Goal: Task Accomplishment & Management: Manage account settings

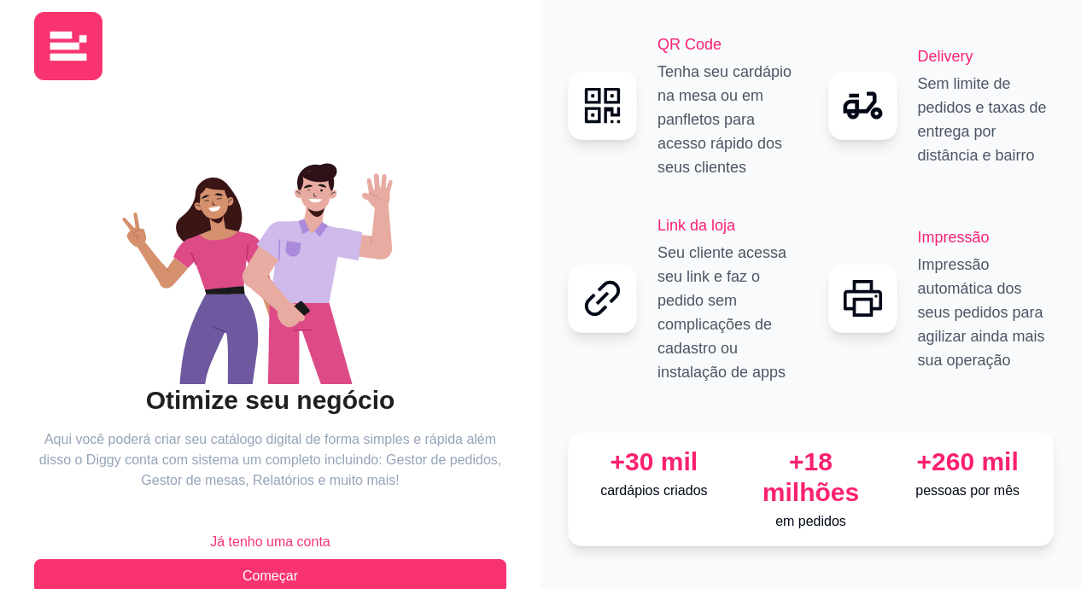
scroll to position [61, 0]
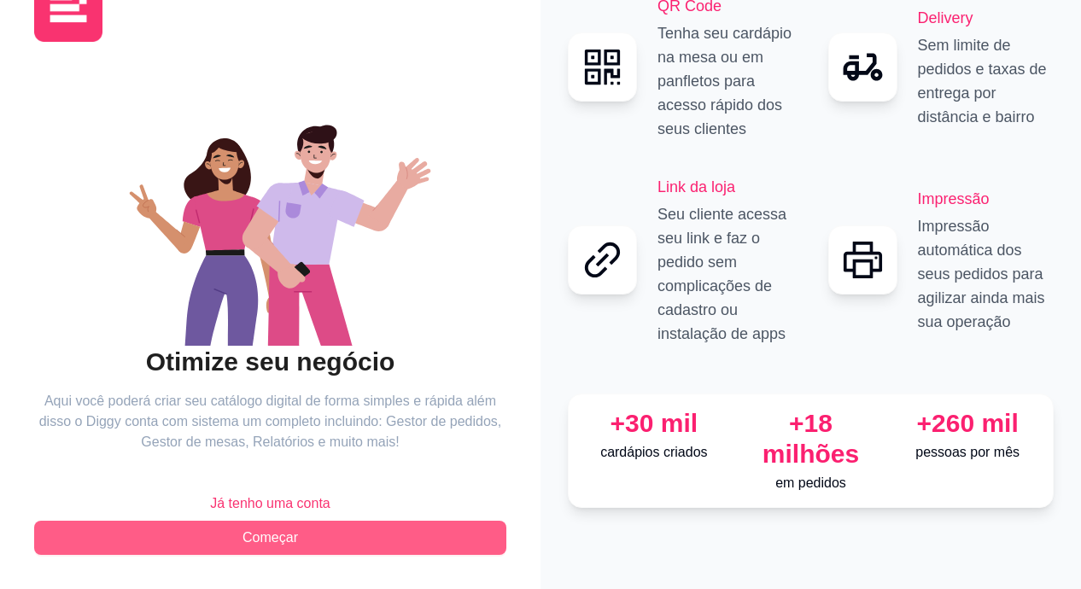
click at [292, 541] on span "Começar" at bounding box center [270, 538] width 56 height 20
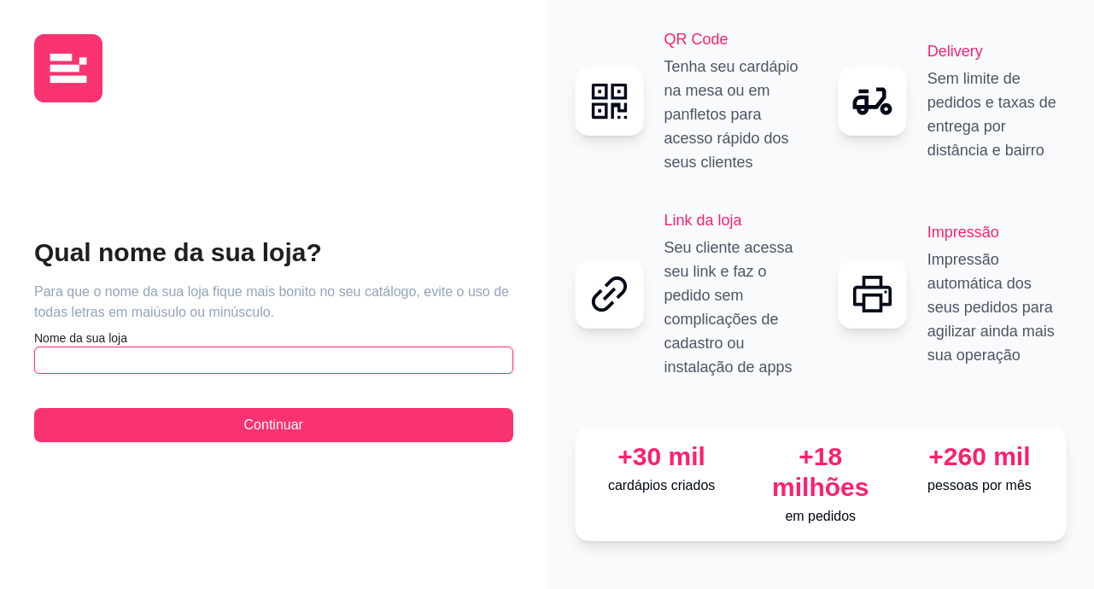
click at [362, 348] on input "text" at bounding box center [273, 360] width 479 height 27
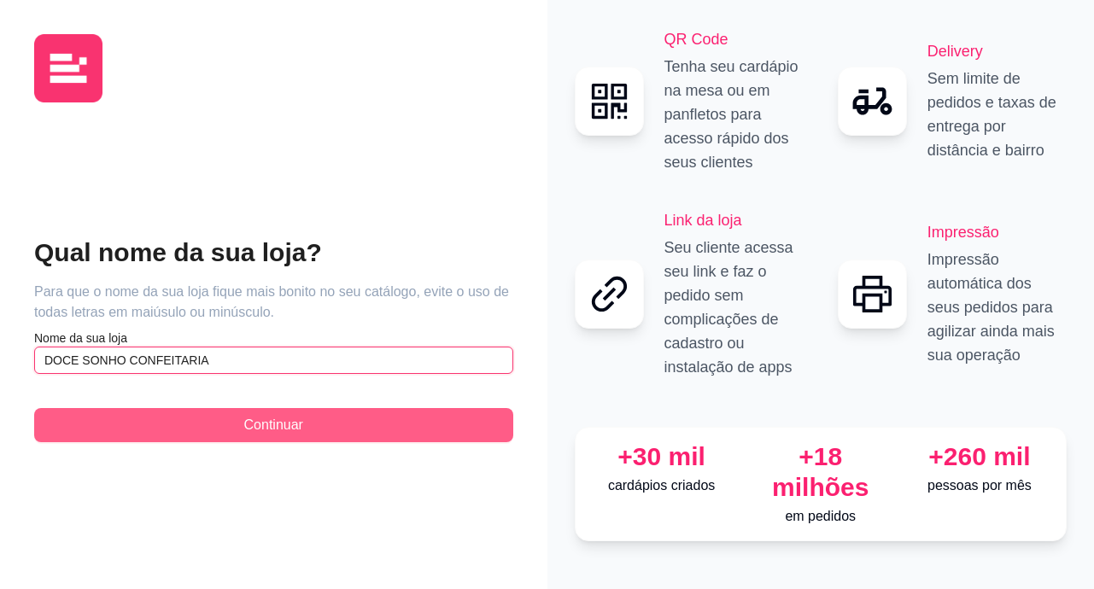
type input "DOCE SONHO CONFEITARIA"
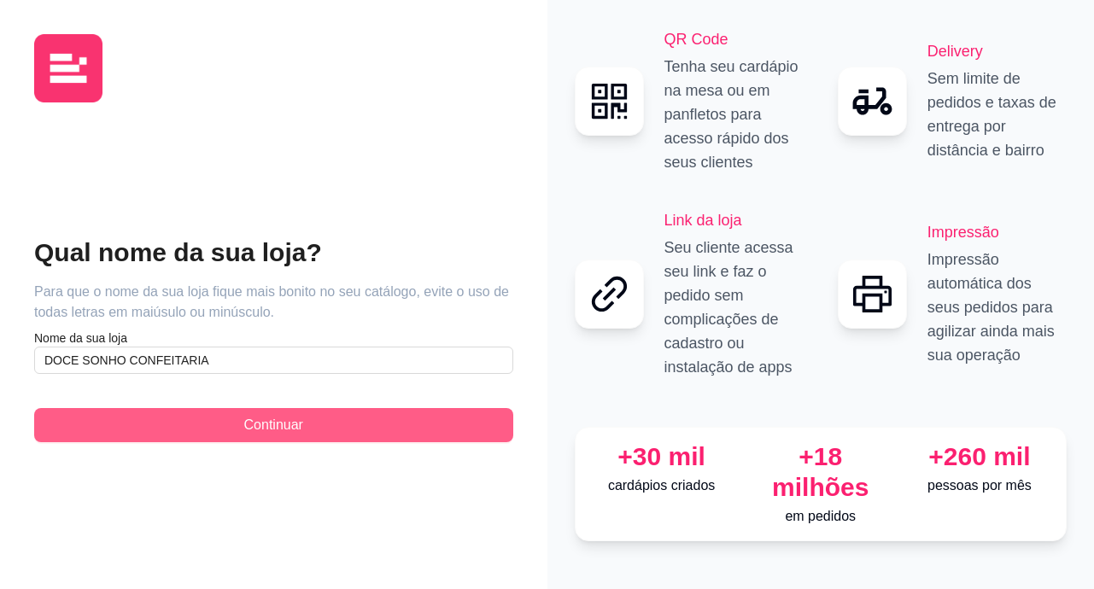
click at [312, 426] on button "Continuar" at bounding box center [273, 425] width 479 height 34
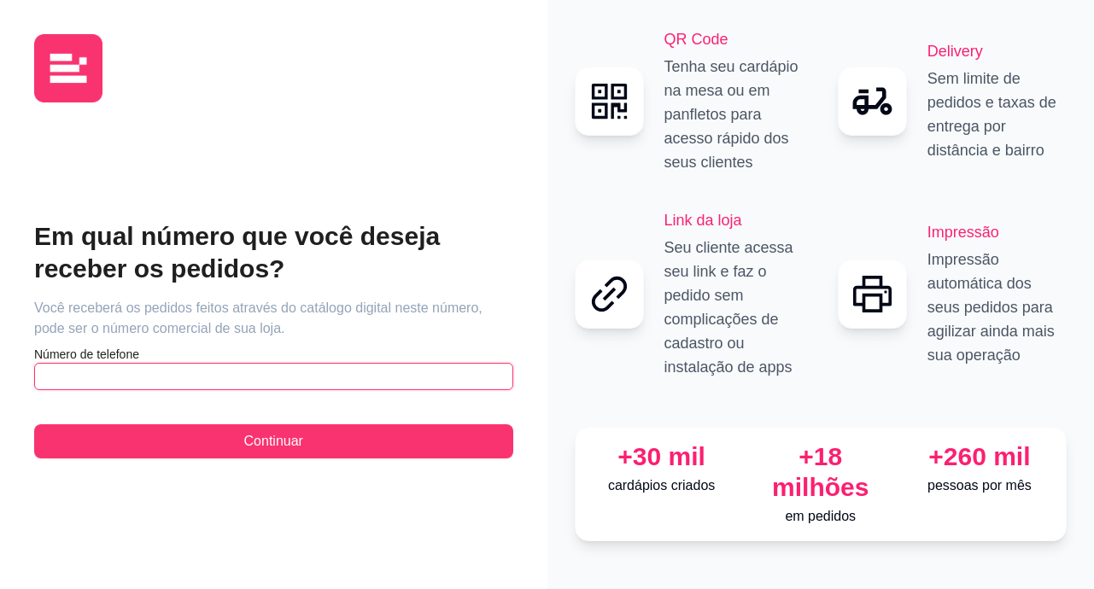
click at [306, 379] on input "text" at bounding box center [273, 376] width 479 height 27
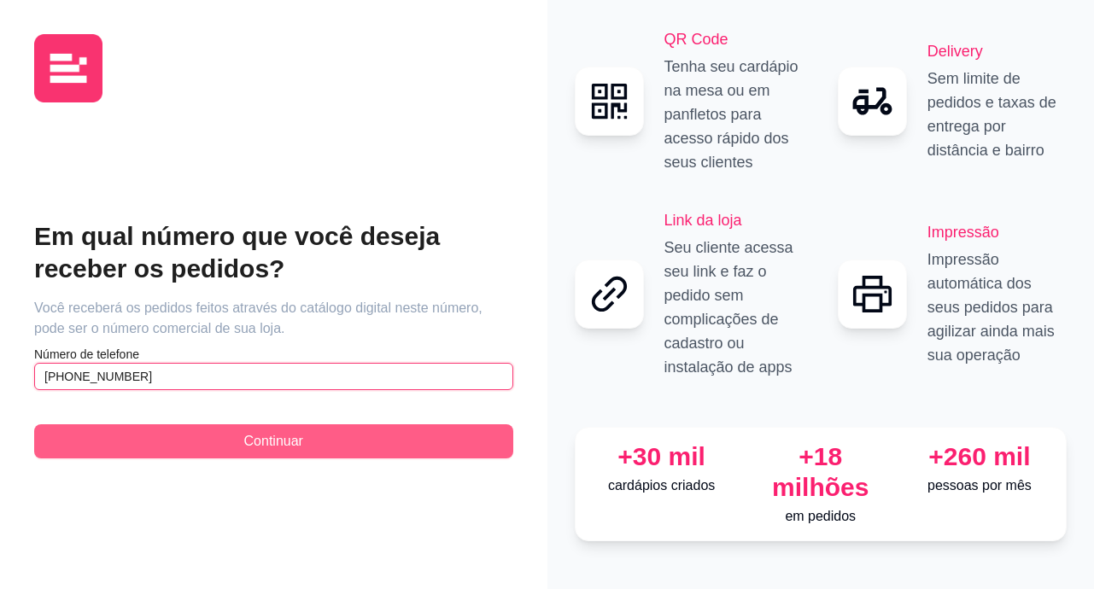
type input "[PHONE_NUMBER]"
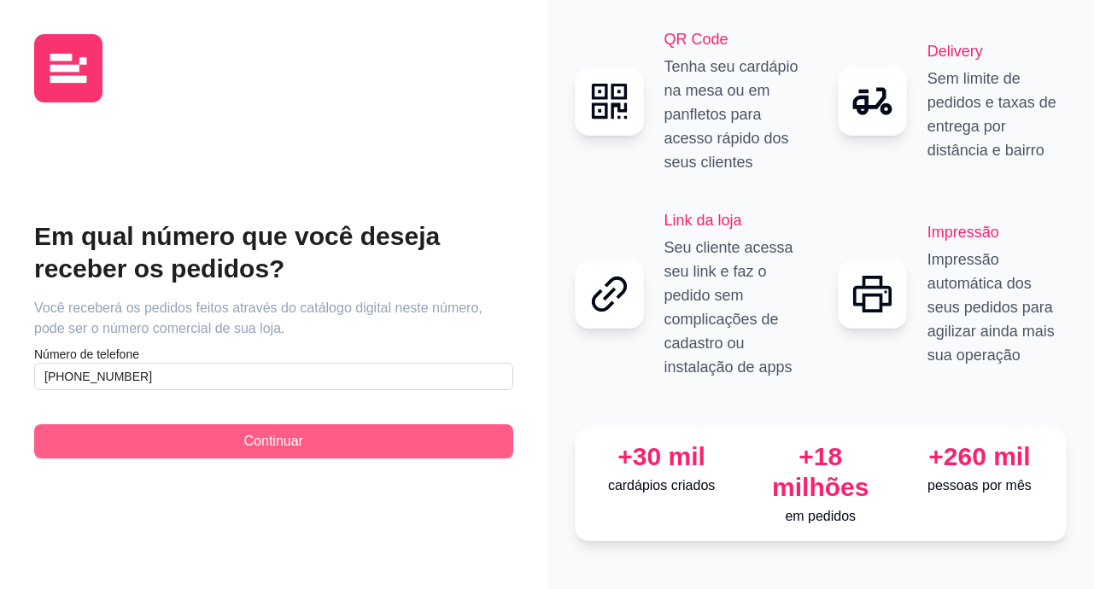
click at [289, 426] on button "Continuar" at bounding box center [273, 441] width 479 height 34
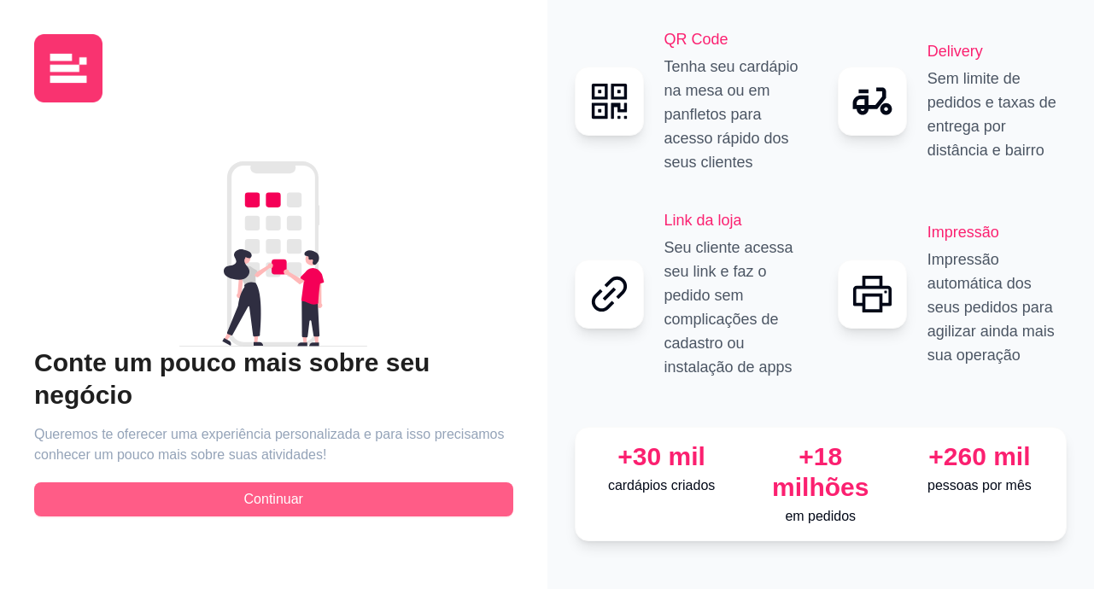
click at [317, 482] on button "Continuar" at bounding box center [273, 499] width 479 height 34
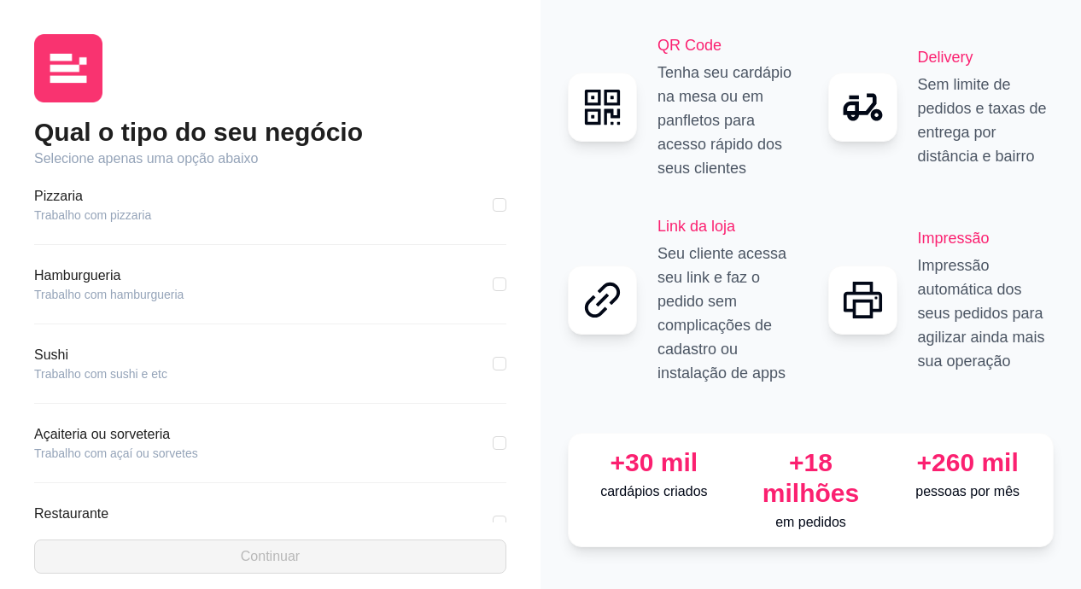
click at [300, 217] on div "Pizzaria Trabalho com pizzaria" at bounding box center [270, 205] width 472 height 38
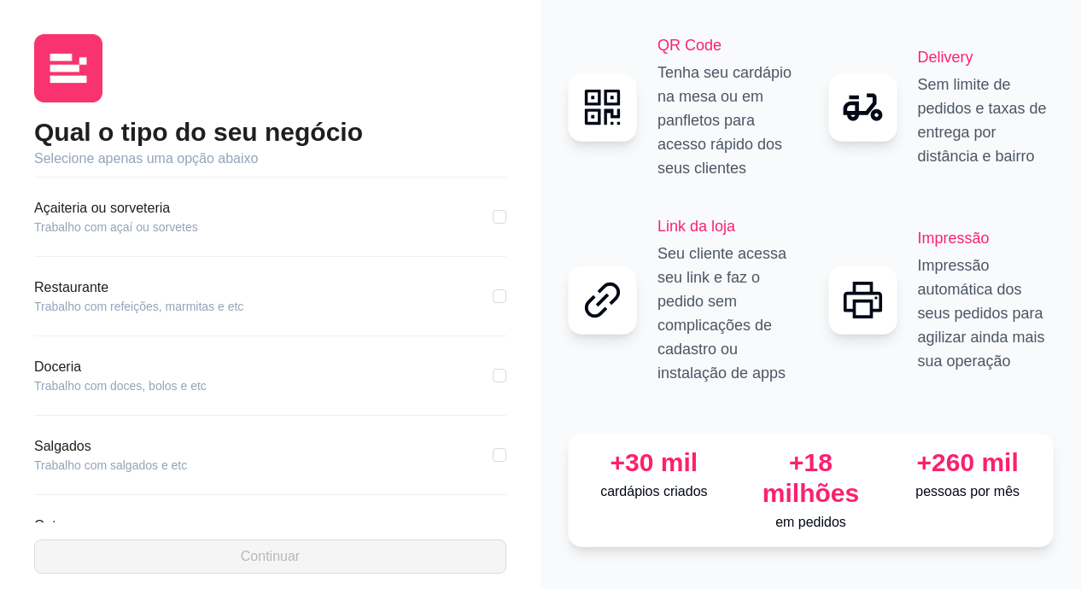
scroll to position [256, 0]
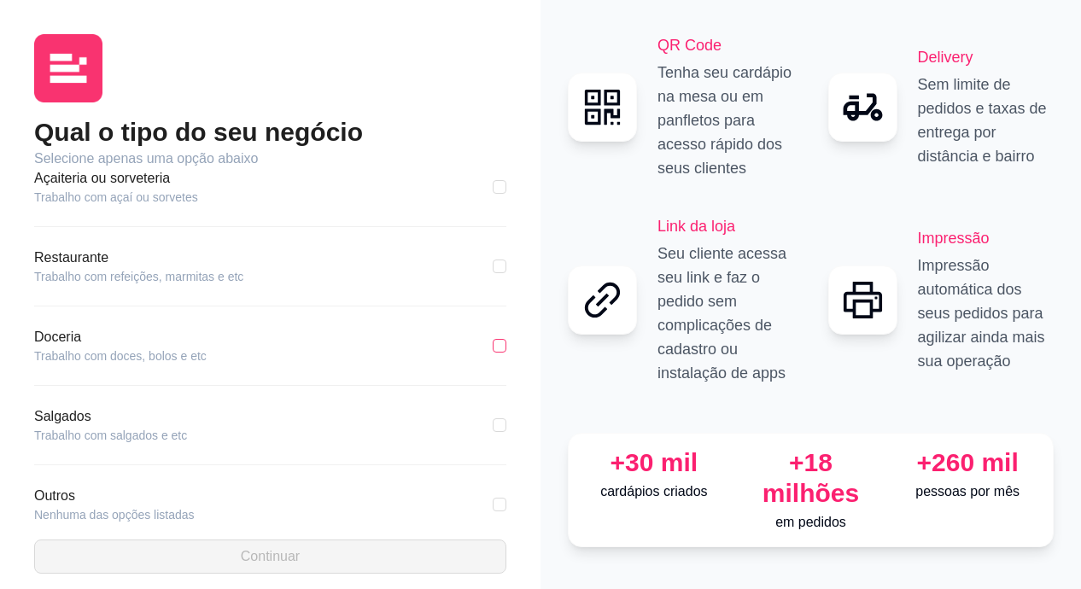
click at [493, 336] on label at bounding box center [500, 345] width 14 height 19
click at [493, 339] on input "checkbox" at bounding box center [500, 346] width 14 height 14
checkbox input "true"
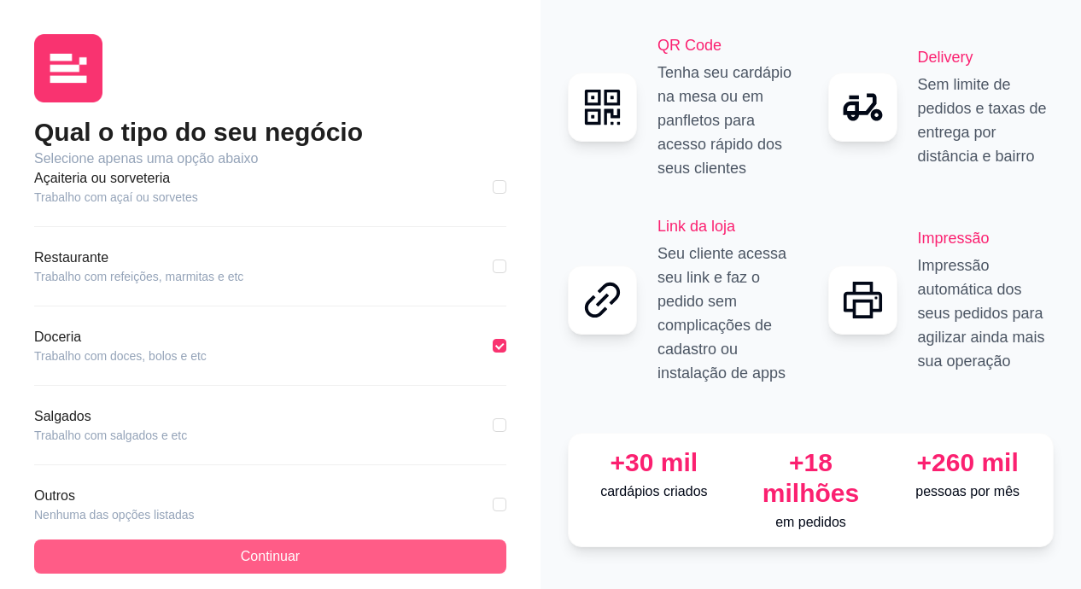
click at [285, 554] on span "Continuar" at bounding box center [270, 556] width 59 height 20
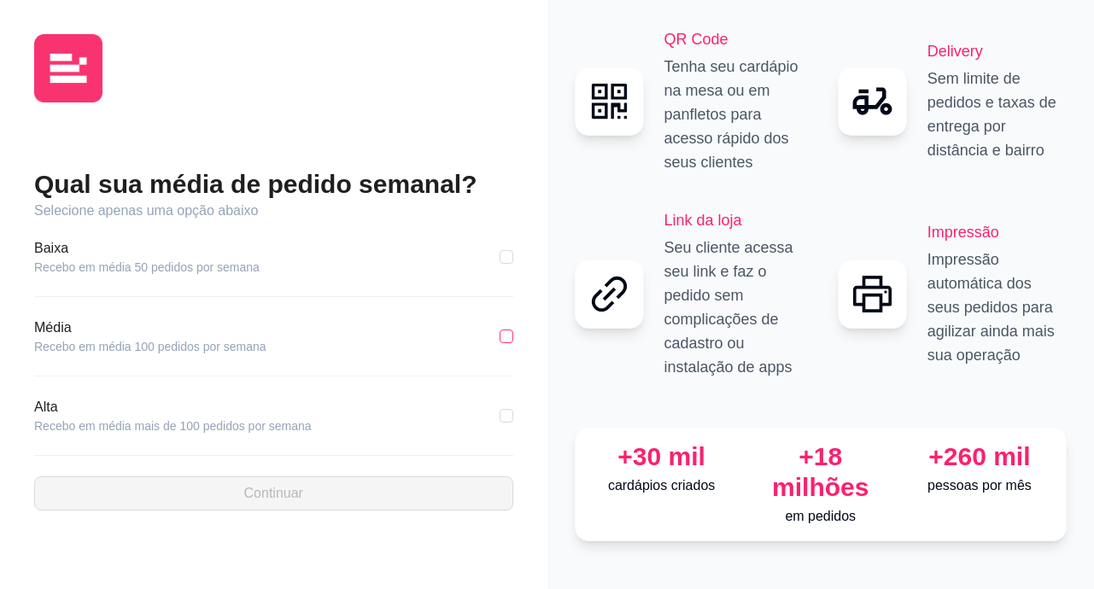
click at [511, 336] on input "checkbox" at bounding box center [507, 337] width 14 height 14
checkbox input "true"
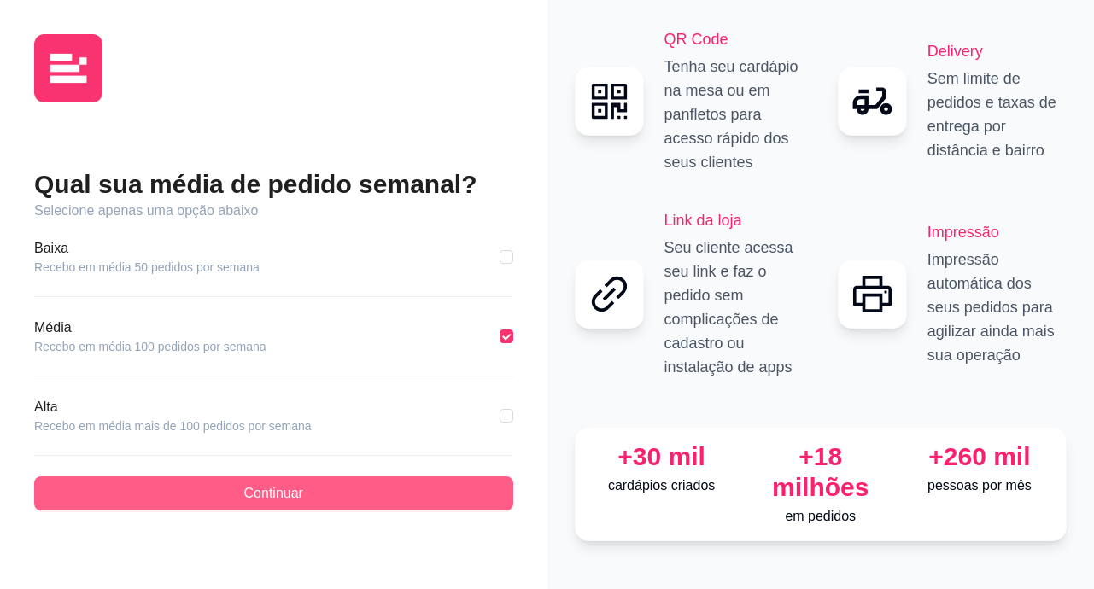
click at [338, 482] on button "Continuar" at bounding box center [273, 493] width 479 height 34
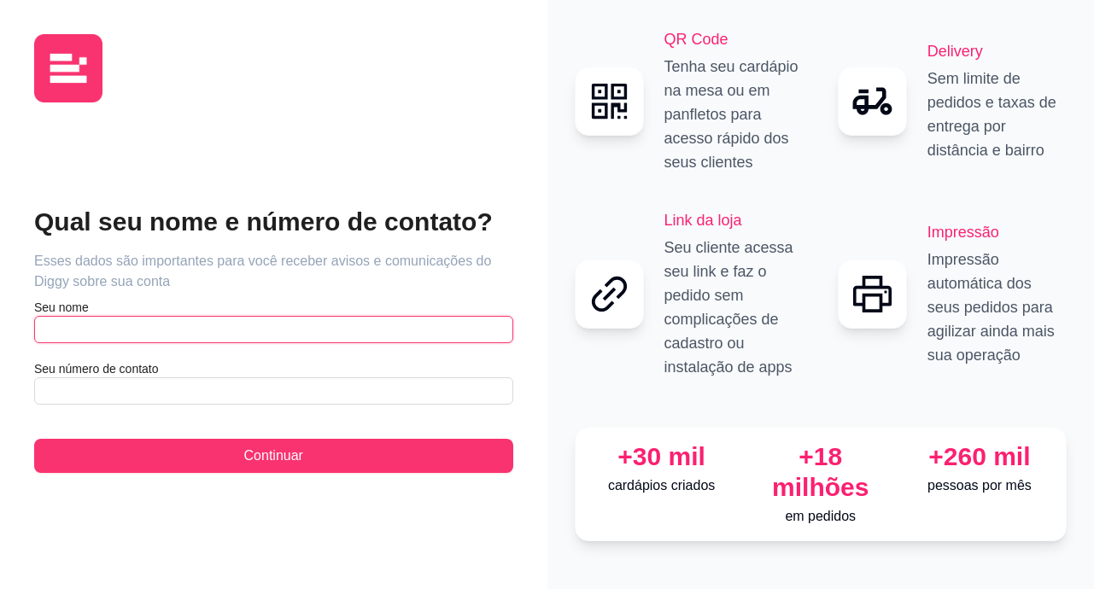
click at [353, 329] on input "text" at bounding box center [273, 329] width 479 height 27
type input "ANDRESSA"
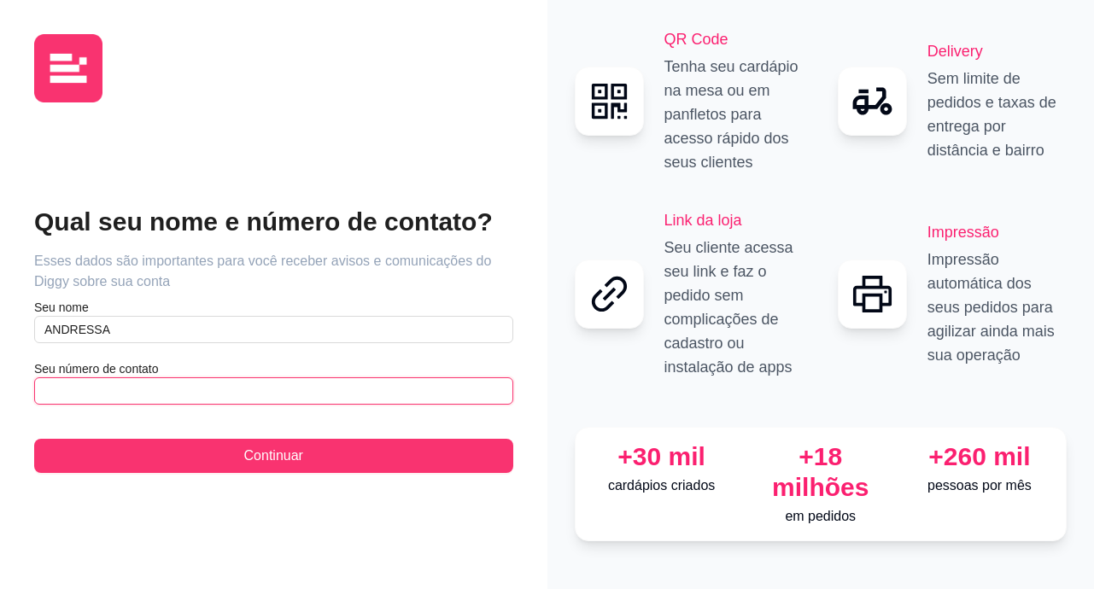
click at [295, 394] on input "text" at bounding box center [273, 390] width 479 height 27
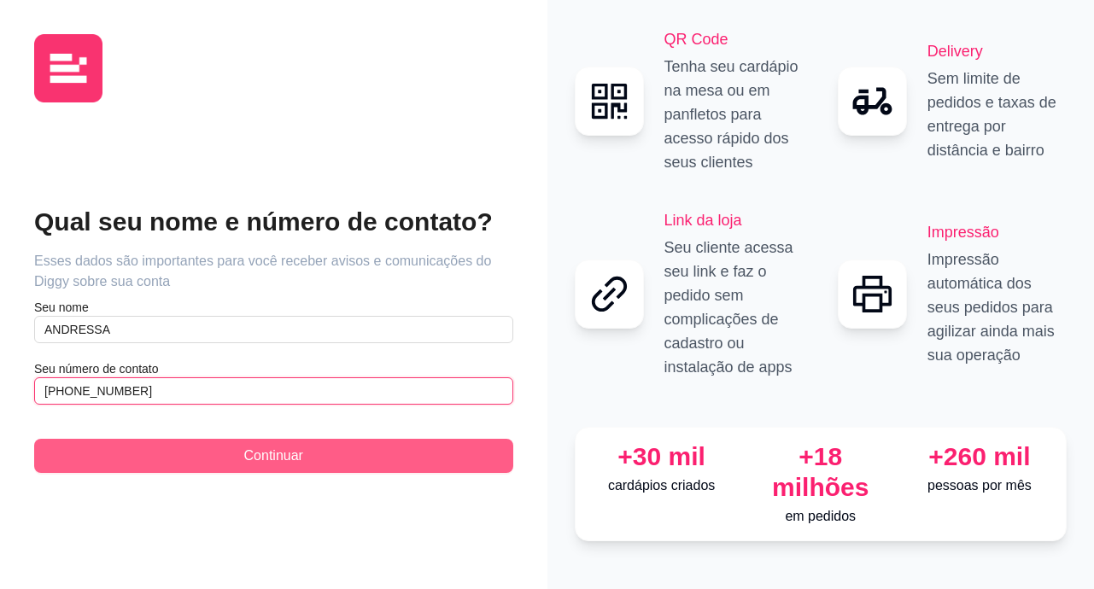
type input "[PHONE_NUMBER]"
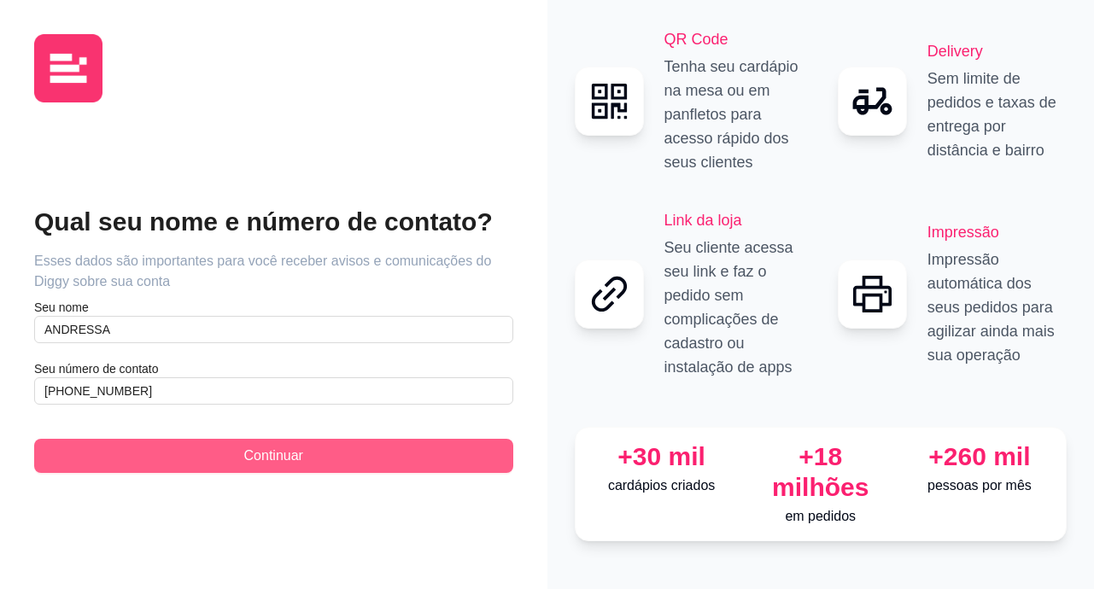
click at [296, 450] on span "Continuar" at bounding box center [273, 456] width 59 height 20
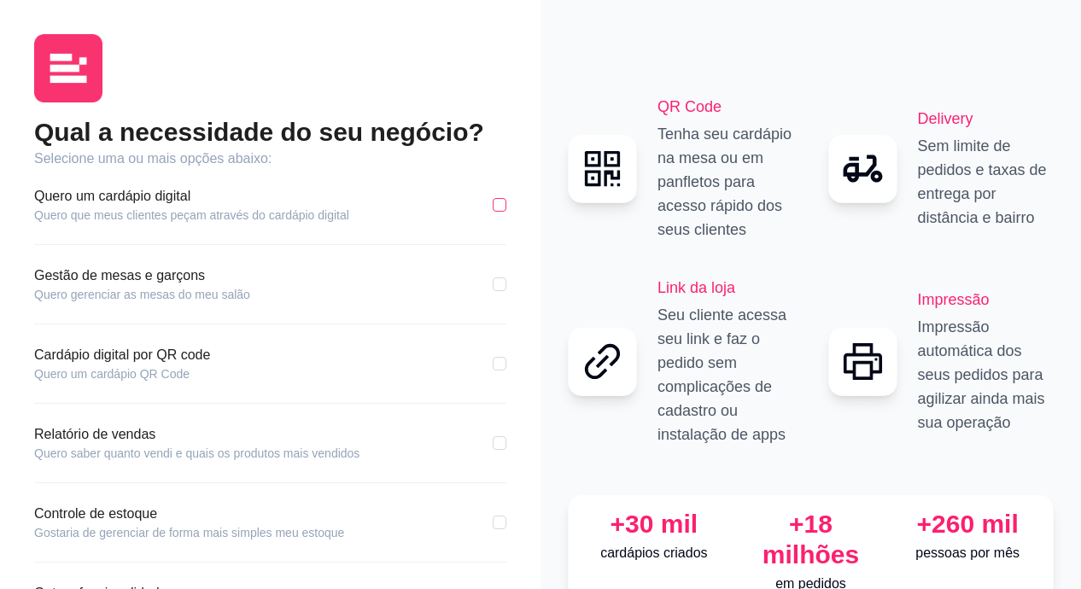
click at [503, 197] on label at bounding box center [500, 205] width 14 height 19
click at [503, 198] on input "checkbox" at bounding box center [500, 205] width 14 height 14
checkbox input "true"
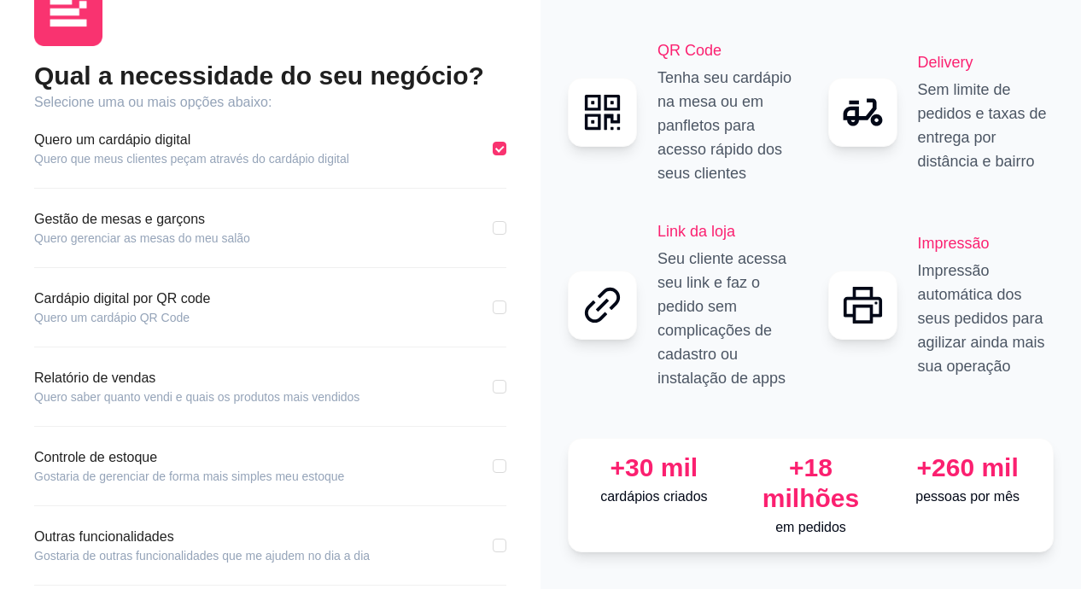
scroll to position [85, 0]
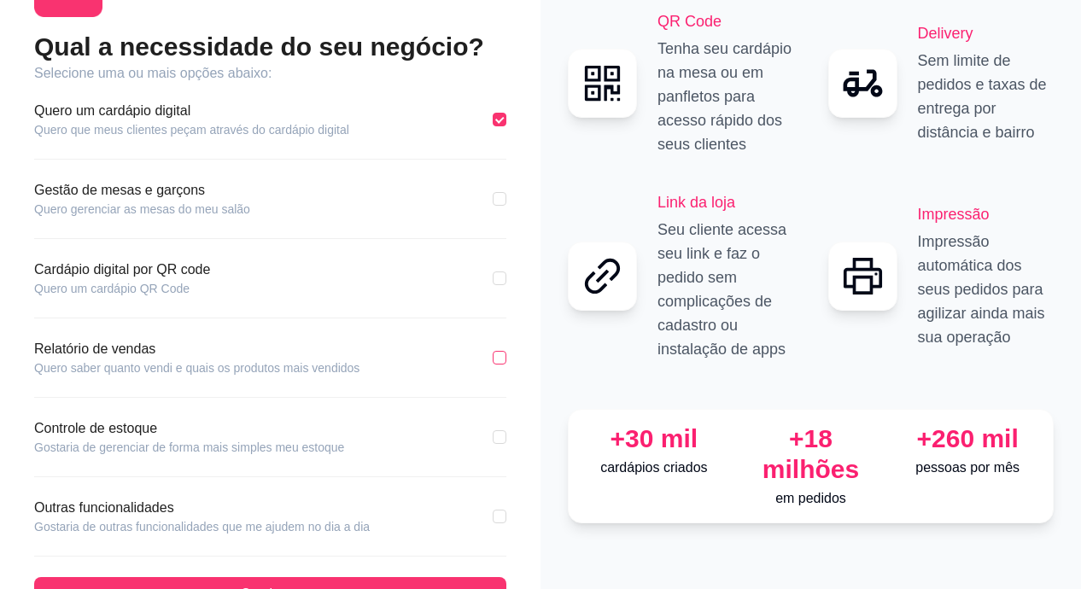
click at [494, 354] on input "checkbox" at bounding box center [500, 358] width 14 height 14
checkbox input "true"
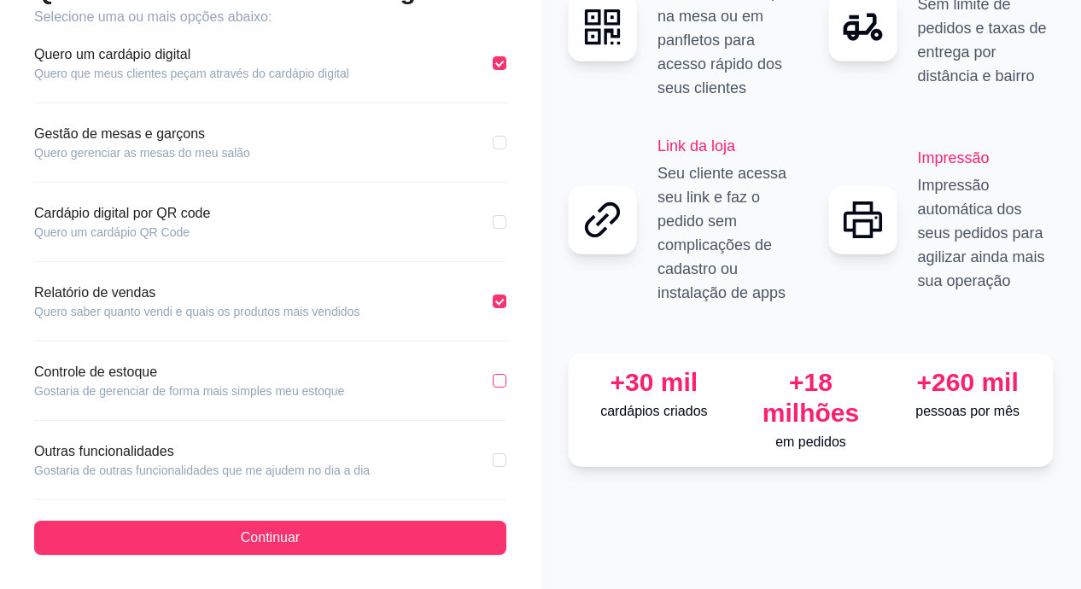
click at [498, 379] on input "checkbox" at bounding box center [500, 381] width 14 height 14
checkbox input "true"
click at [485, 467] on div "Outras funcionalidades Gostaria de outras funcionalidades que me ajudem no dia …" at bounding box center [270, 460] width 472 height 38
click at [499, 459] on input "checkbox" at bounding box center [500, 460] width 14 height 14
checkbox input "true"
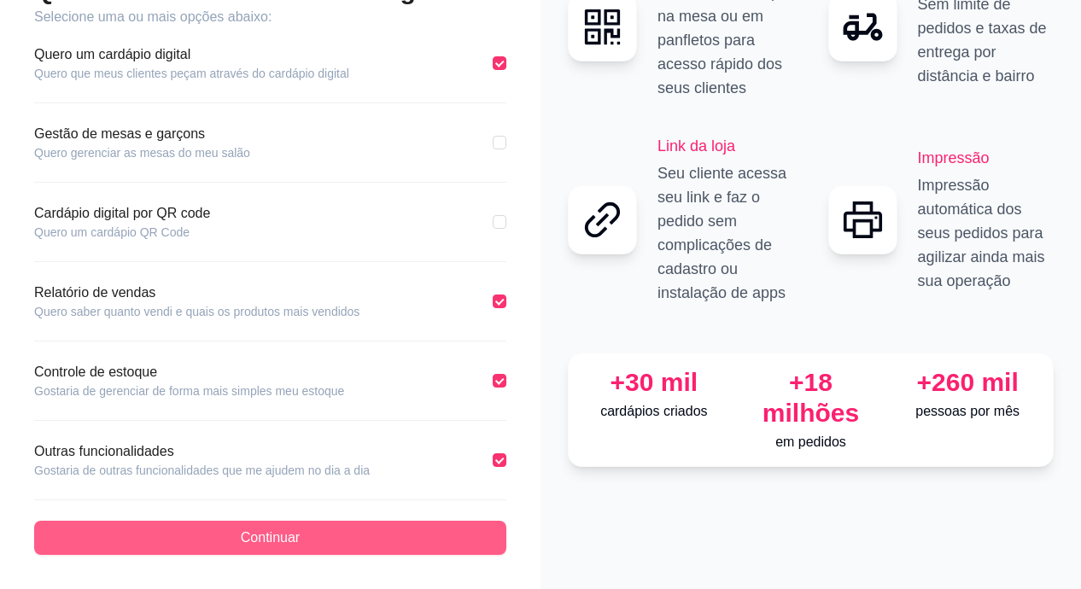
click at [450, 524] on button "Continuar" at bounding box center [270, 538] width 472 height 34
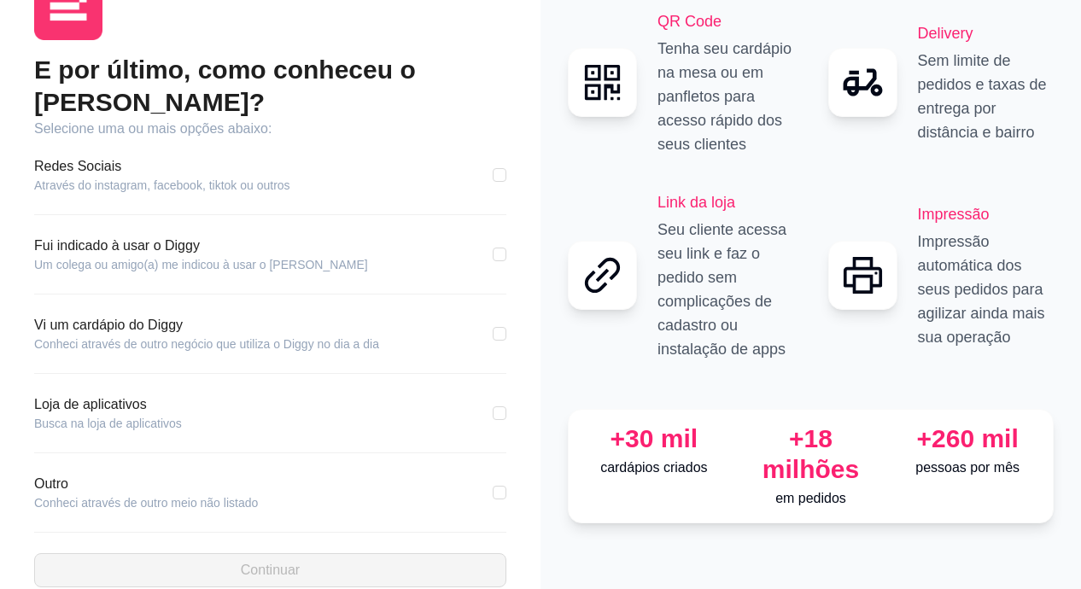
click at [493, 236] on div "Fui indicado à usar o Diggy Um colega ou amigo(a) me indicou à usar o [PERSON_N…" at bounding box center [270, 255] width 472 height 38
click at [498, 236] on div "Fui indicado à usar o Diggy Um colega ou amigo(a) me indicou à usar o [PERSON_N…" at bounding box center [270, 255] width 472 height 38
click at [500, 248] on input "checkbox" at bounding box center [500, 255] width 14 height 14
checkbox input "true"
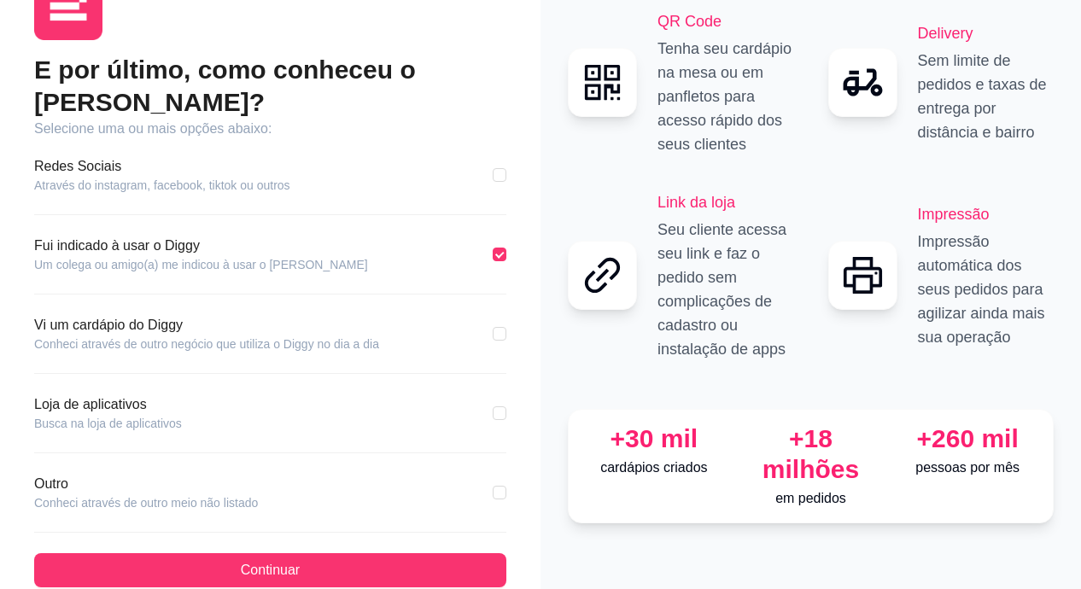
click at [349, 517] on div "E por último, como conheceu o [PERSON_NAME]? Selecione uma ou mais opções abaix…" at bounding box center [270, 321] width 472 height 534
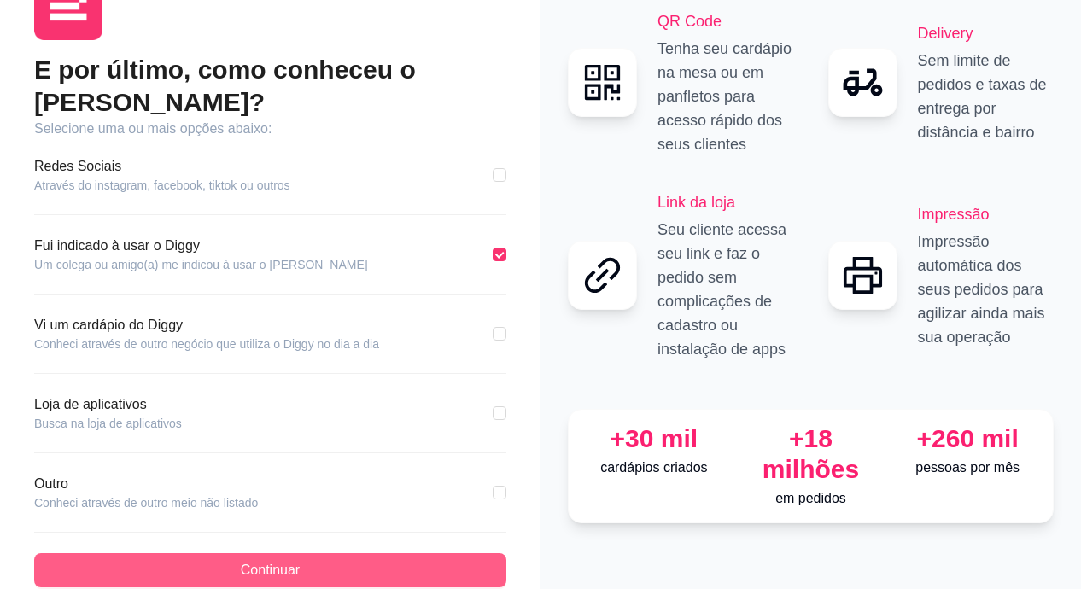
click at [349, 553] on button "Continuar" at bounding box center [270, 570] width 472 height 34
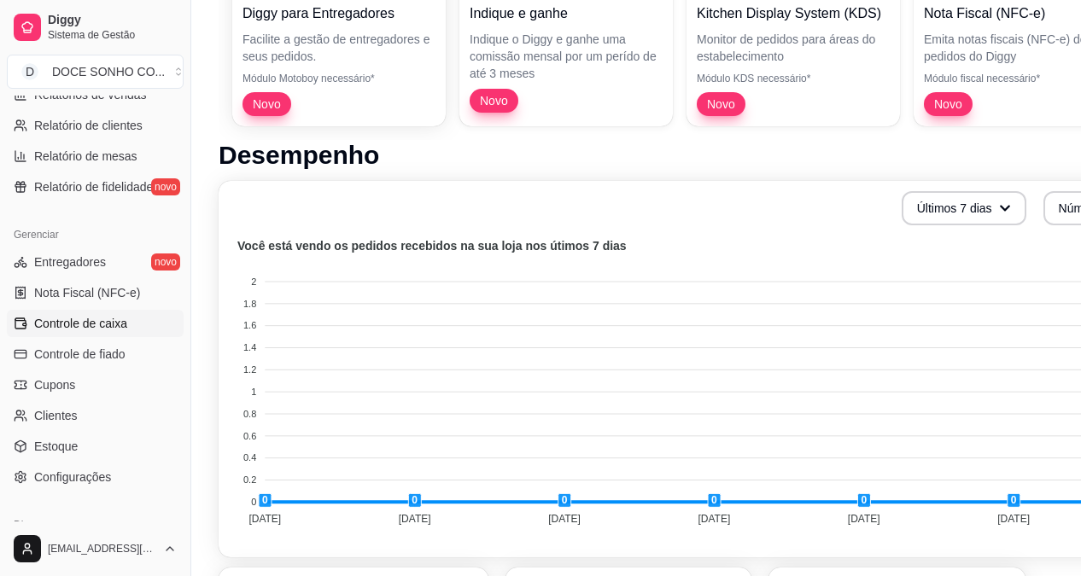
scroll to position [598, 0]
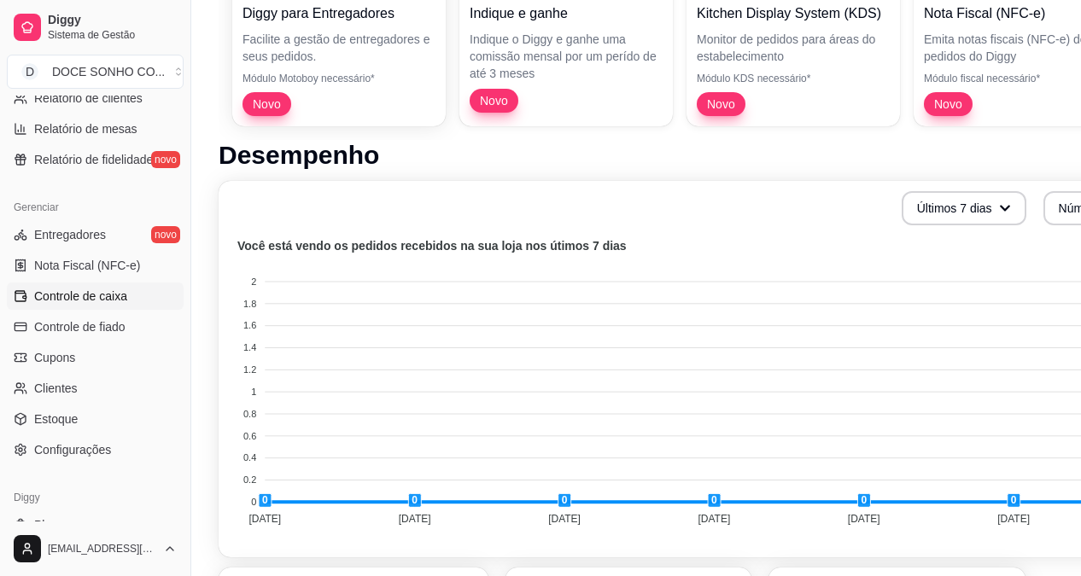
click at [115, 293] on span "Controle de caixa" at bounding box center [80, 296] width 93 height 17
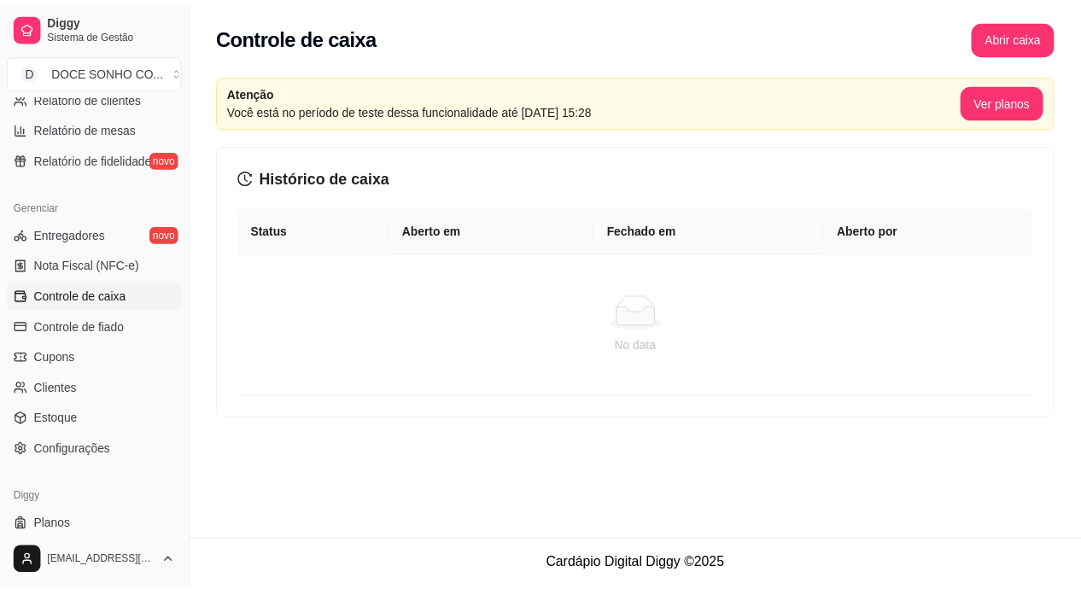
scroll to position [640, 0]
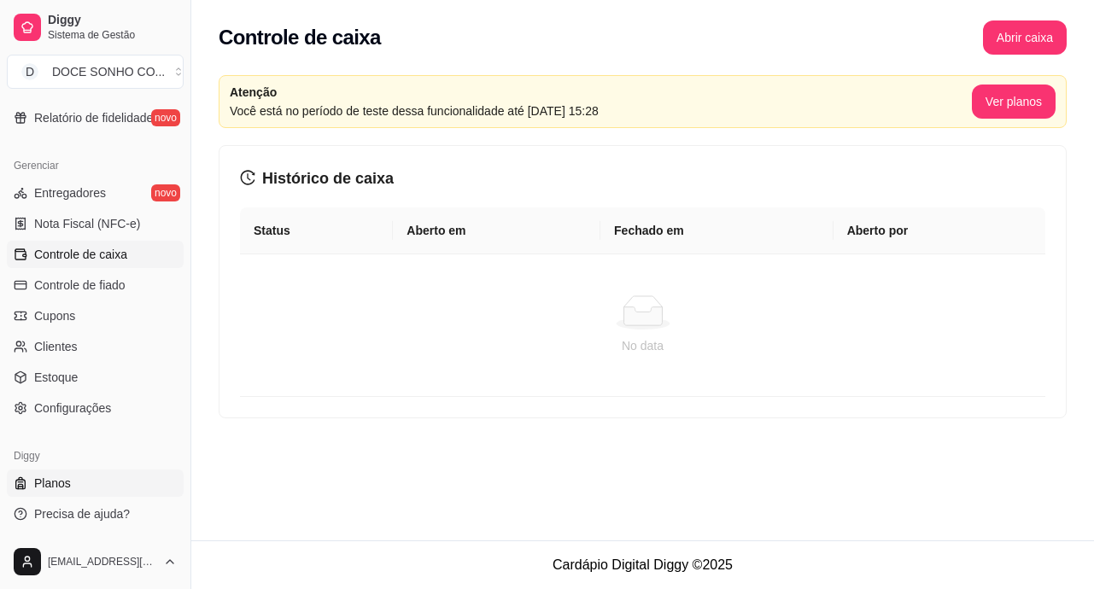
click at [59, 493] on link "Planos" at bounding box center [95, 483] width 177 height 27
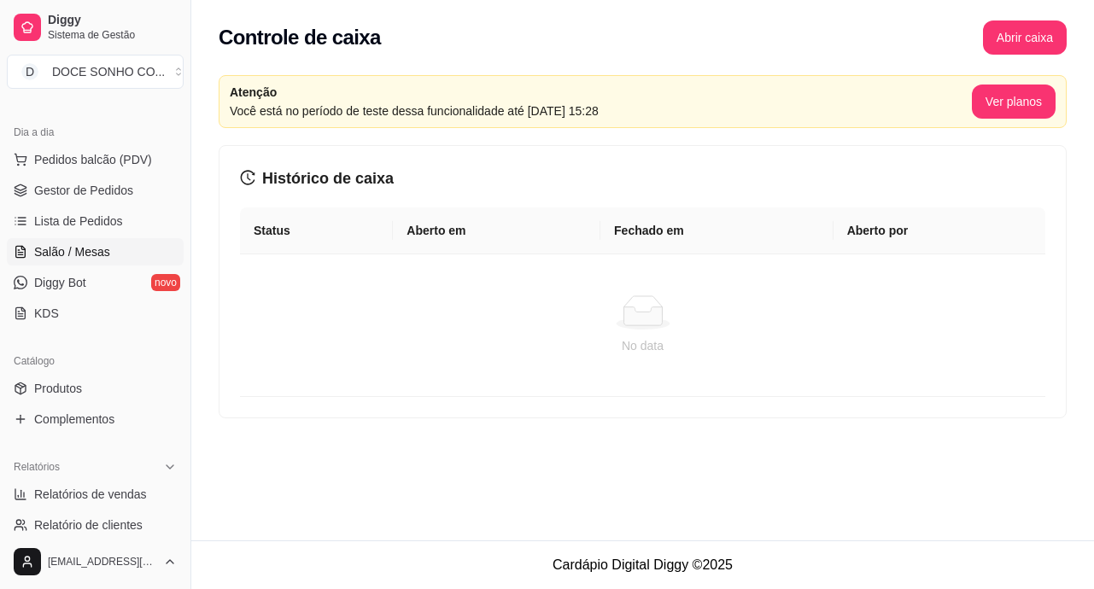
scroll to position [256, 0]
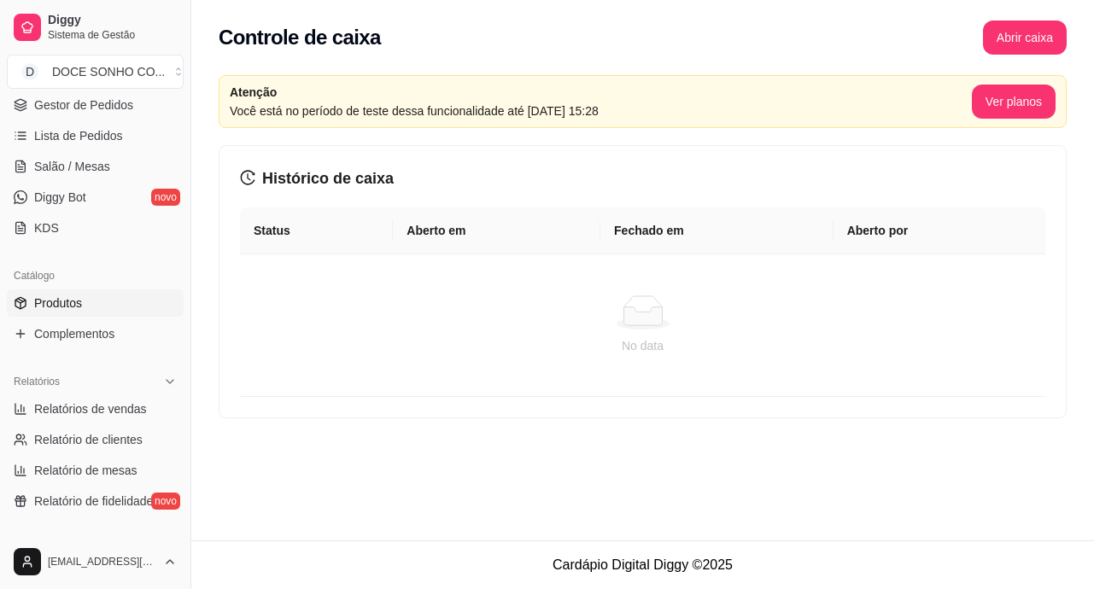
click at [62, 298] on span "Produtos" at bounding box center [58, 303] width 48 height 17
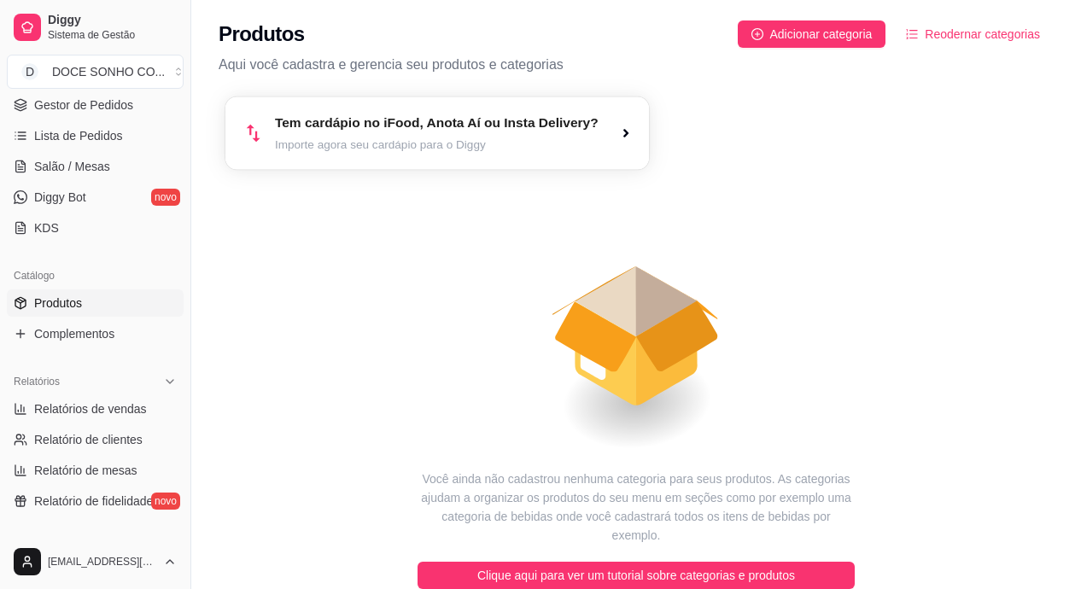
click at [537, 128] on article "Tem cardápio no iFood, Anota Aí ou Insta Delivery?" at bounding box center [437, 124] width 324 height 20
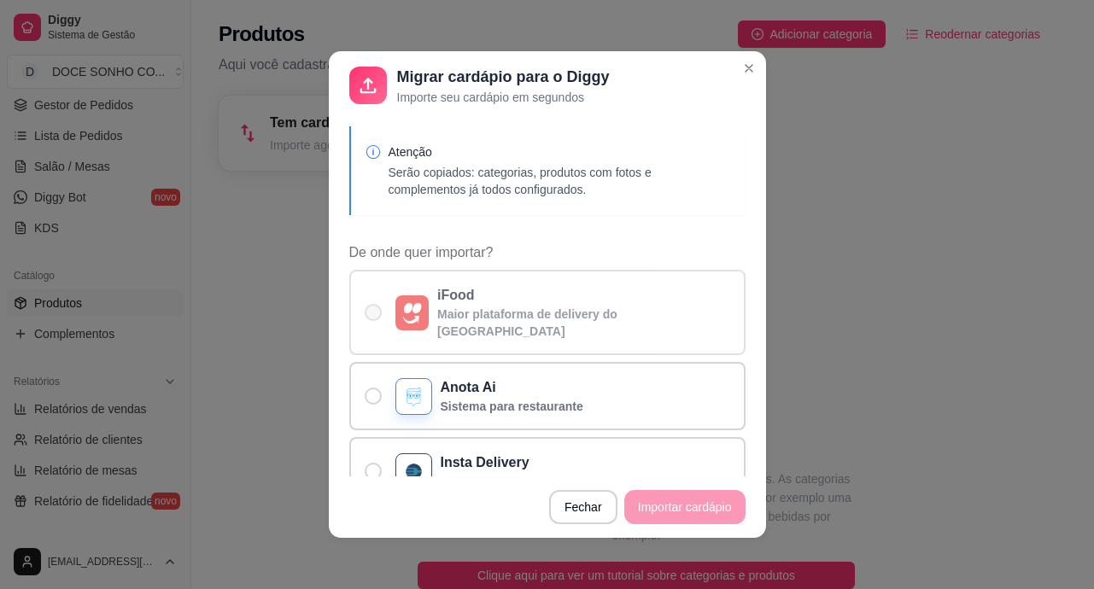
scroll to position [85, 0]
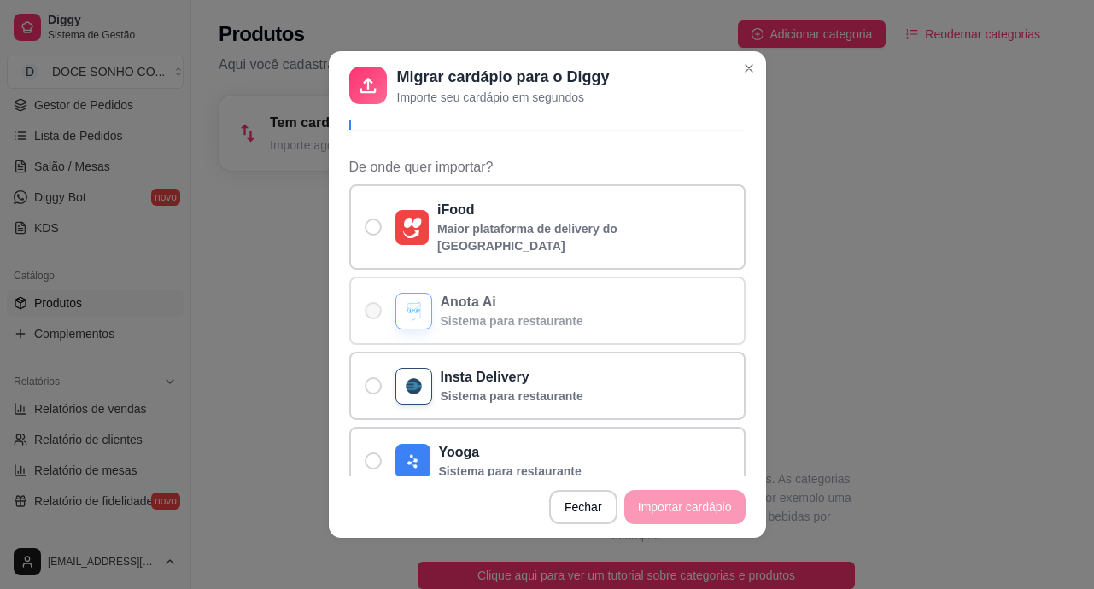
click at [369, 302] on span "De onde quer importar?" at bounding box center [373, 310] width 17 height 17
click at [369, 314] on input "Anota Ai Sistema para restaurante" at bounding box center [369, 319] width 11 height 11
radio input "true"
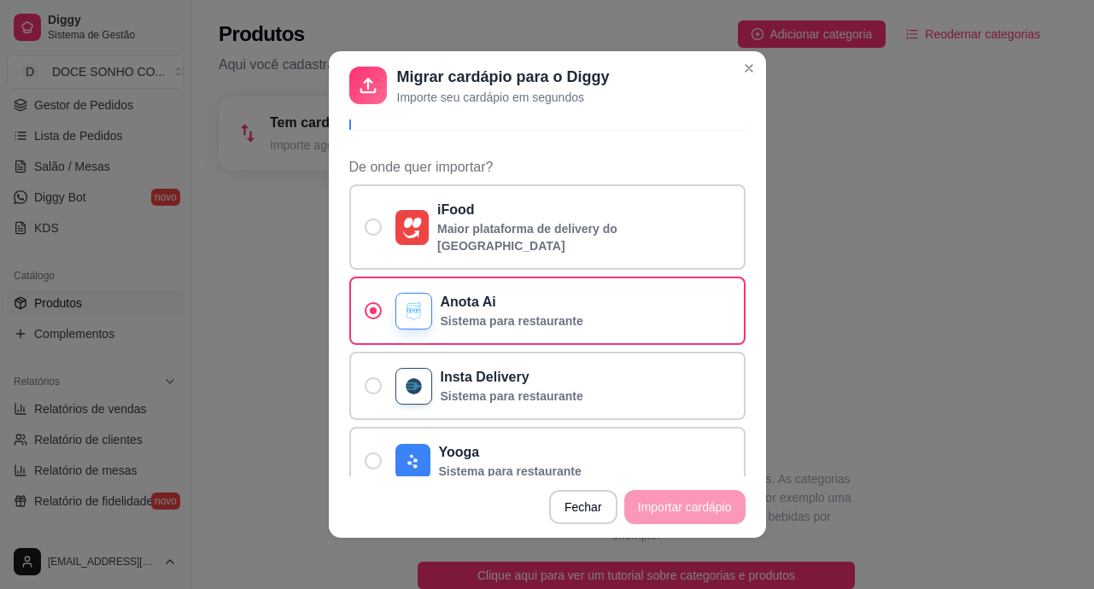
click at [660, 512] on footer "Fechar Importar cardápio" at bounding box center [547, 506] width 437 height 61
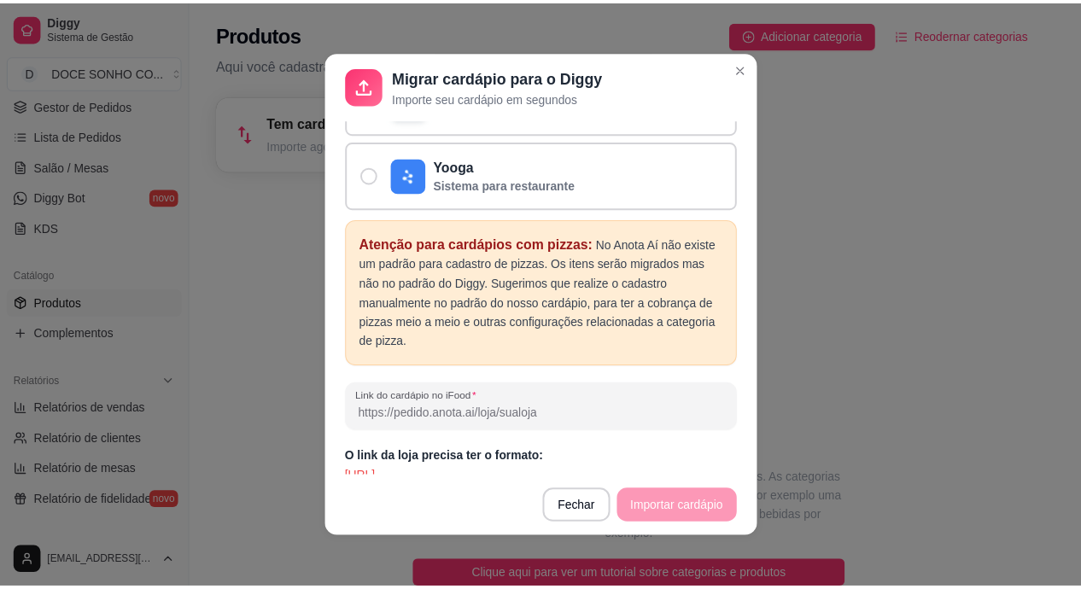
scroll to position [3, 0]
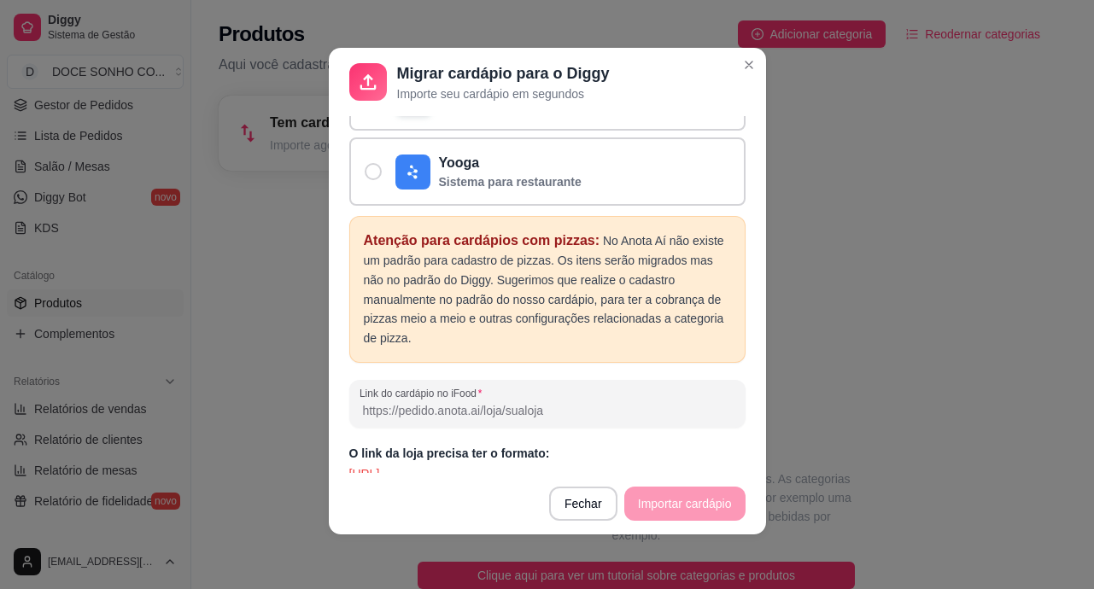
click at [585, 465] on p "[URL]" at bounding box center [547, 473] width 396 height 17
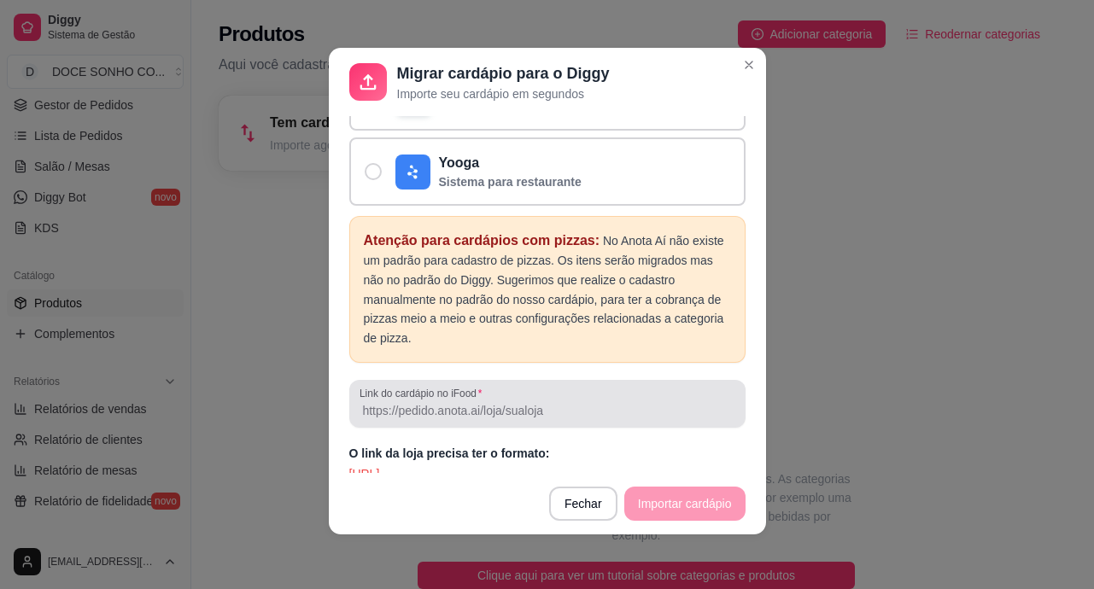
click at [426, 402] on input "Link do cardápio no iFood" at bounding box center [547, 410] width 376 height 17
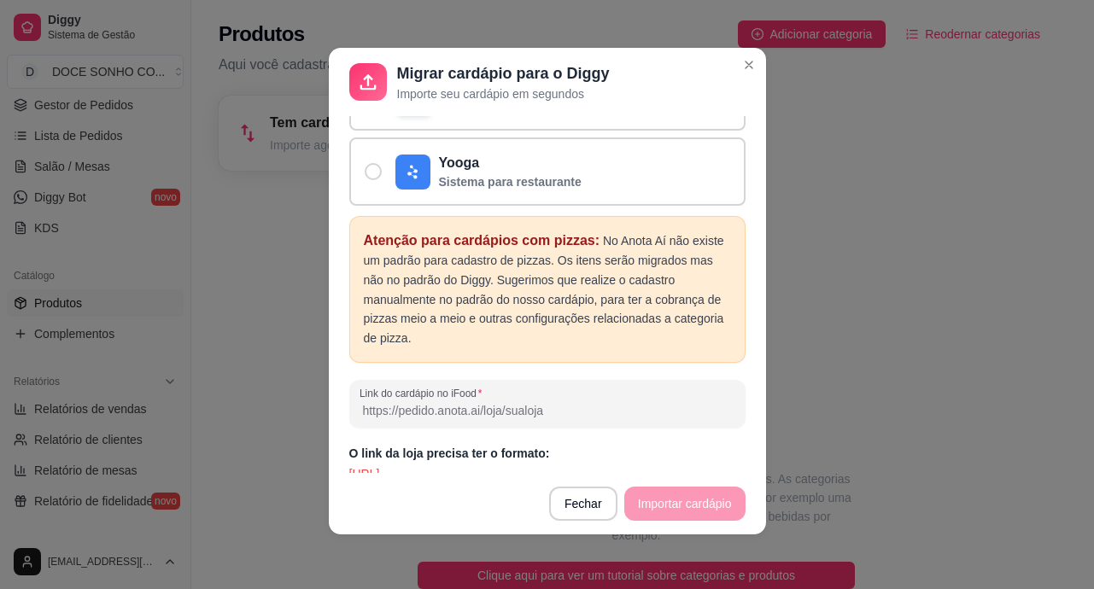
paste input "[URL]"
type input "[URL]"
click at [669, 505] on button "Importar cardápio" at bounding box center [684, 504] width 117 height 33
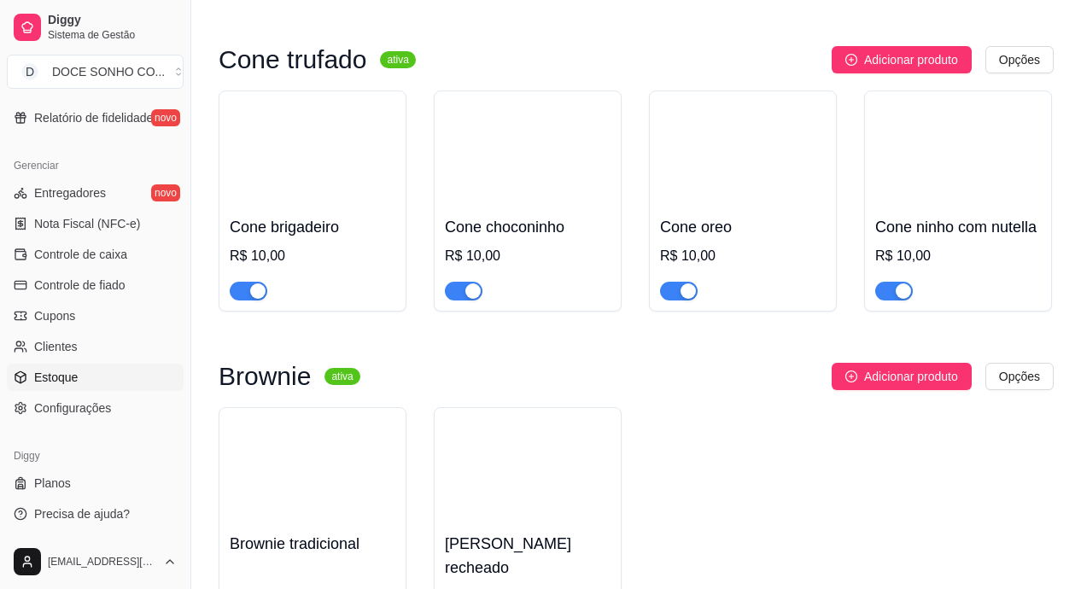
scroll to position [781, 0]
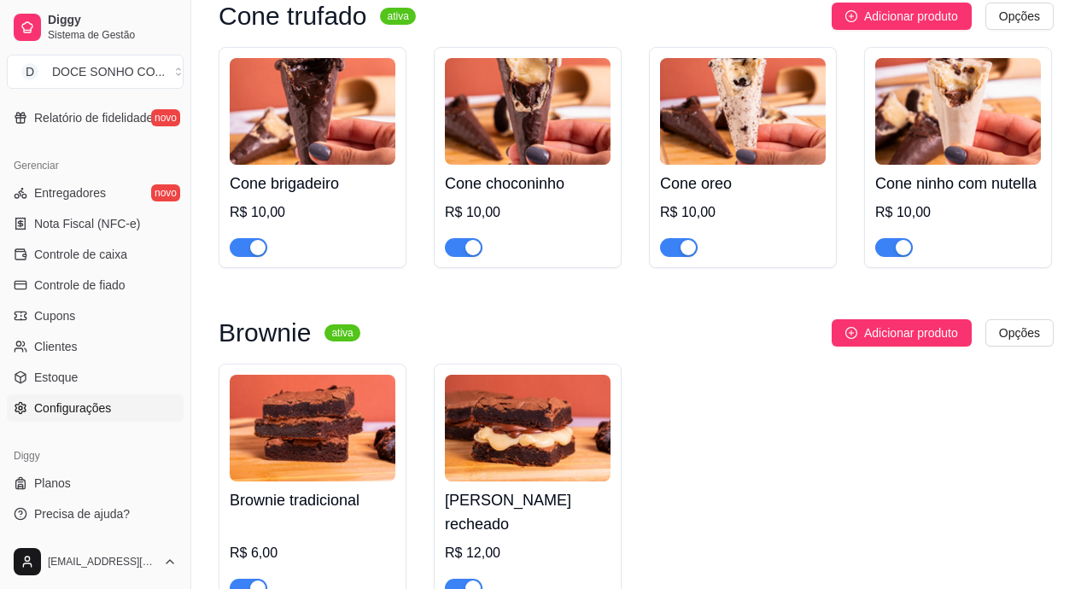
click at [67, 404] on span "Configurações" at bounding box center [72, 408] width 77 height 17
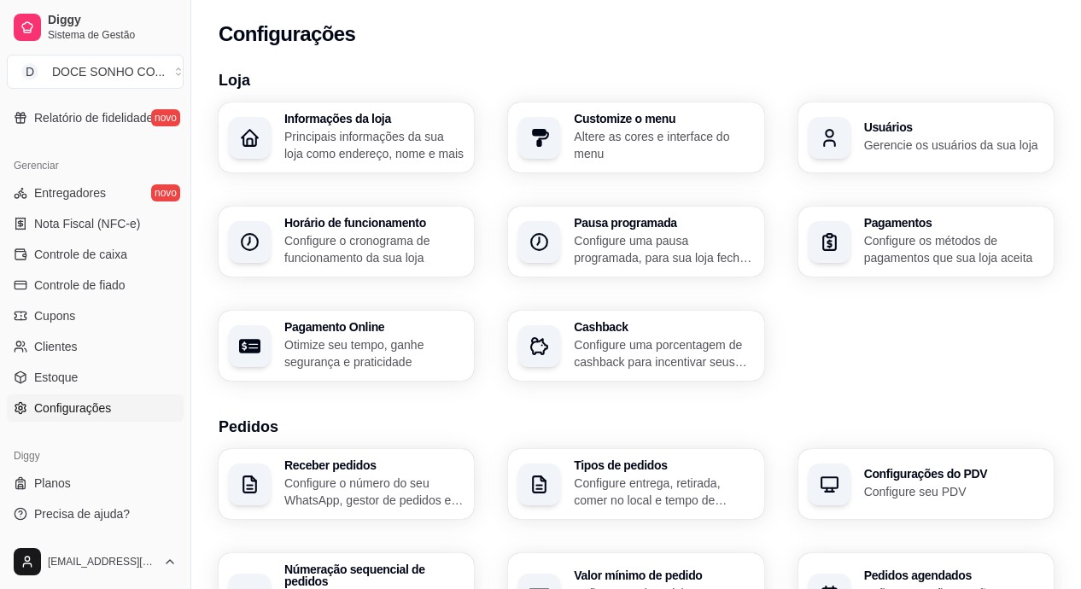
click at [361, 143] on p "Principais informações da sua loja como endereço, nome e mais" at bounding box center [373, 145] width 179 height 34
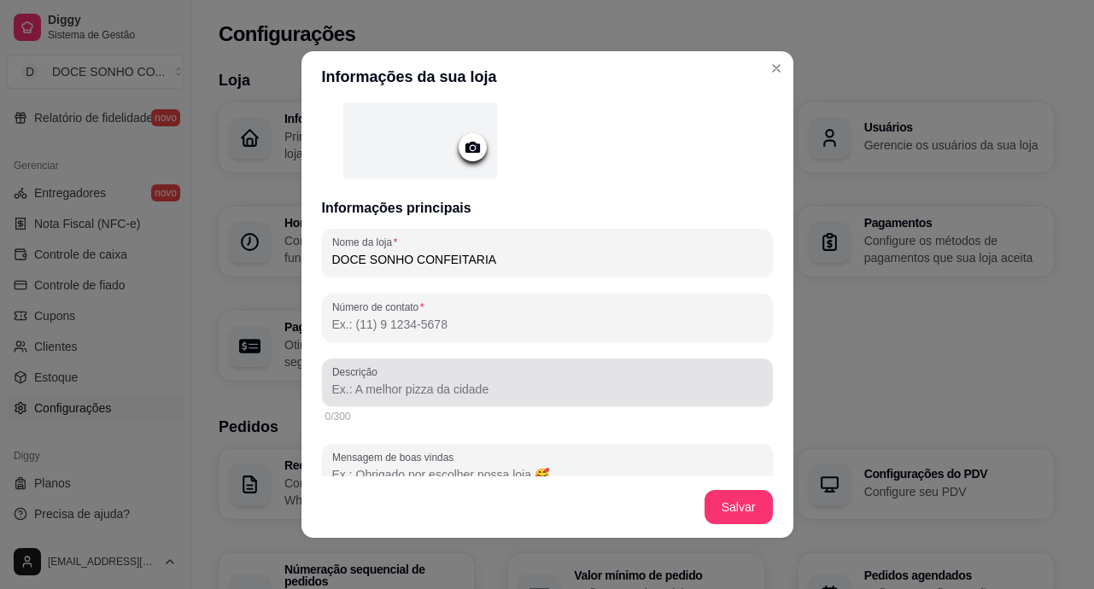
scroll to position [256, 0]
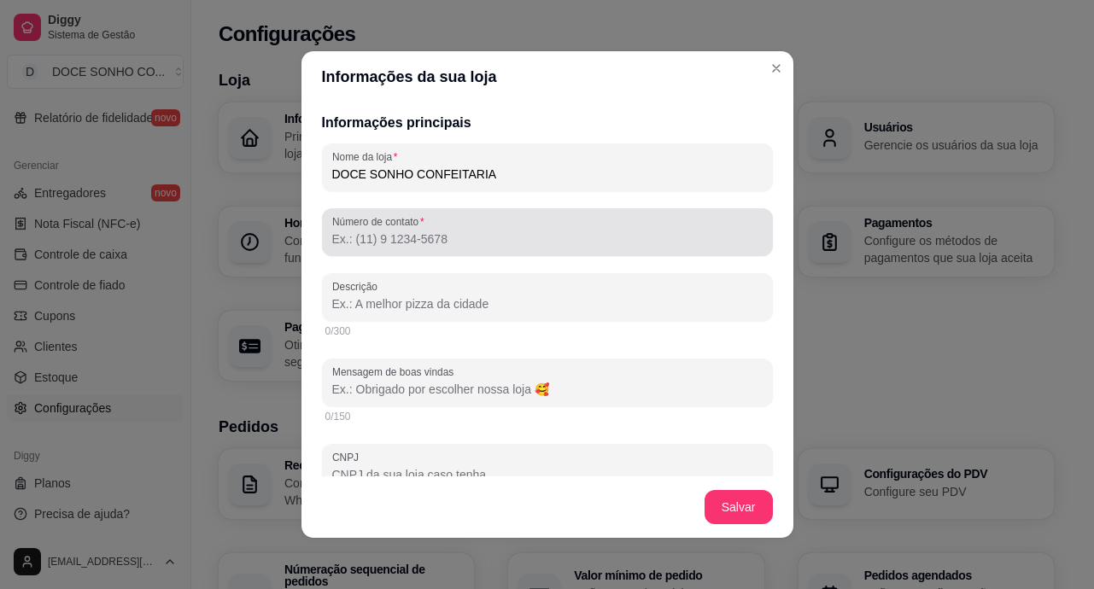
click at [477, 242] on input "Número de contato" at bounding box center [547, 239] width 430 height 17
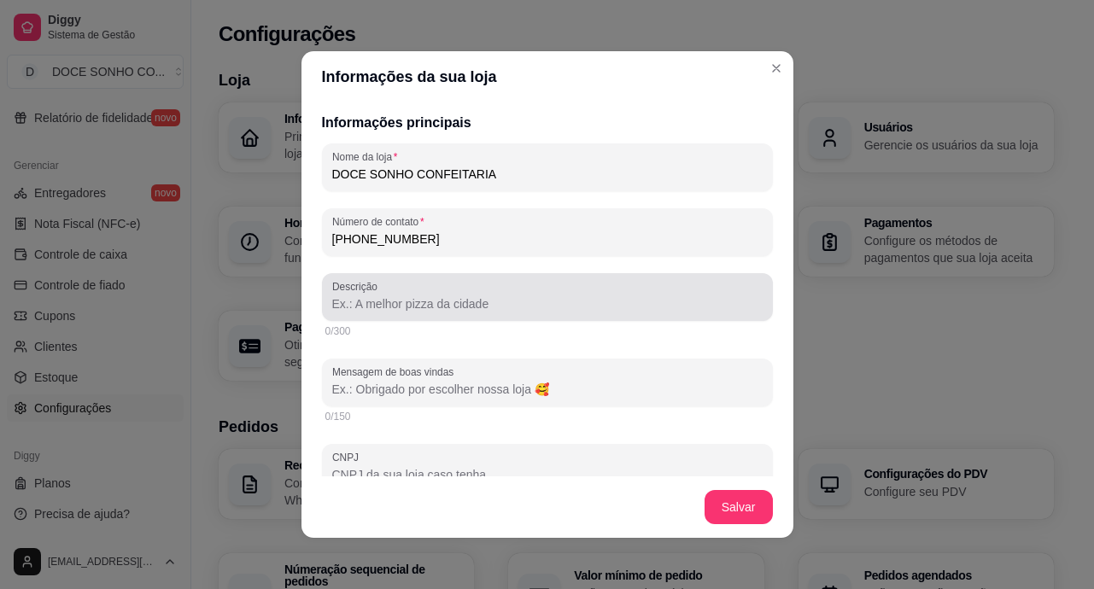
type input "[PHONE_NUMBER]"
click at [506, 295] on div at bounding box center [547, 297] width 430 height 34
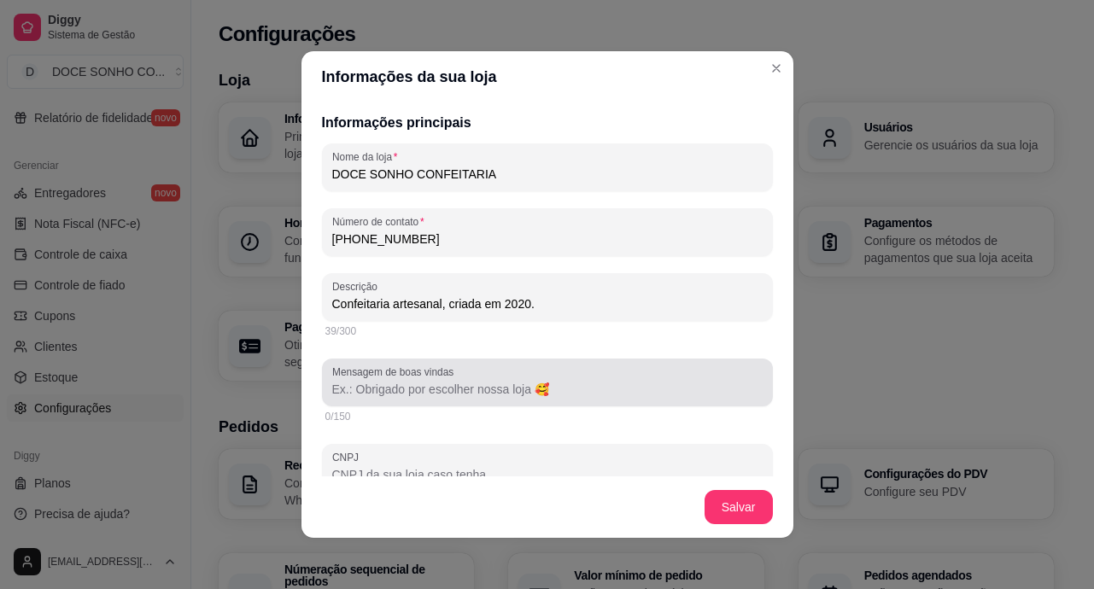
type input "Confeitaria artesanal, criada em 2020."
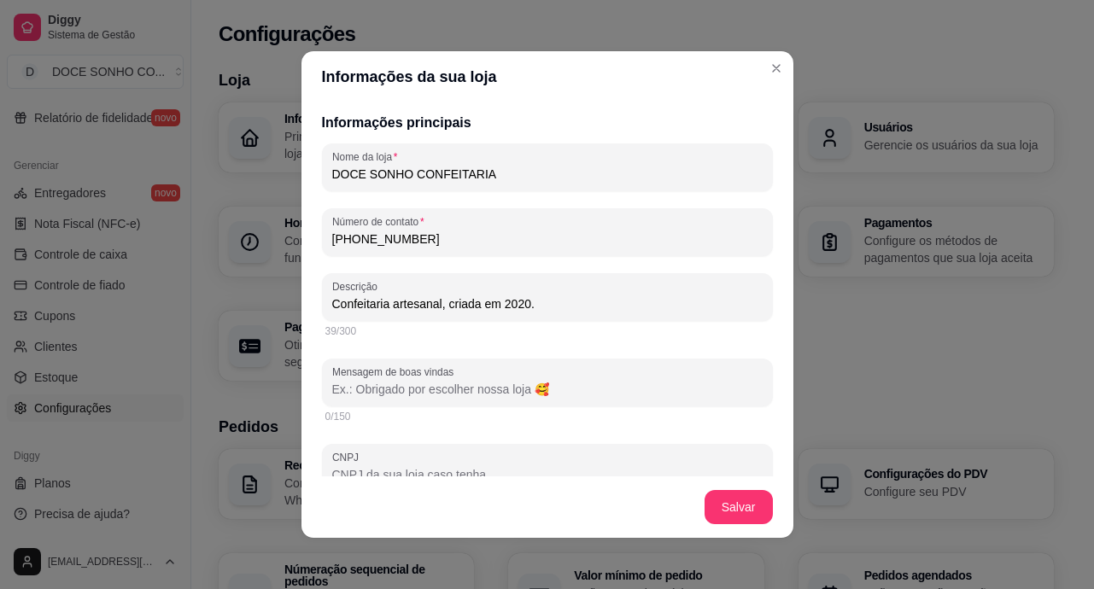
click at [542, 385] on input "Mensagem de boas vindas" at bounding box center [547, 389] width 430 height 17
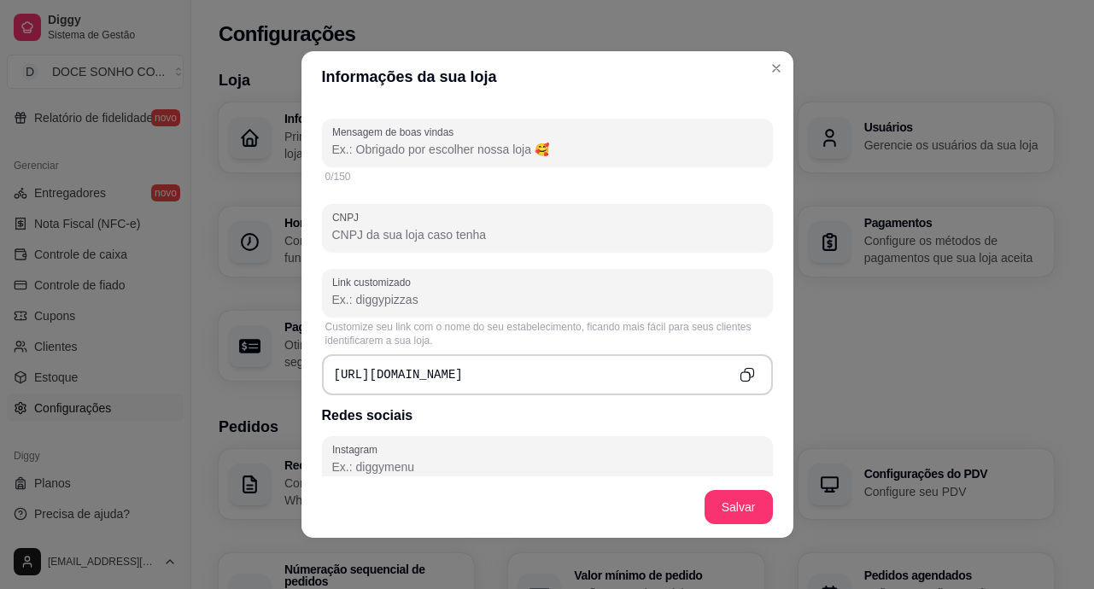
scroll to position [598, 0]
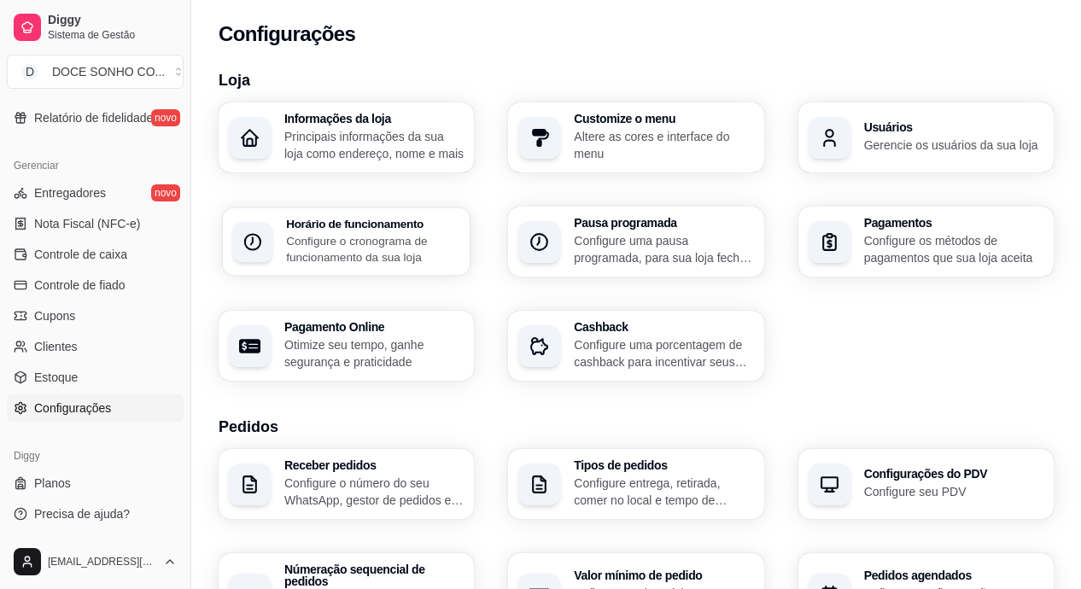
click at [394, 235] on p "Configure o cronograma de funcionamento da sua loja" at bounding box center [373, 248] width 174 height 33
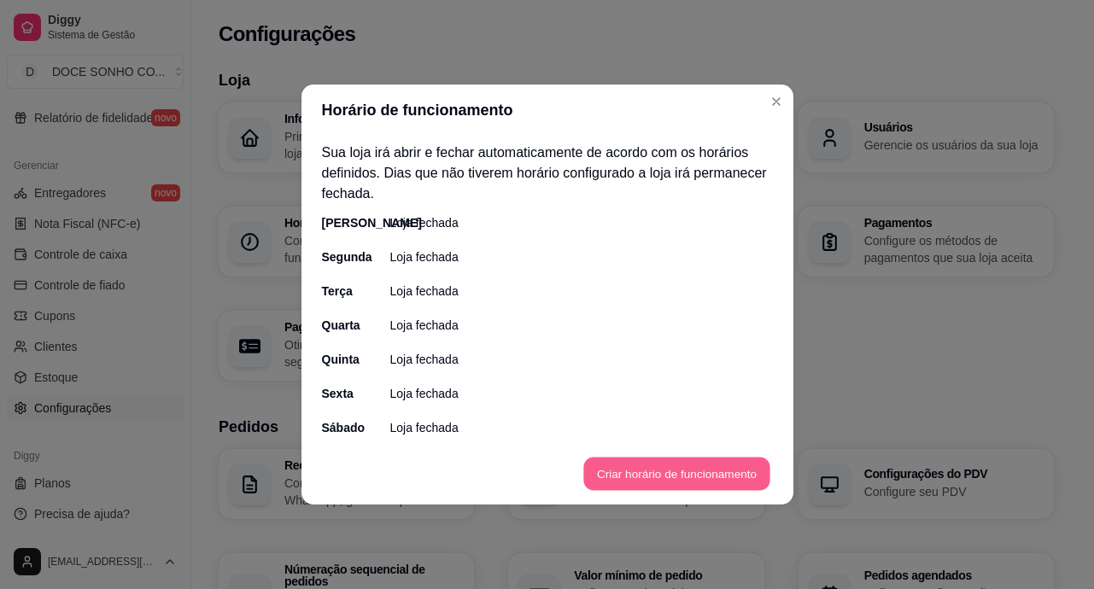
click at [637, 482] on button "Criar horário de funcionamento" at bounding box center [676, 474] width 186 height 33
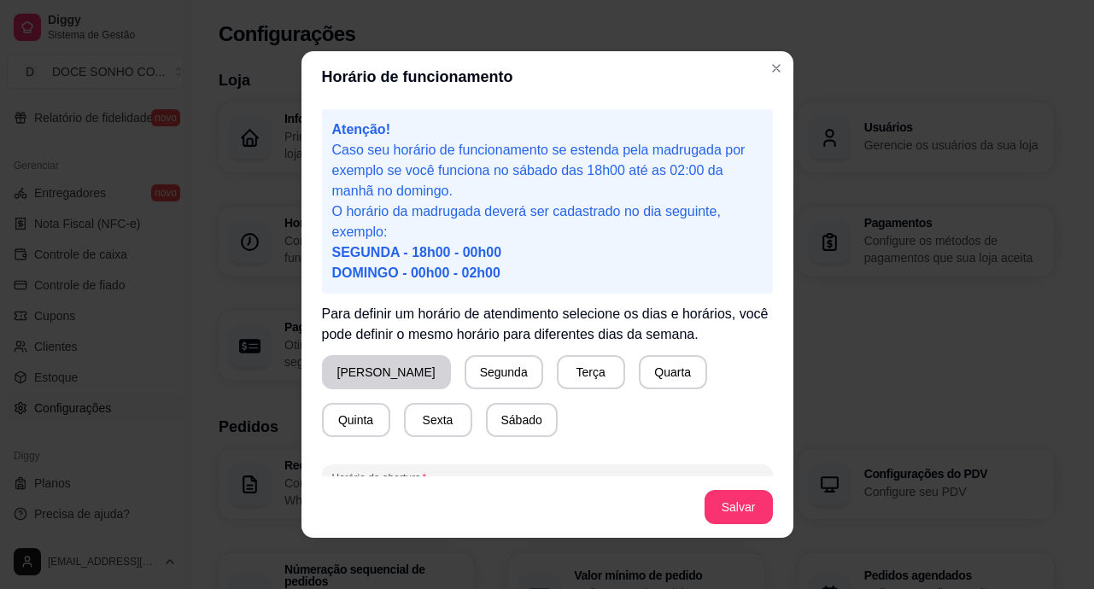
click at [383, 375] on button "[PERSON_NAME]" at bounding box center [386, 372] width 129 height 34
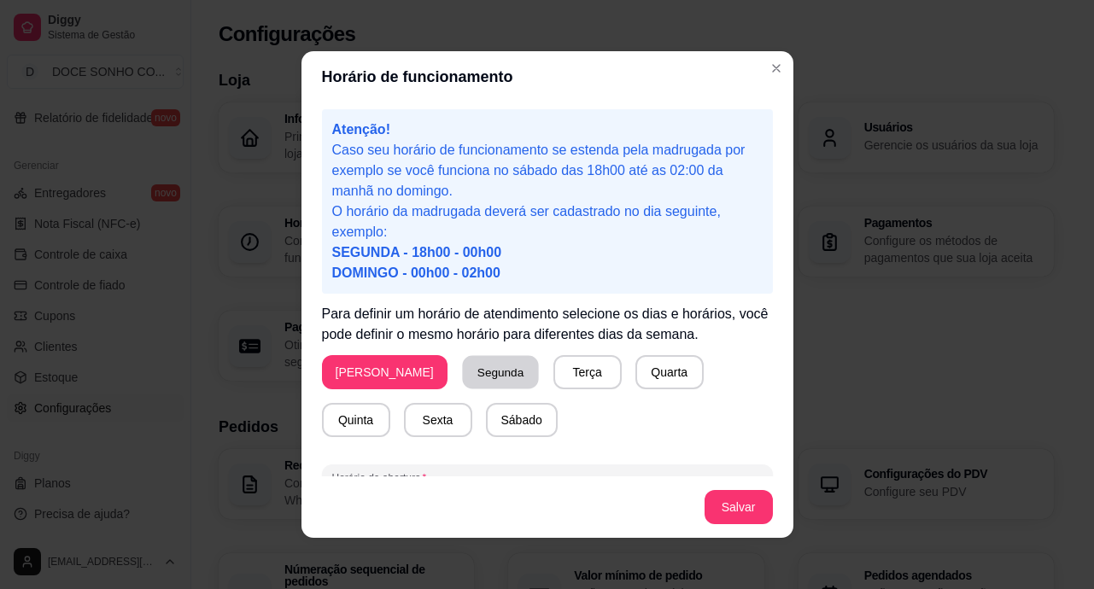
click at [462, 361] on button "Segunda" at bounding box center [500, 372] width 76 height 33
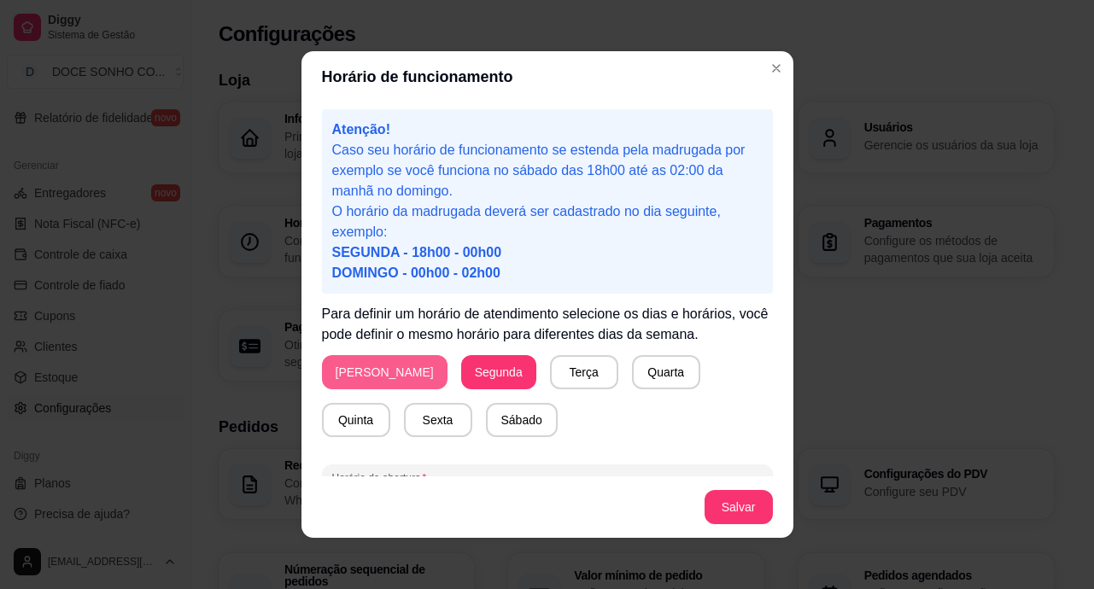
click at [369, 360] on button "[PERSON_NAME]" at bounding box center [385, 372] width 126 height 34
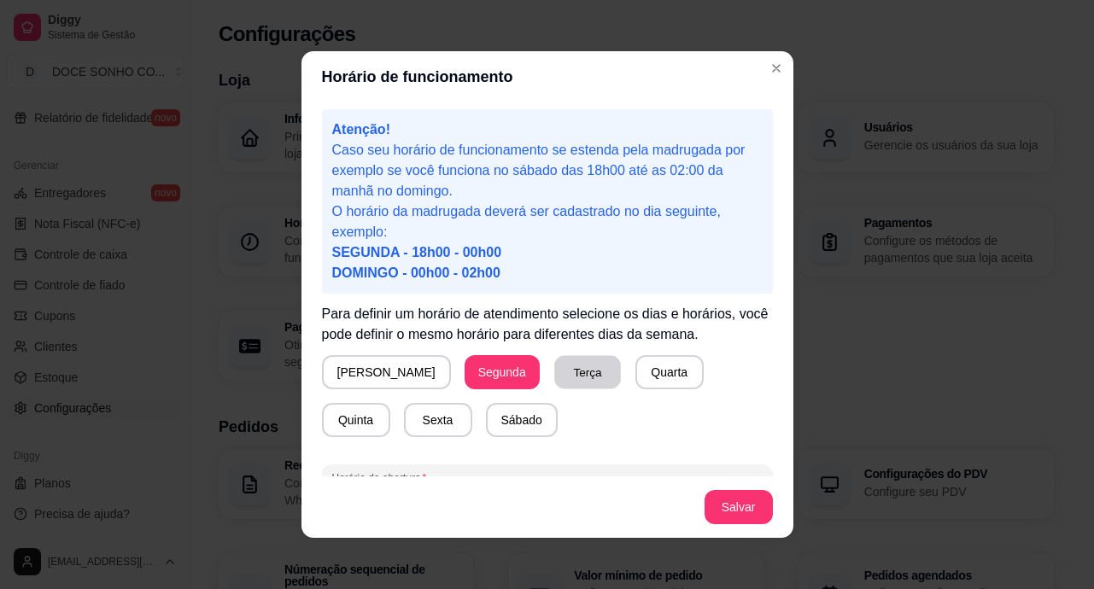
click at [554, 370] on button "Terça" at bounding box center [587, 372] width 67 height 33
click at [636, 362] on button "Quarta" at bounding box center [669, 372] width 67 height 33
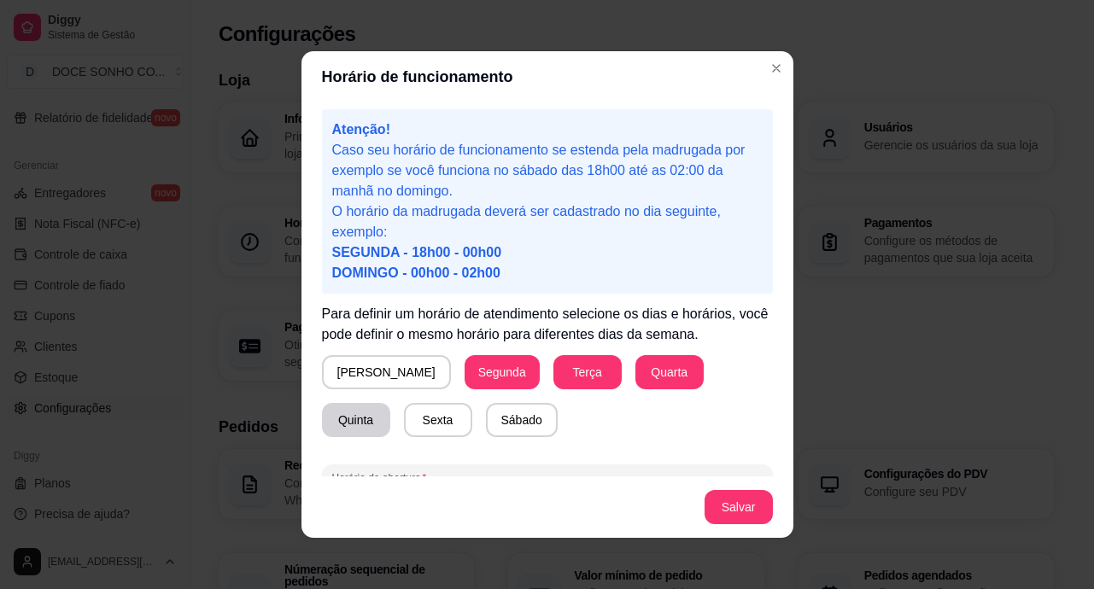
click at [390, 403] on button "Quinta" at bounding box center [356, 420] width 68 height 34
click at [405, 431] on button "Sexta" at bounding box center [438, 420] width 67 height 33
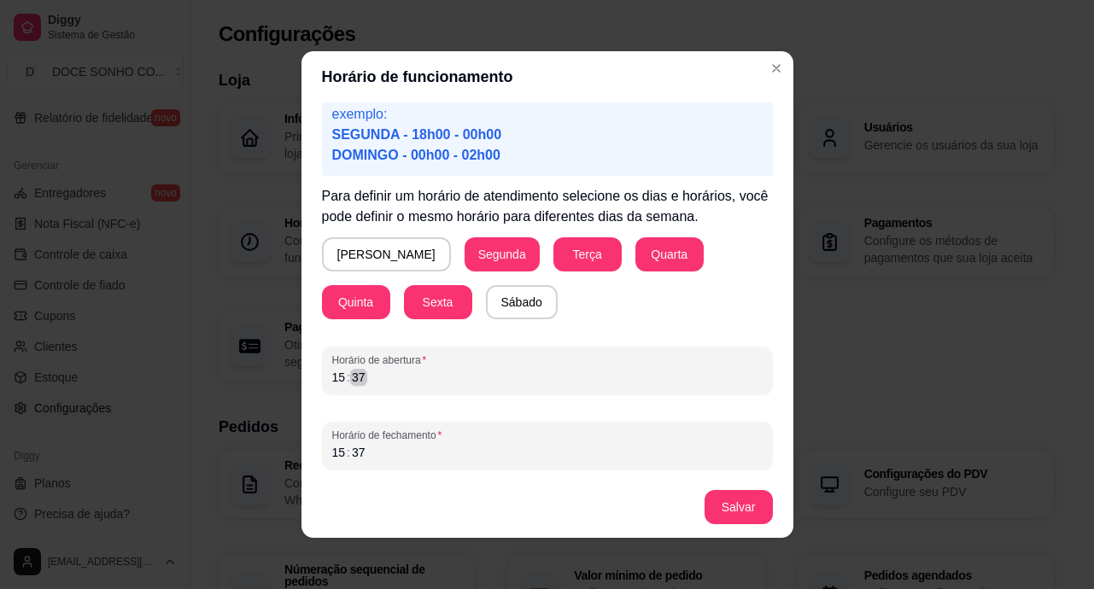
click at [377, 376] on div "15 : 37" at bounding box center [547, 377] width 430 height 20
click at [365, 377] on div "01 : ––" at bounding box center [547, 377] width 430 height 20
click at [350, 457] on div "37" at bounding box center [358, 452] width 17 height 17
click at [336, 449] on div "15" at bounding box center [338, 452] width 17 height 17
click at [330, 453] on div "11" at bounding box center [338, 452] width 17 height 17
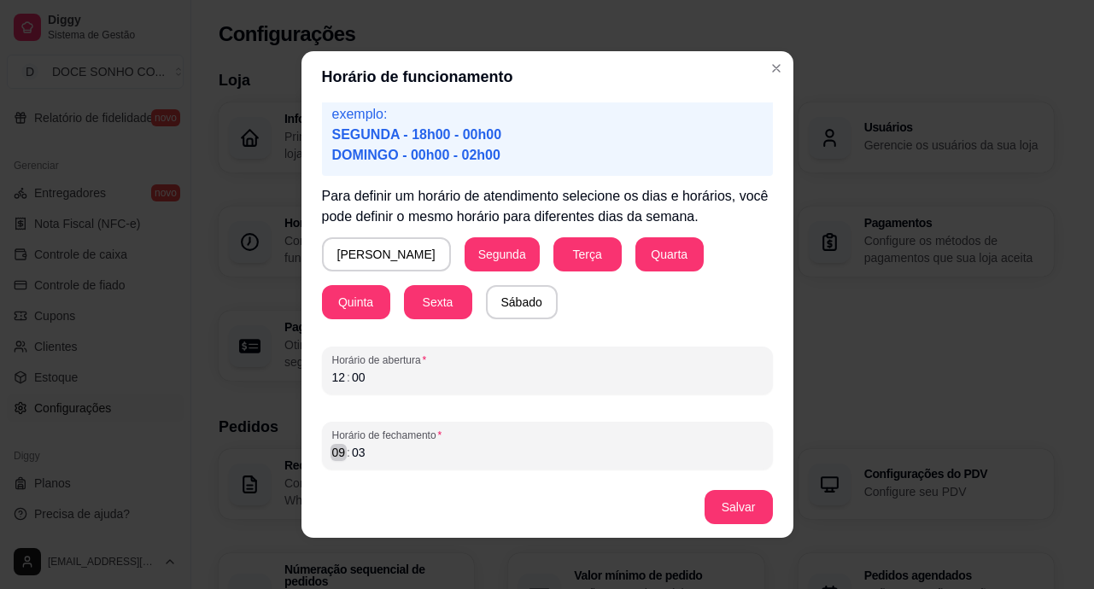
click at [330, 456] on div "09" at bounding box center [338, 452] width 17 height 17
click at [710, 500] on button "Salvar" at bounding box center [738, 507] width 67 height 33
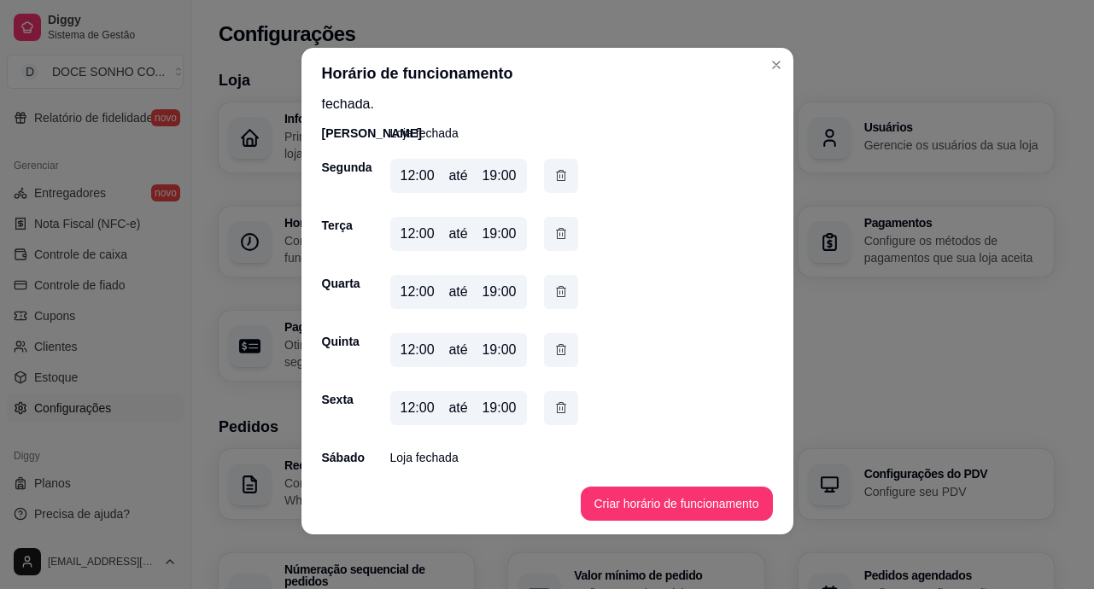
scroll to position [0, 0]
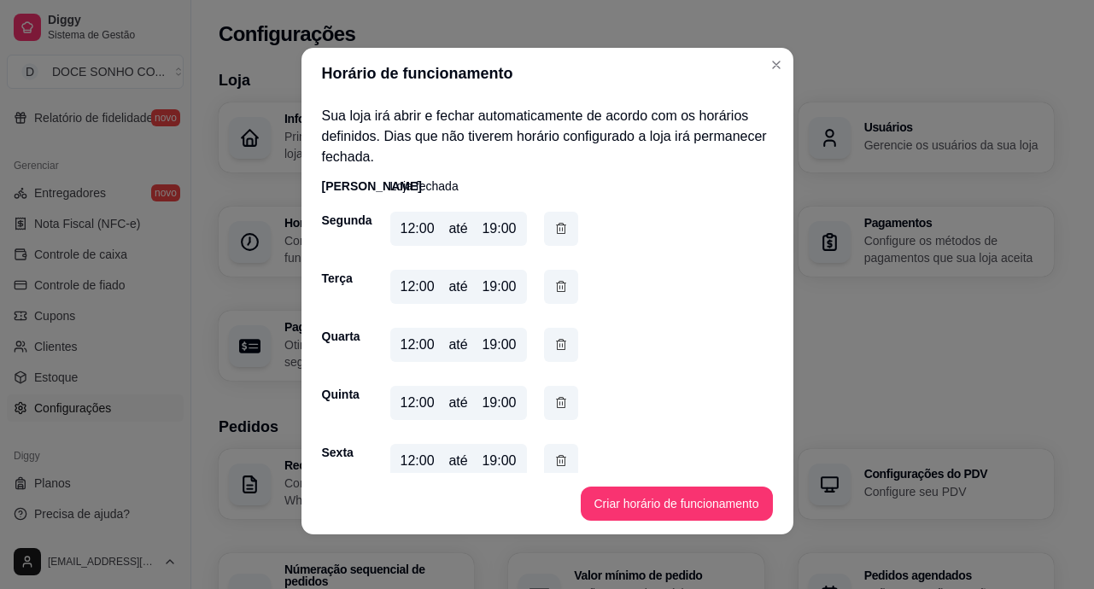
click at [459, 189] on div "[PERSON_NAME] fechada" at bounding box center [547, 186] width 451 height 17
click at [686, 491] on button "Criar horário de funcionamento" at bounding box center [677, 504] width 192 height 34
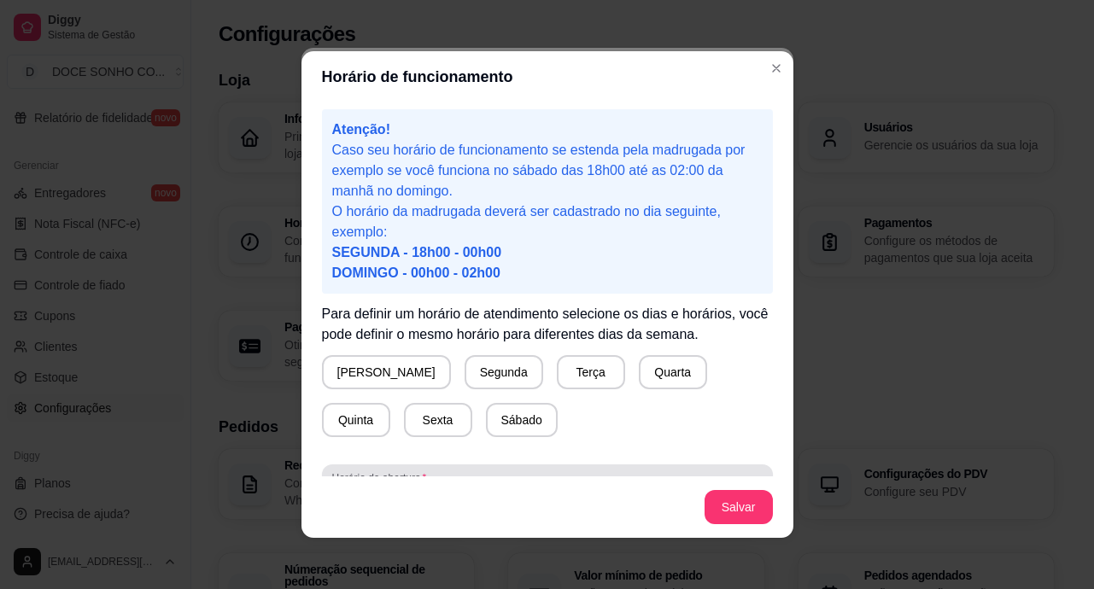
scroll to position [118, 0]
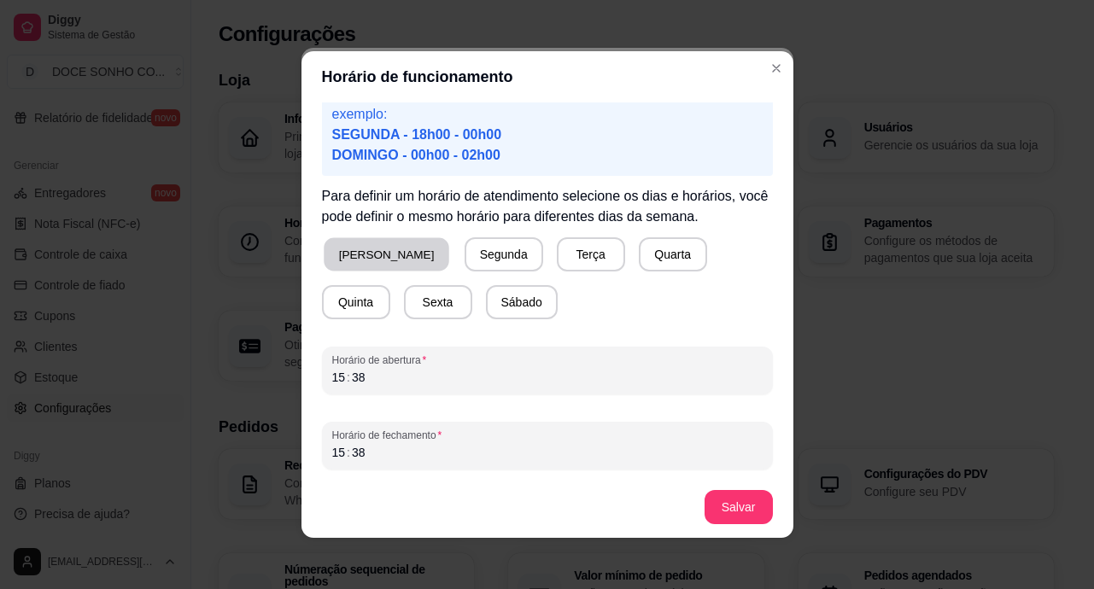
click at [349, 244] on button "[PERSON_NAME]" at bounding box center [387, 254] width 126 height 33
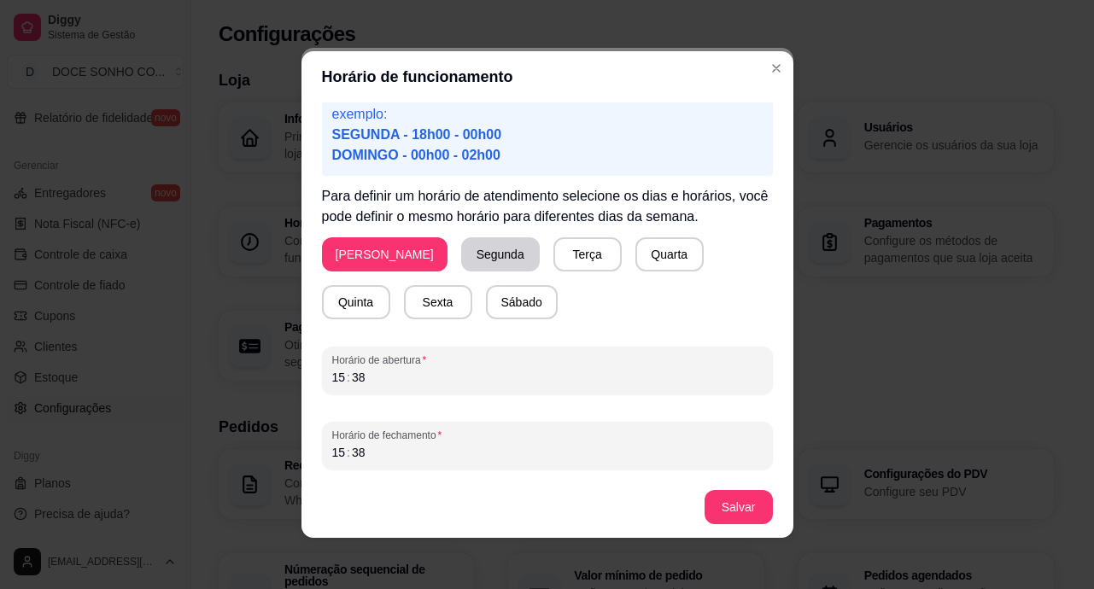
click at [461, 245] on button "Segunda" at bounding box center [500, 254] width 79 height 34
click at [550, 247] on button "Terça" at bounding box center [584, 254] width 68 height 34
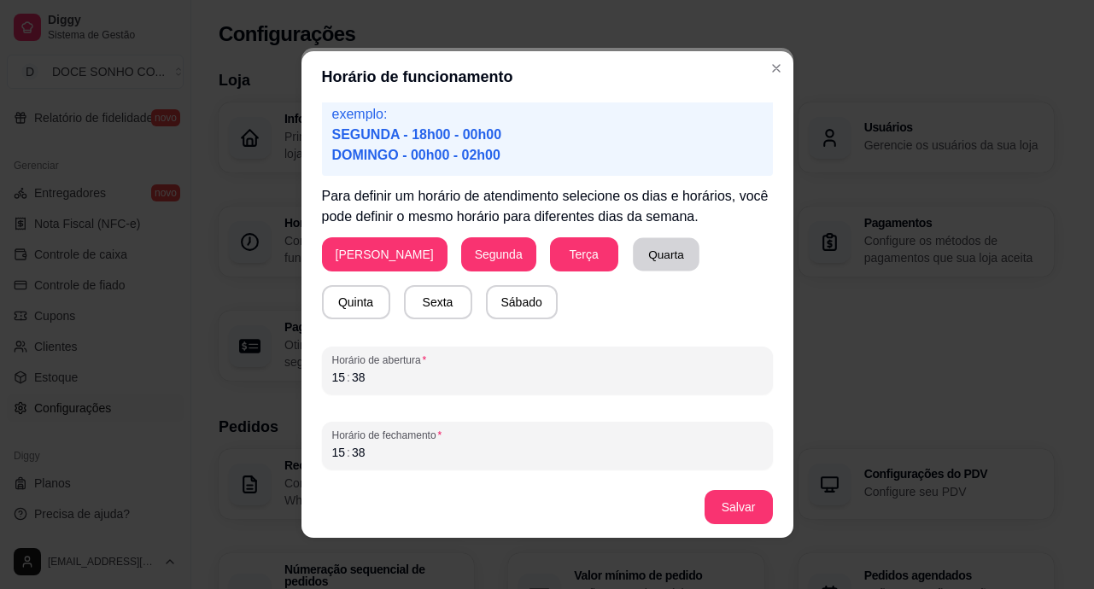
click at [633, 263] on button "Quarta" at bounding box center [666, 254] width 67 height 33
click at [390, 285] on button "Quinta" at bounding box center [356, 302] width 68 height 34
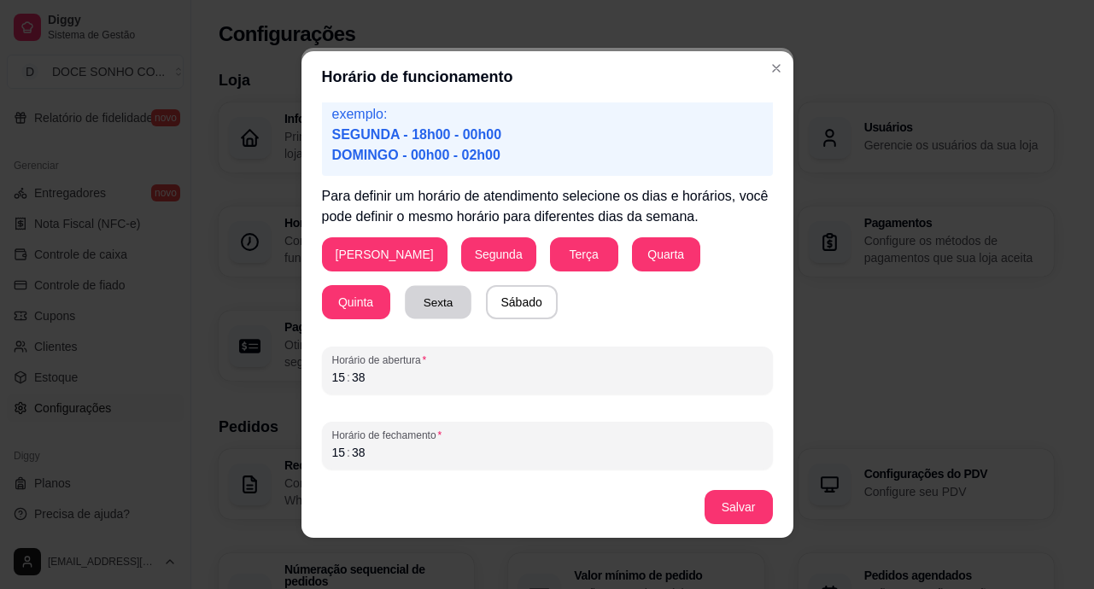
click at [405, 292] on button "Sexta" at bounding box center [438, 302] width 67 height 33
click at [487, 302] on button "Sábado" at bounding box center [522, 302] width 70 height 33
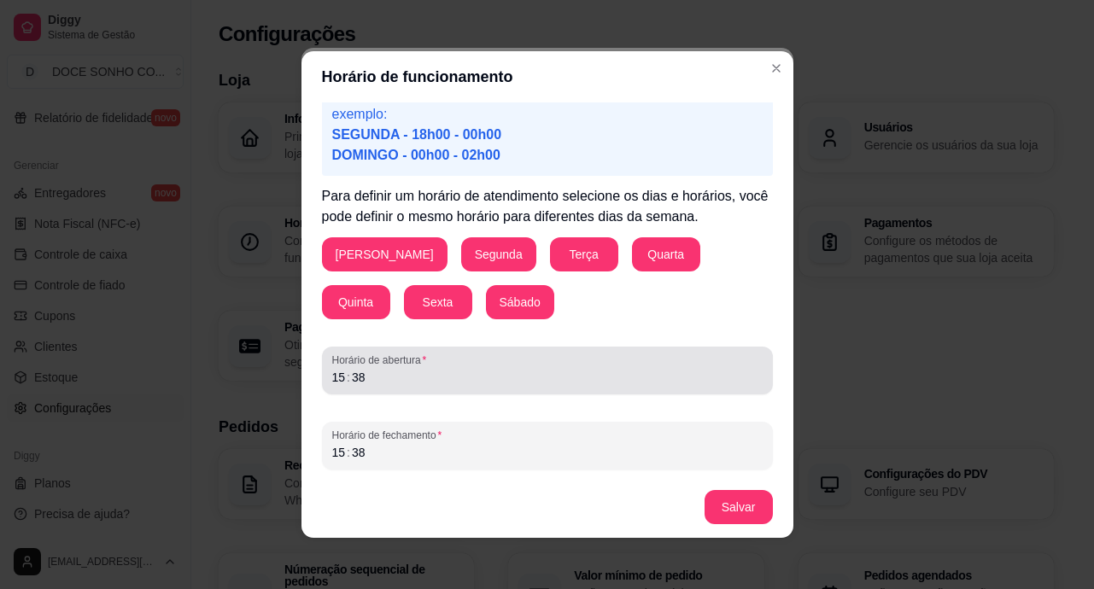
scroll to position [3, 0]
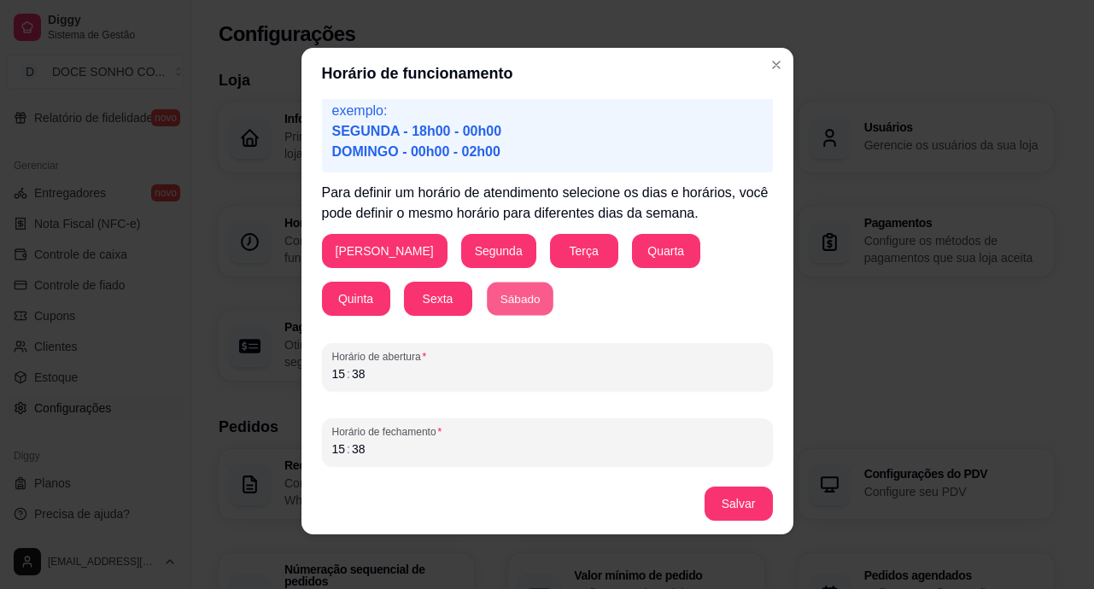
click at [487, 293] on button "Sábado" at bounding box center [520, 299] width 67 height 33
click at [486, 301] on button "Sábado" at bounding box center [522, 299] width 72 height 34
click at [359, 383] on div "15 : 38" at bounding box center [547, 374] width 430 height 20
click at [338, 455] on div "15 : 38" at bounding box center [547, 449] width 430 height 20
click at [733, 514] on button "Salvar" at bounding box center [738, 504] width 67 height 33
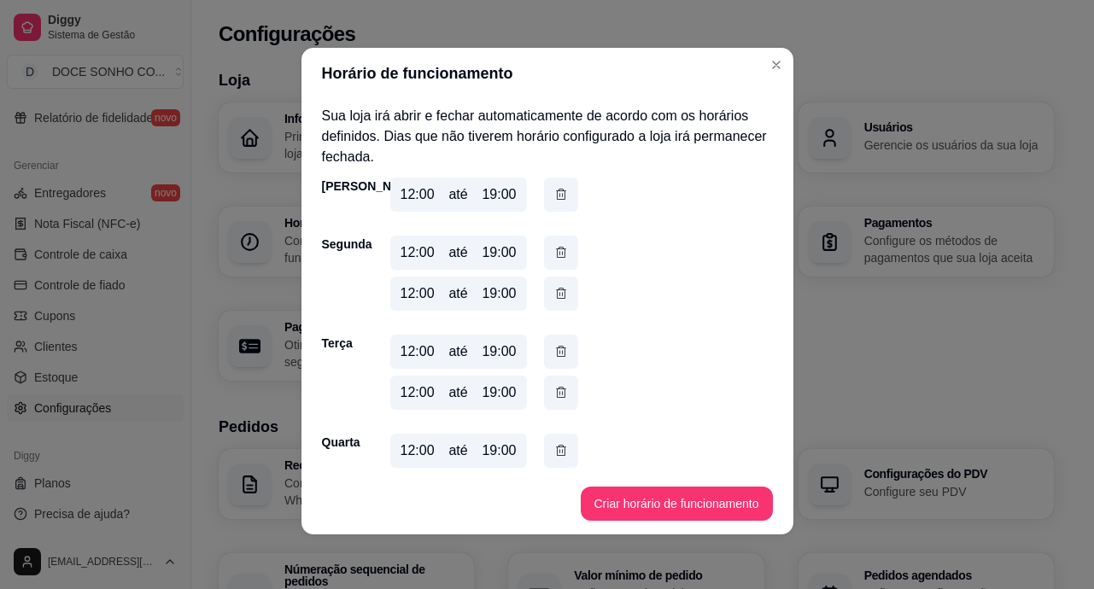
scroll to position [306, 0]
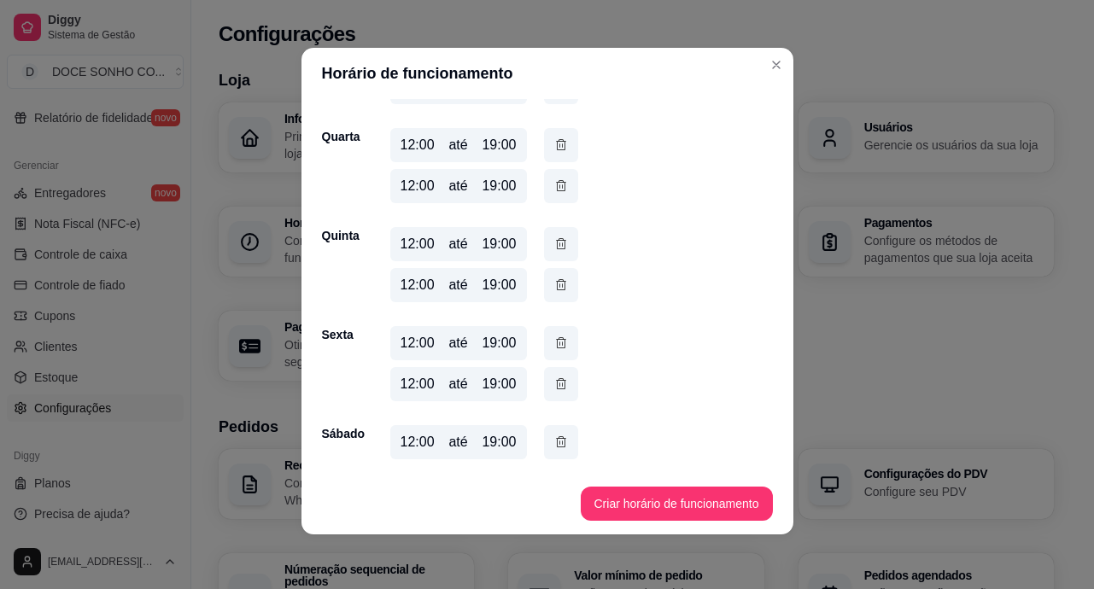
click at [495, 442] on div "19:00" at bounding box center [499, 442] width 34 height 20
click at [498, 439] on div "19:00" at bounding box center [499, 442] width 34 height 20
click at [498, 438] on div "19:00" at bounding box center [499, 442] width 34 height 20
click at [556, 442] on icon "button" at bounding box center [561, 442] width 14 height 18
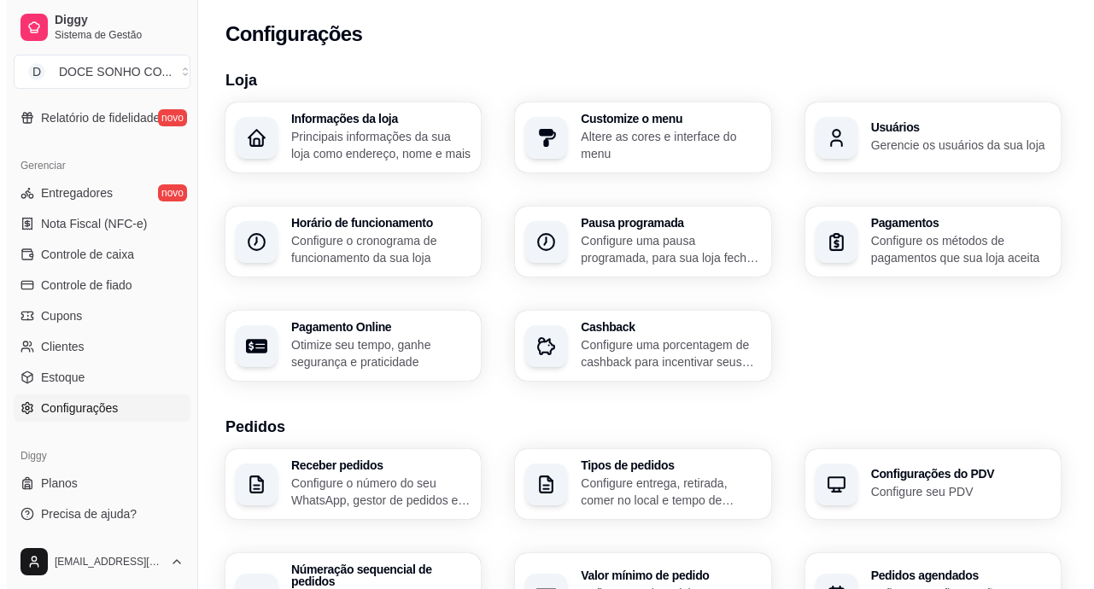
scroll to position [85, 0]
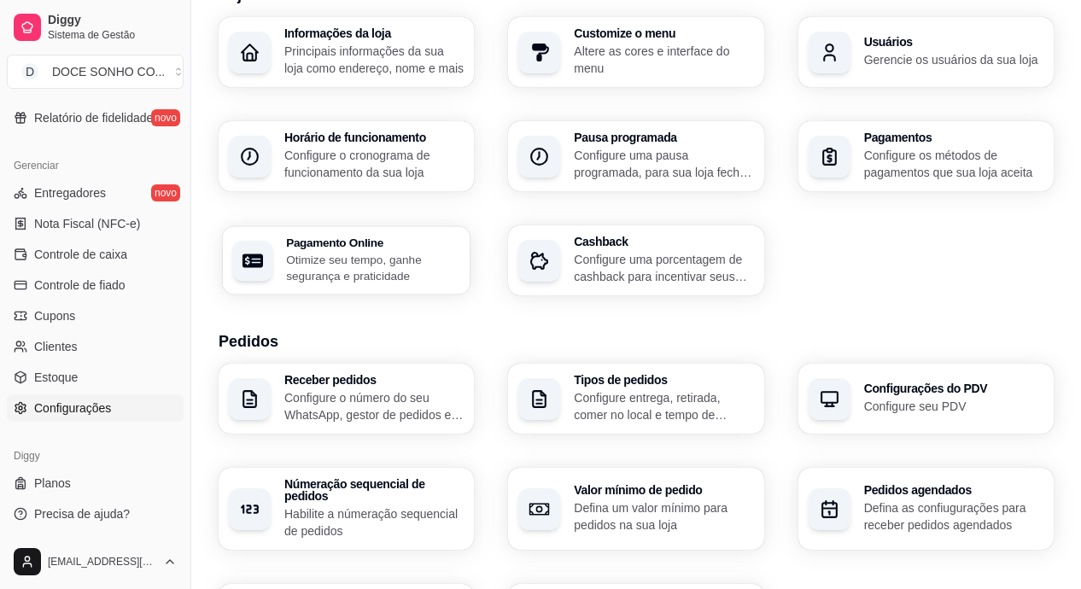
click at [425, 271] on p "Otimize seu tempo, ganhe segurança e praticidade" at bounding box center [373, 267] width 174 height 33
select select "4.98"
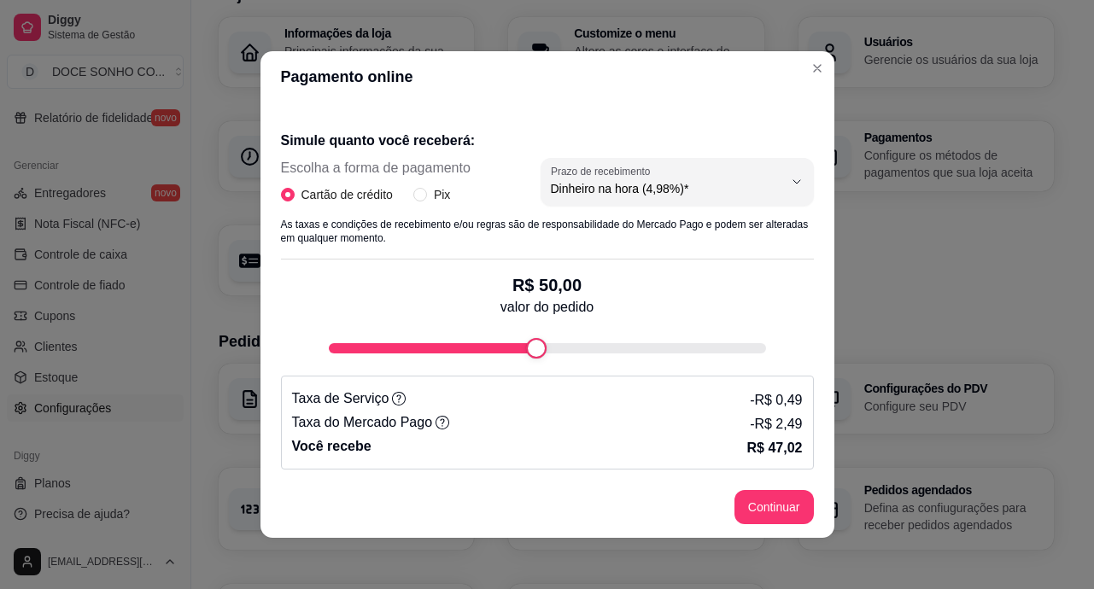
scroll to position [3, 0]
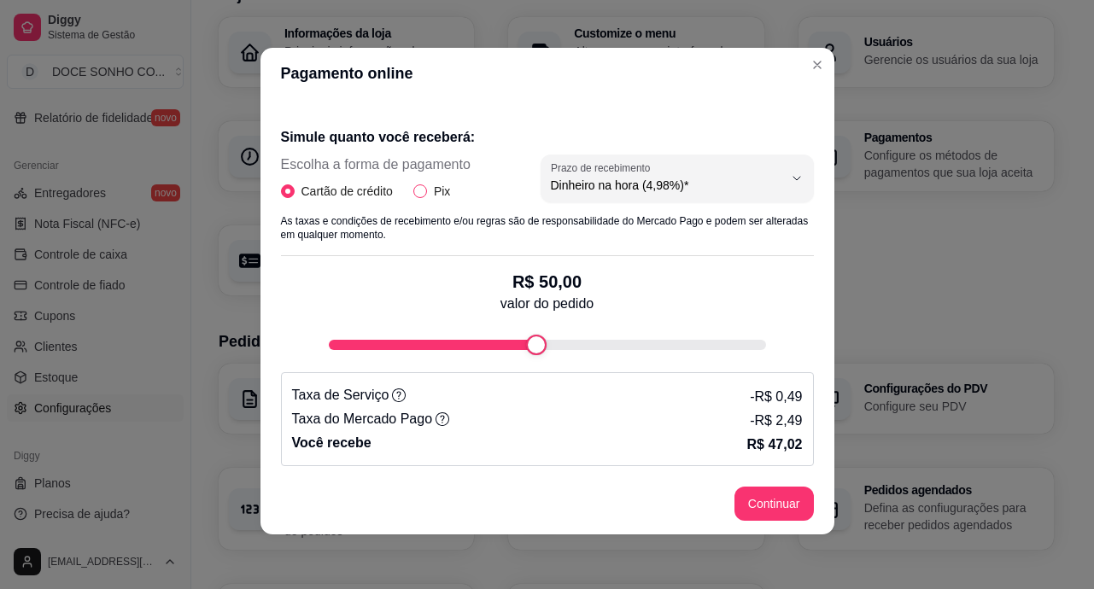
click at [420, 197] on input "Pix" at bounding box center [420, 191] width 14 height 14
radio input "true"
radio input "false"
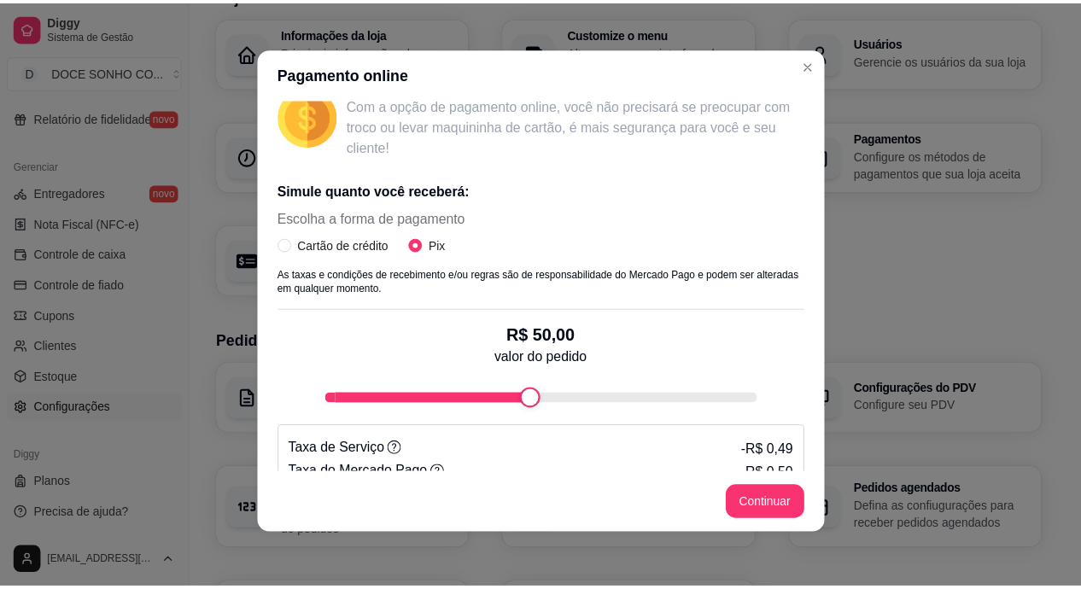
scroll to position [313, 0]
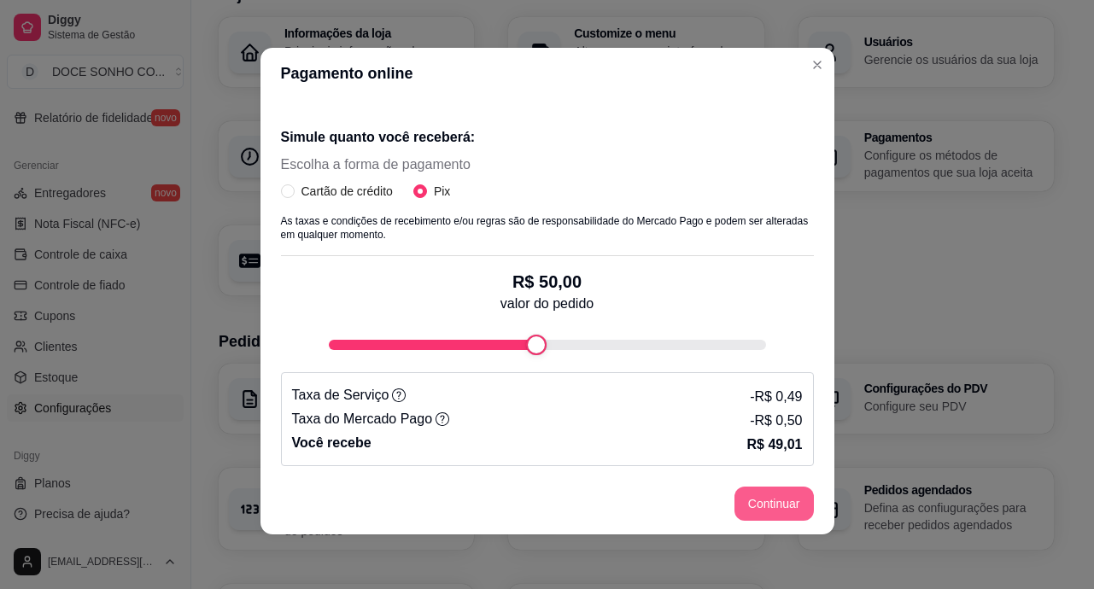
click at [751, 502] on button "Continuar" at bounding box center [773, 504] width 79 height 34
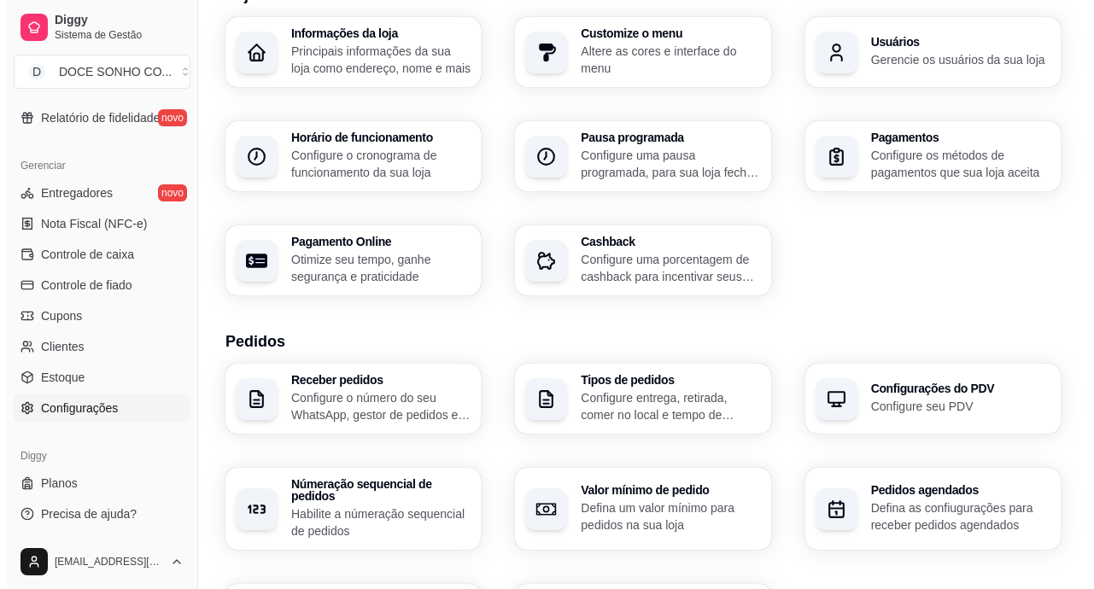
scroll to position [171, 0]
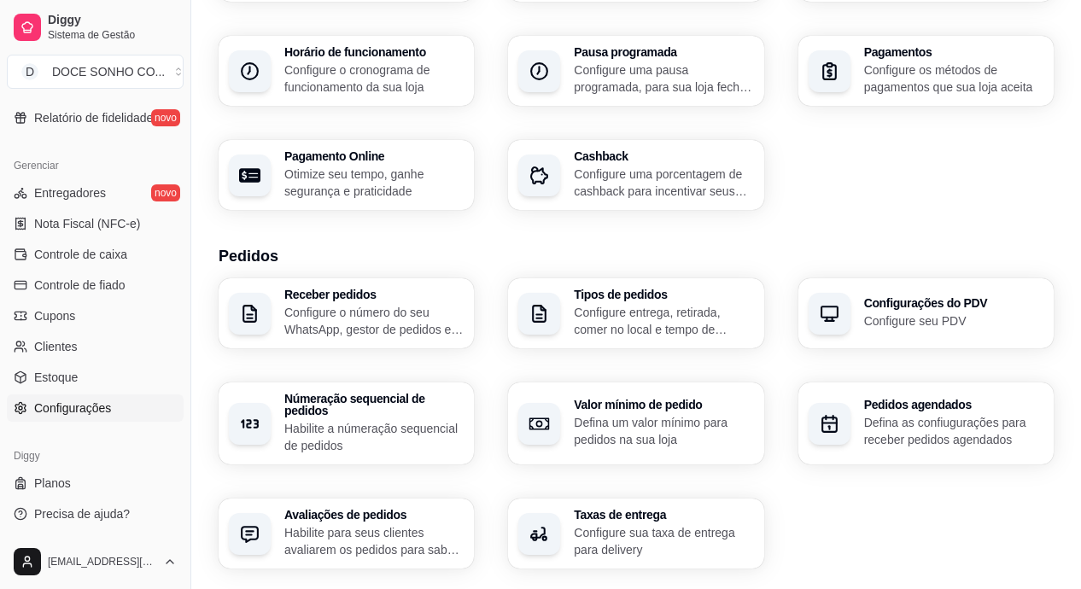
click at [540, 413] on icon "button" at bounding box center [539, 423] width 21 height 21
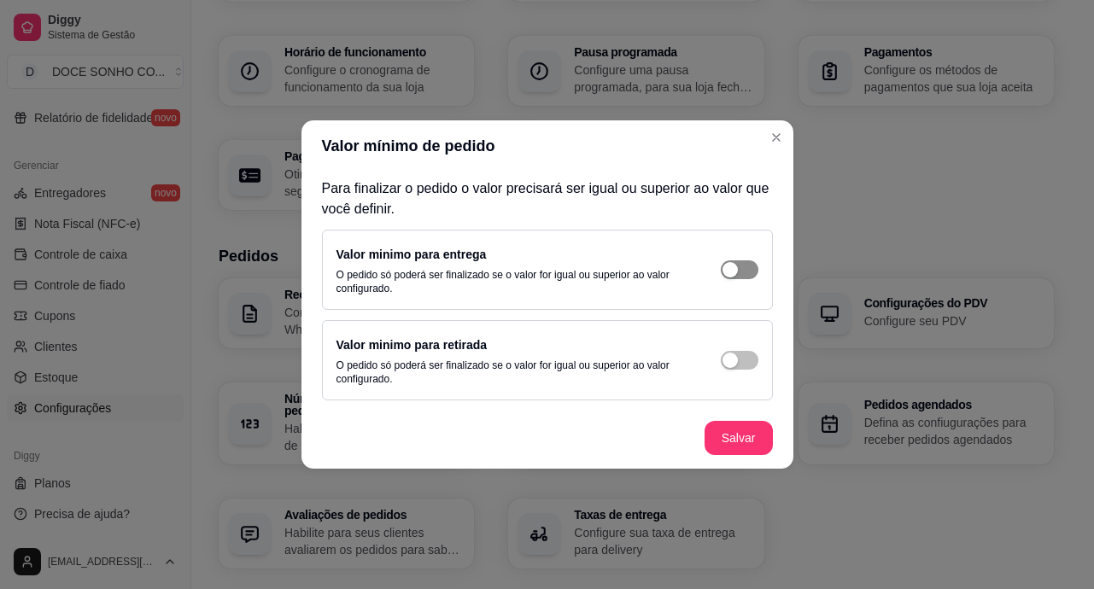
click at [736, 270] on div "button" at bounding box center [729, 269] width 15 height 15
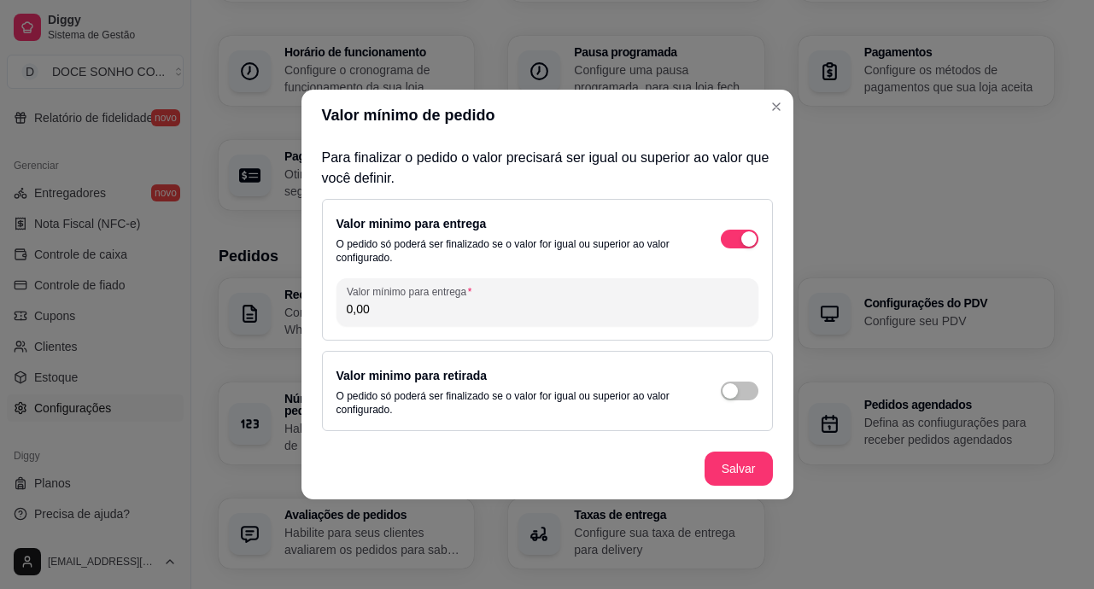
click at [461, 312] on input "0,00" at bounding box center [547, 309] width 401 height 17
type input "15,00"
click at [736, 383] on span "button" at bounding box center [740, 391] width 38 height 19
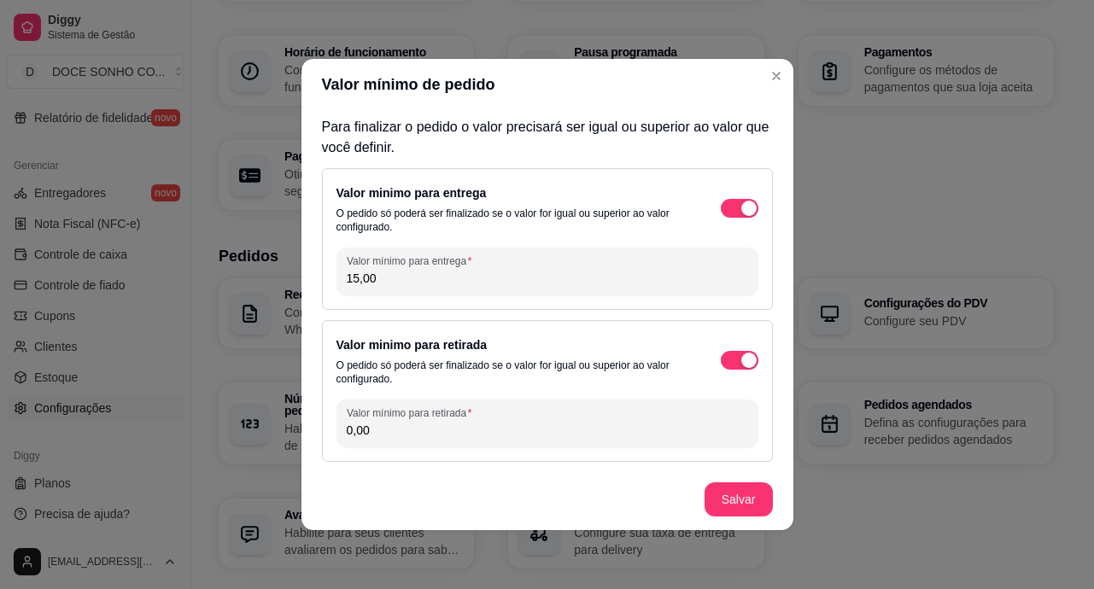
click at [545, 424] on input "0,00" at bounding box center [547, 430] width 401 height 17
type input "15,00"
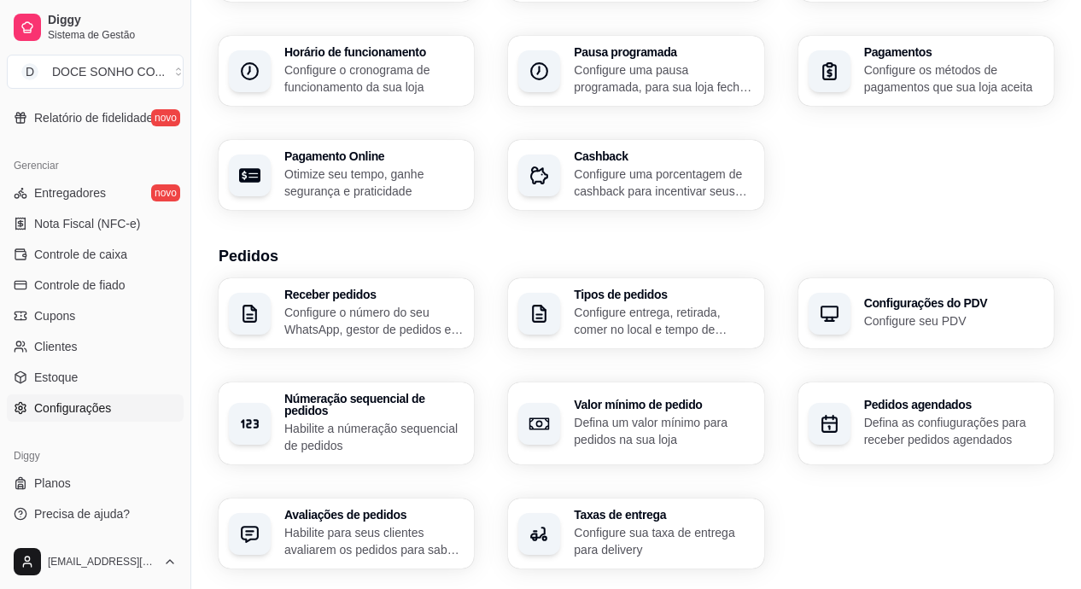
click at [859, 73] on div "Pagamentos Configure os métodos de pagamentos que sua loja aceita" at bounding box center [925, 71] width 255 height 70
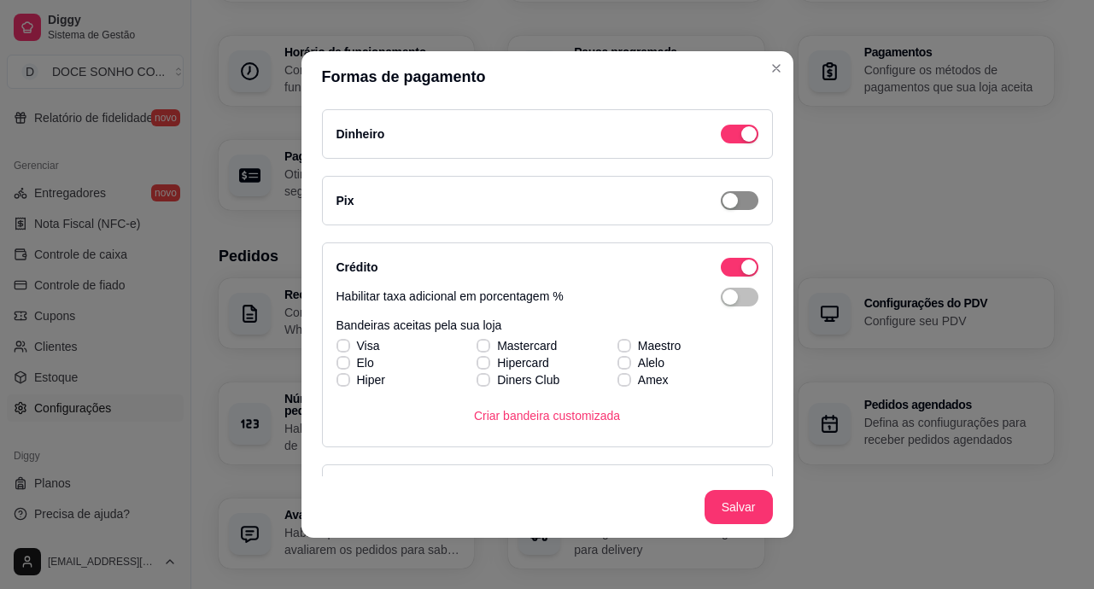
click at [730, 194] on span "button" at bounding box center [740, 200] width 38 height 19
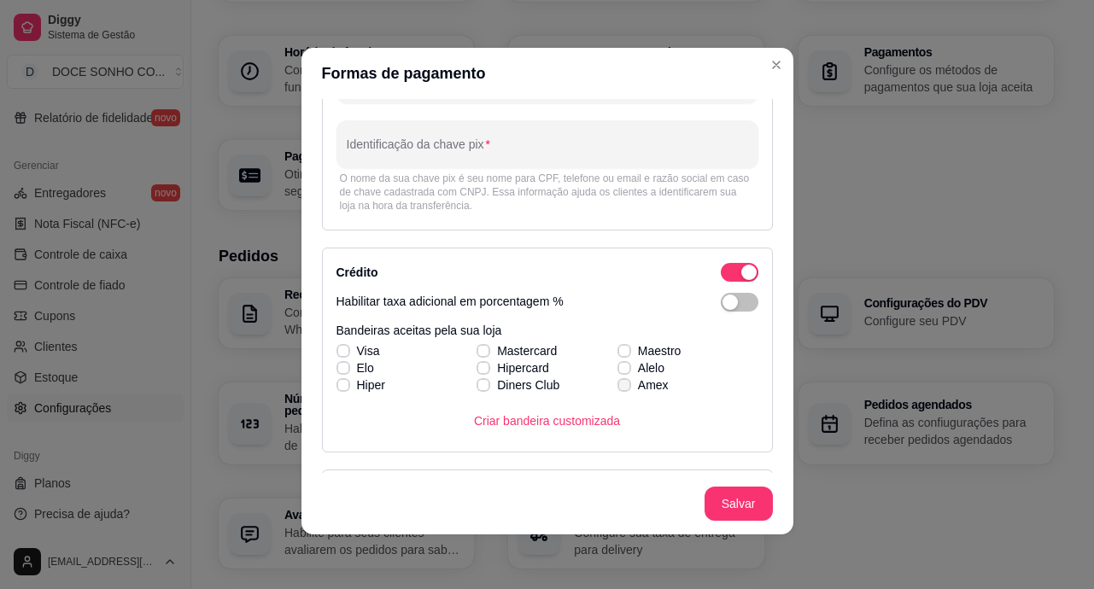
scroll to position [0, 0]
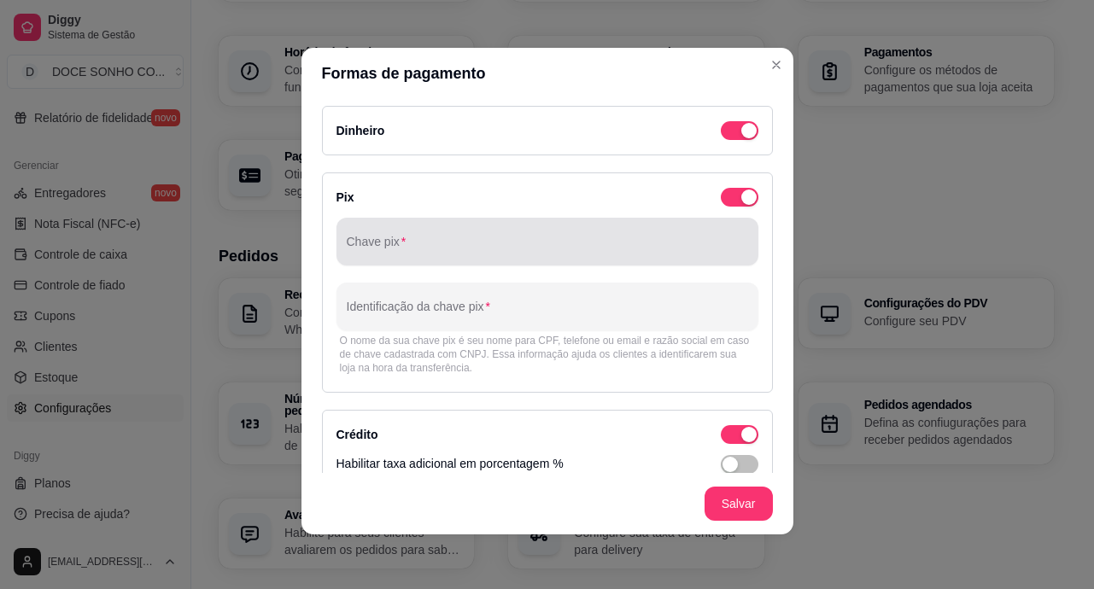
click at [641, 255] on div at bounding box center [547, 242] width 401 height 34
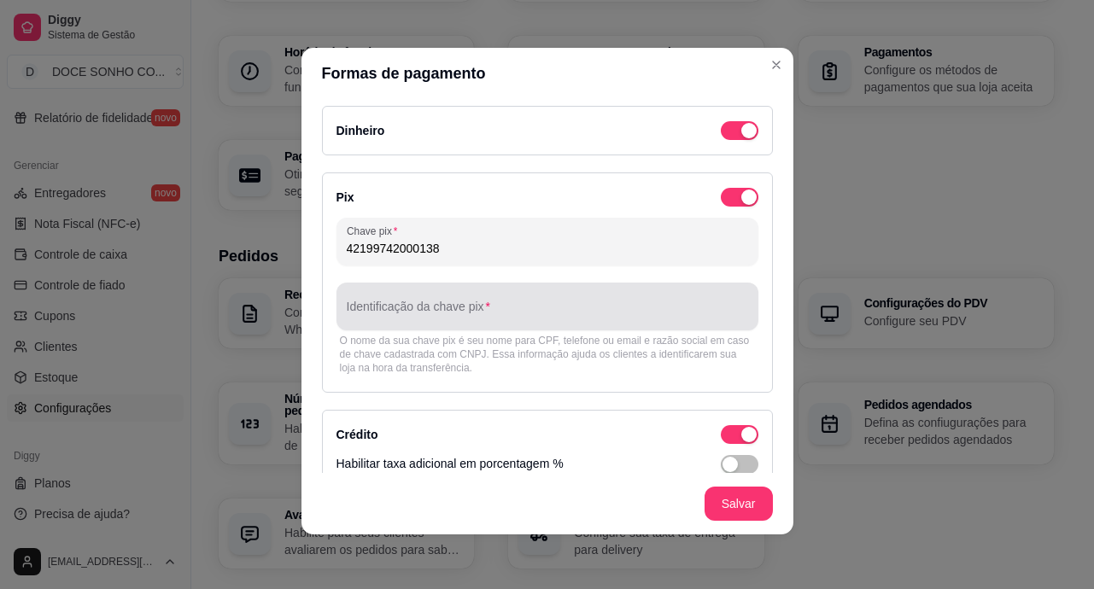
type input "42199742000138"
click at [511, 296] on div at bounding box center [547, 306] width 401 height 34
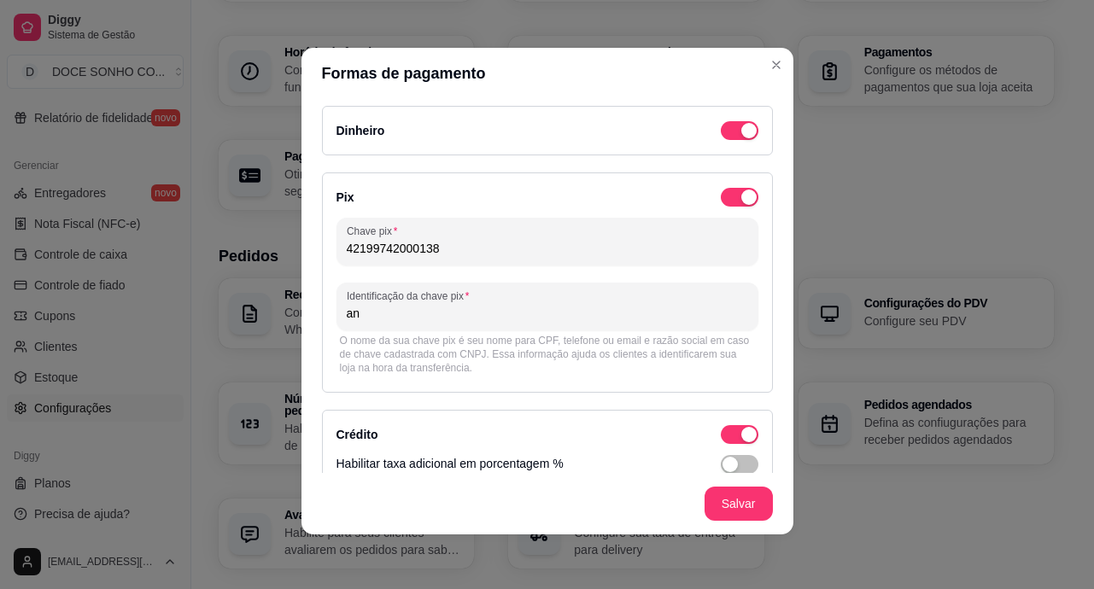
type input "a"
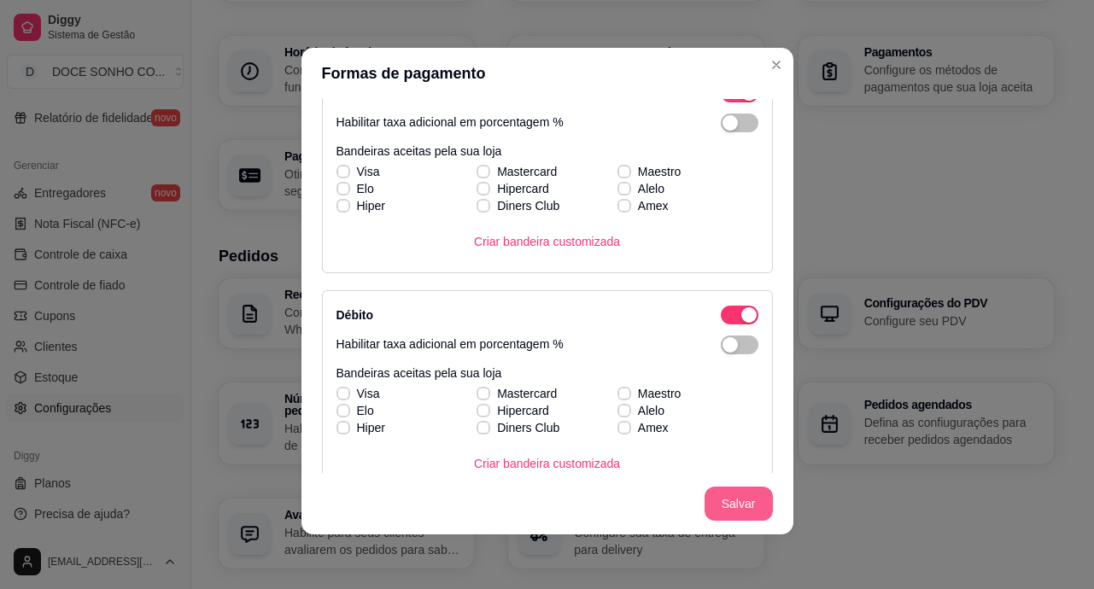
type input "[PERSON_NAME]"
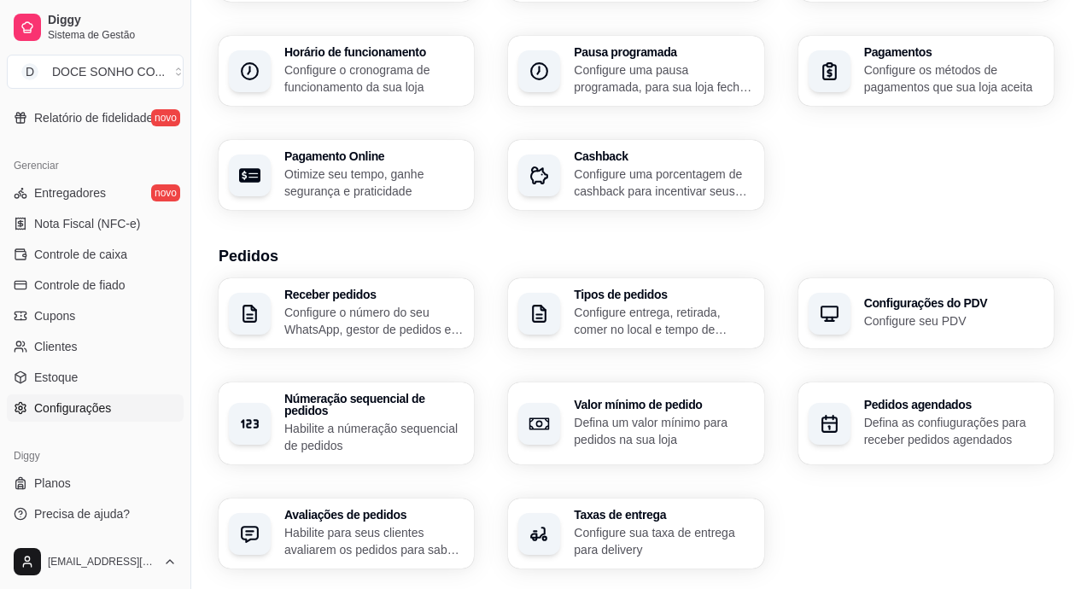
click at [456, 172] on p "Otimize seu tempo, ganhe segurança e praticidade" at bounding box center [373, 183] width 179 height 34
select select "4.98"
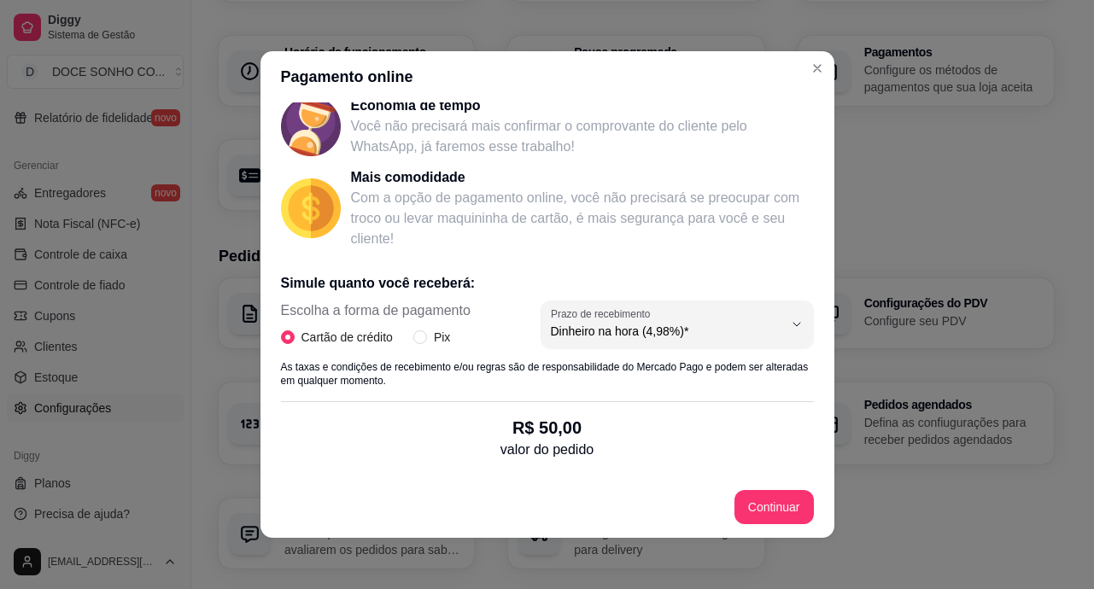
scroll to position [256, 0]
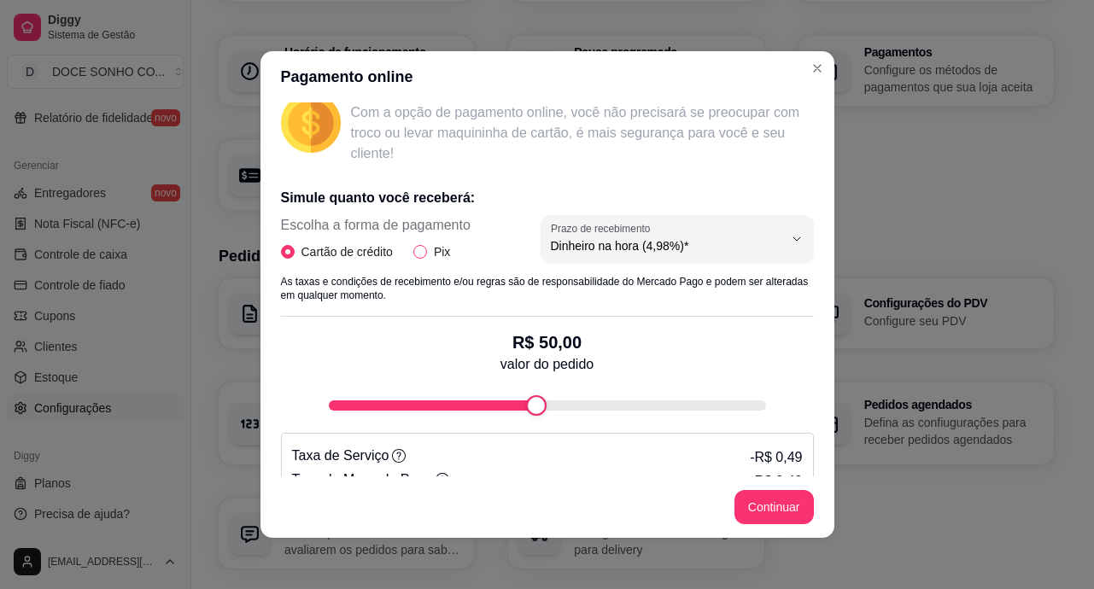
click at [413, 259] on label "Pix" at bounding box center [435, 251] width 44 height 19
click at [413, 259] on input "Pix" at bounding box center [420, 252] width 14 height 14
radio input "true"
radio input "false"
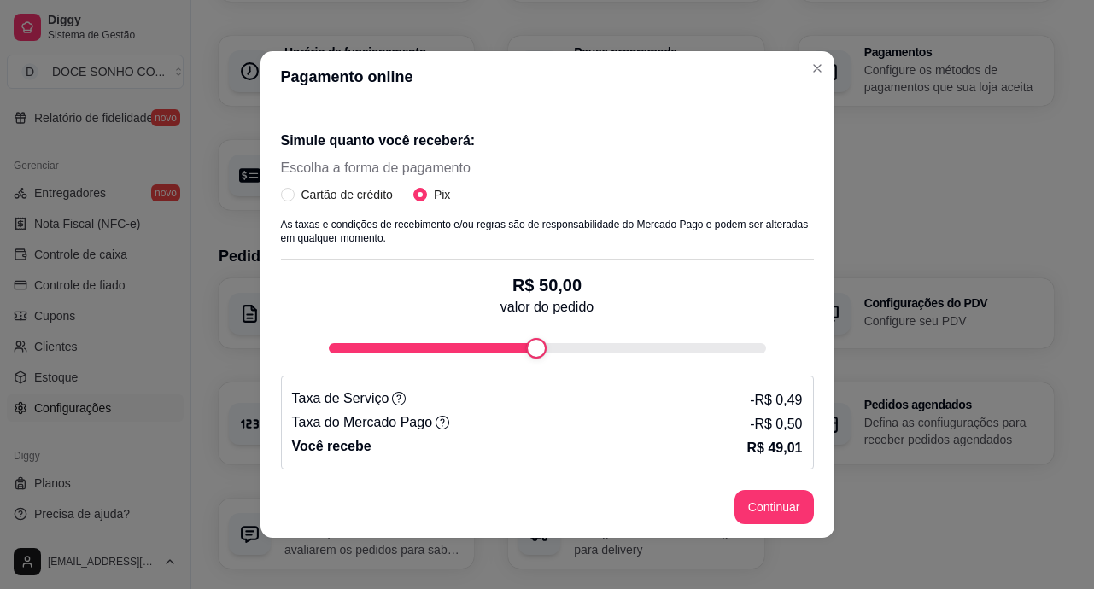
scroll to position [3, 0]
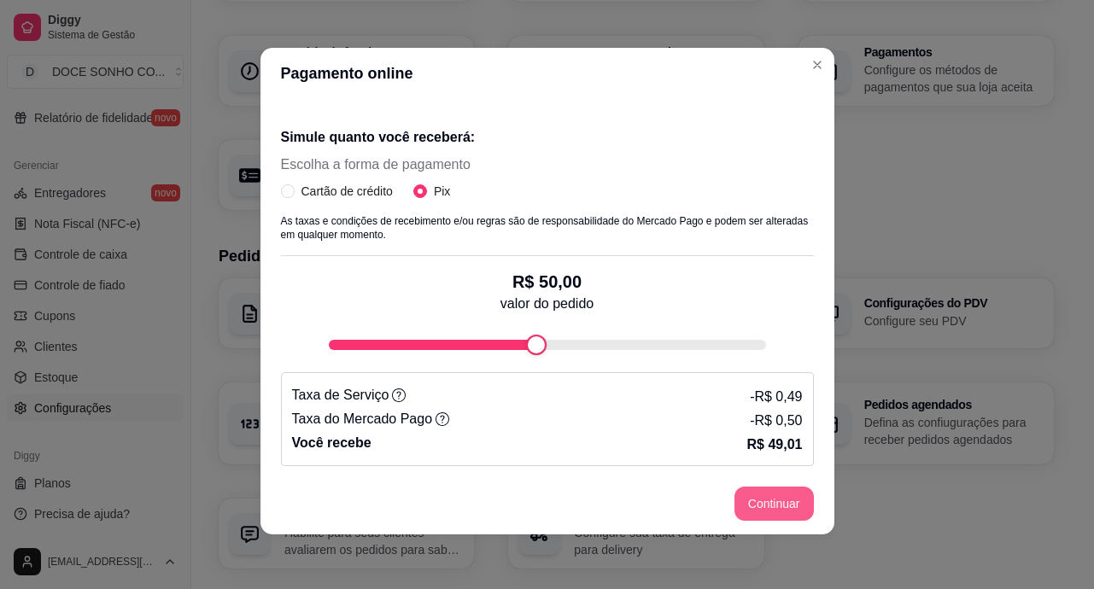
click at [781, 505] on button "Continuar" at bounding box center [773, 504] width 79 height 34
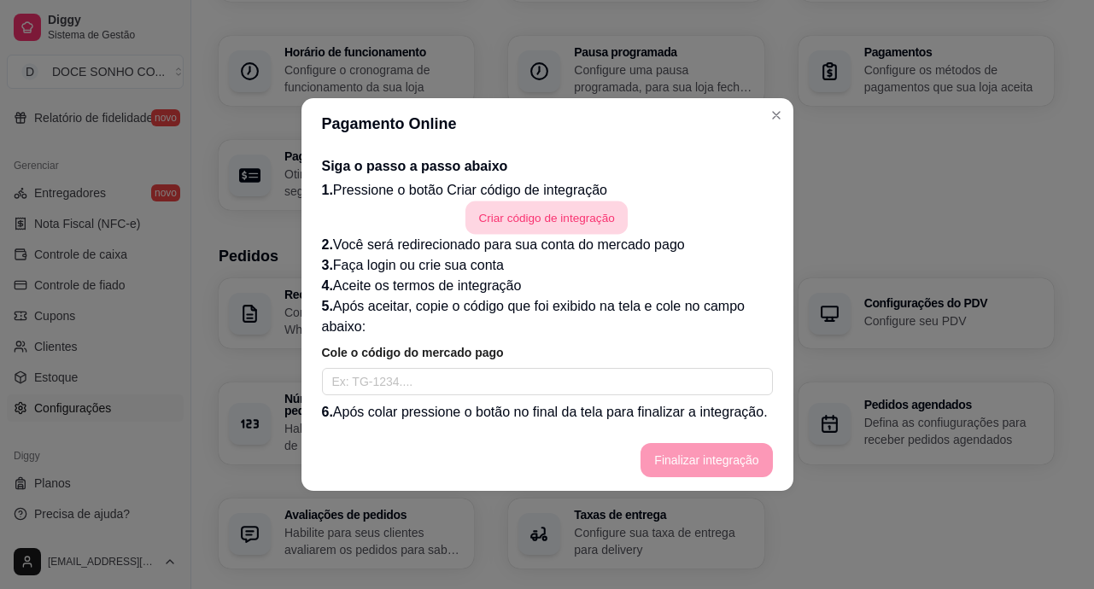
click at [558, 216] on button "Criar código de integração" at bounding box center [546, 218] width 162 height 33
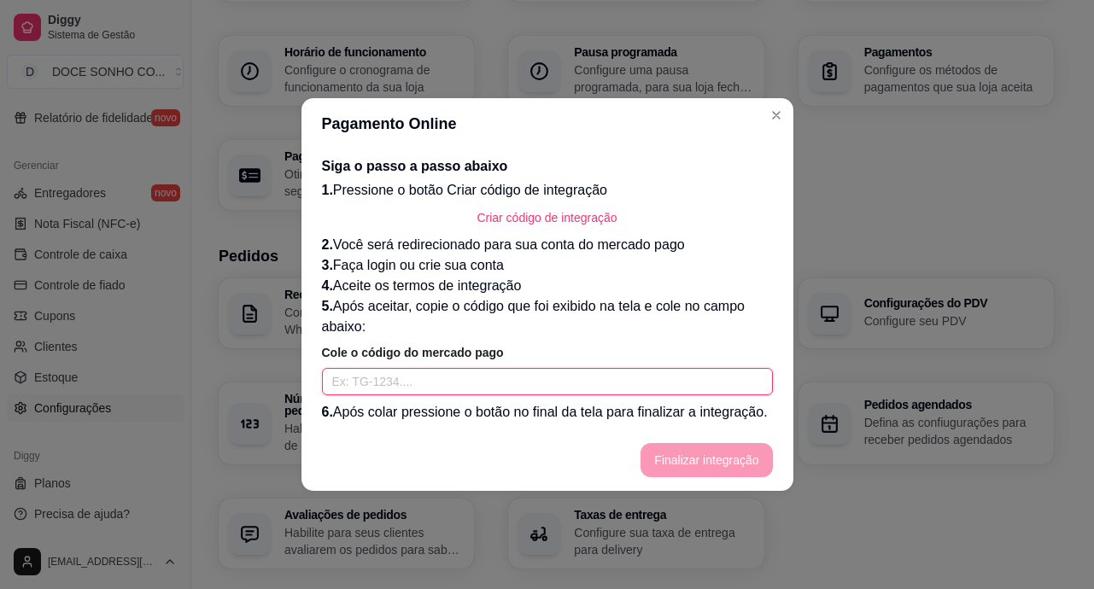
click at [447, 377] on input "text" at bounding box center [547, 381] width 451 height 27
paste input "TG-68bf2433d53dd100017abccf-202545765"
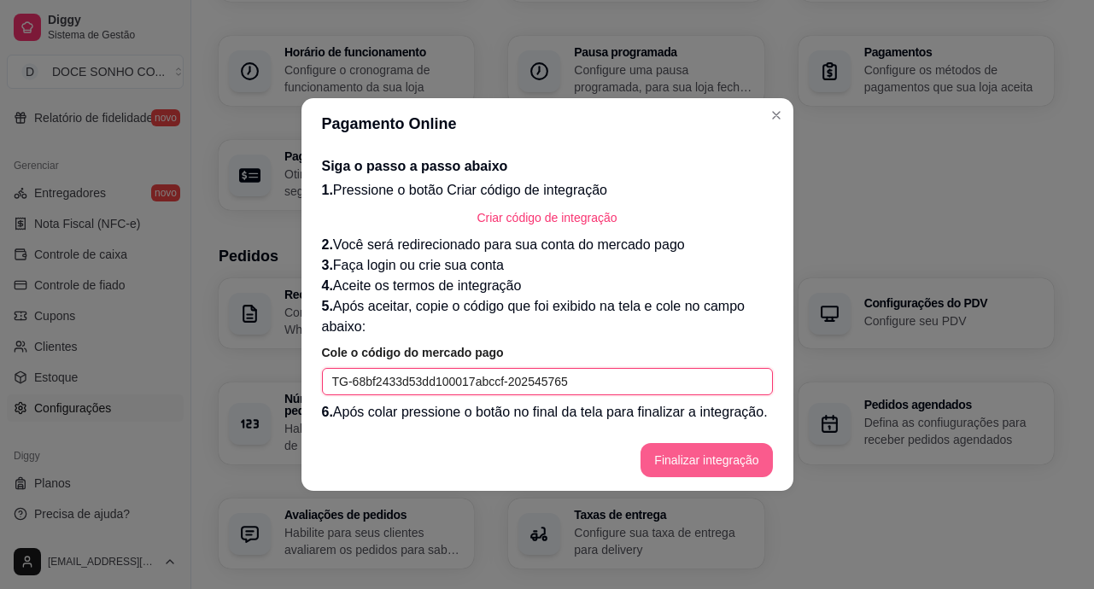
type input "TG-68bf2433d53dd100017abccf-202545765"
click at [659, 464] on button "Finalizar integração" at bounding box center [707, 460] width 128 height 33
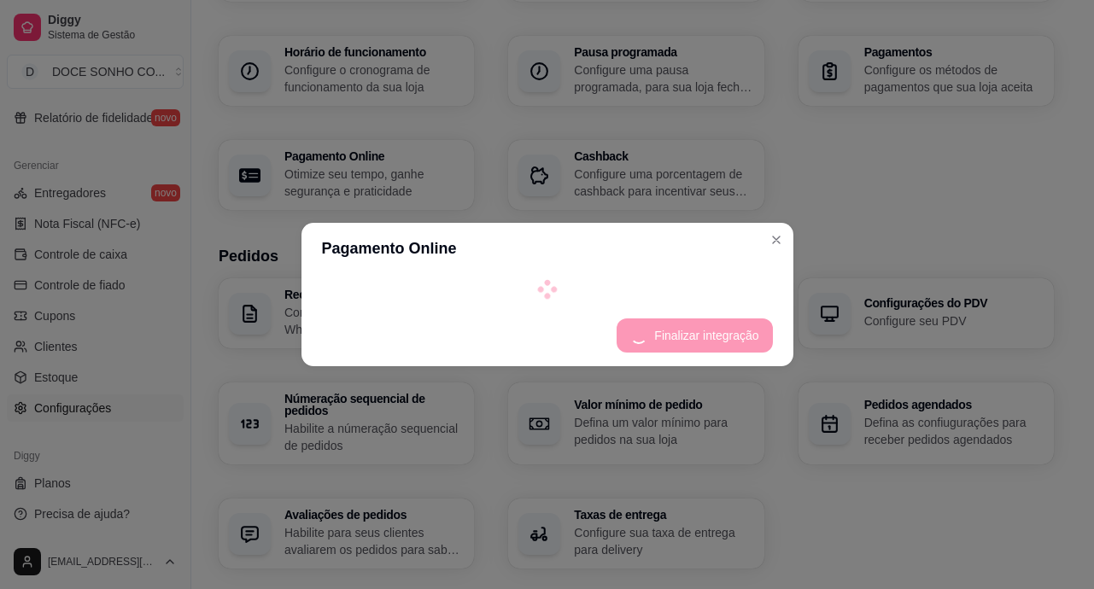
select select "4.98"
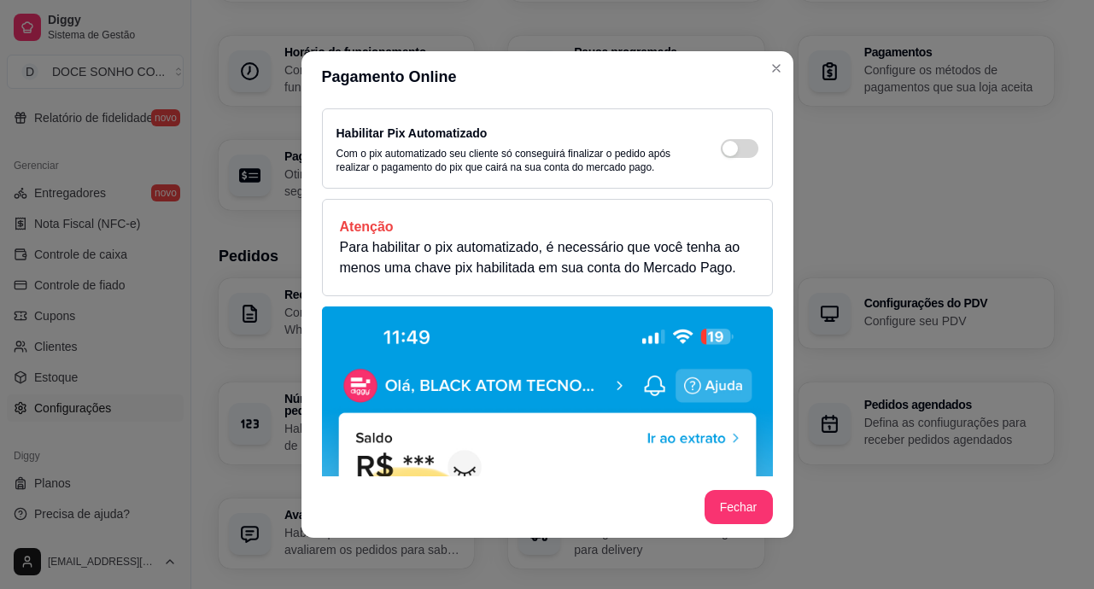
scroll to position [0, 0]
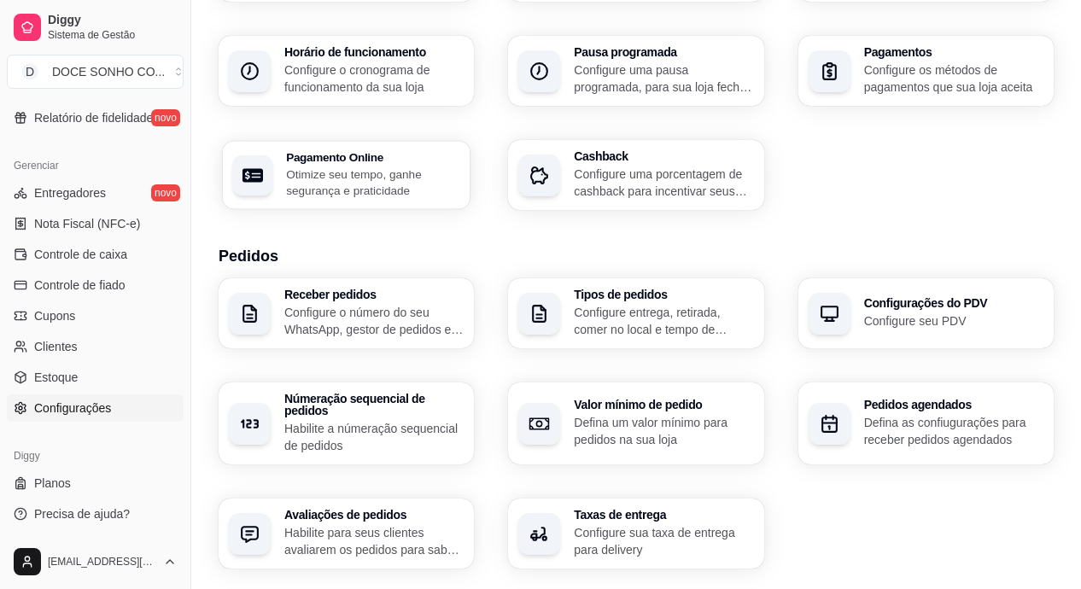
click at [456, 167] on p "Otimize seu tempo, ganhe segurança e praticidade" at bounding box center [373, 182] width 174 height 33
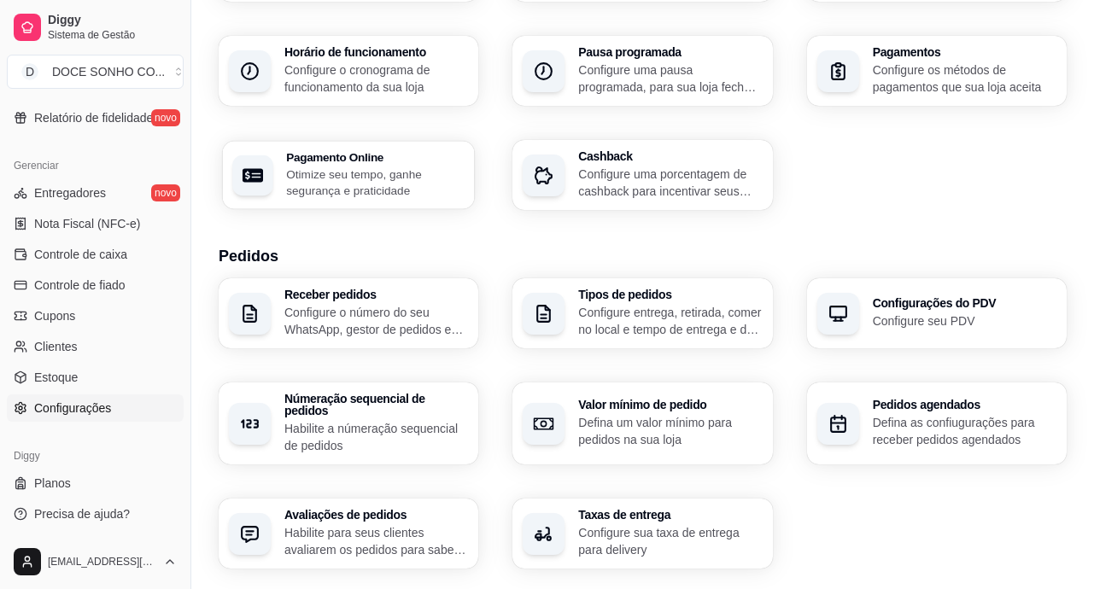
select select "4.98"
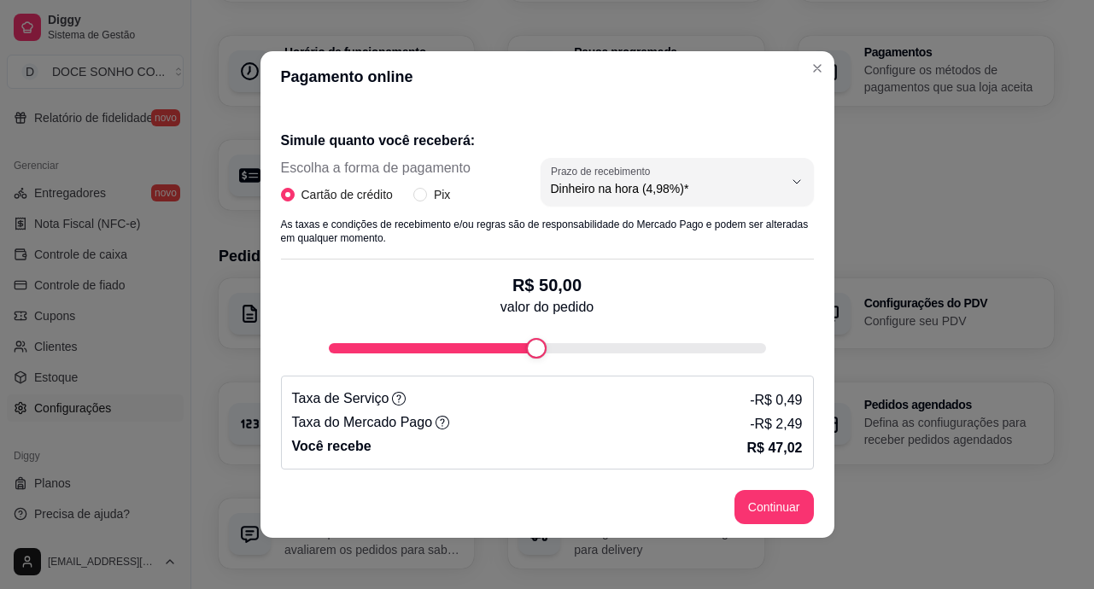
scroll to position [3, 0]
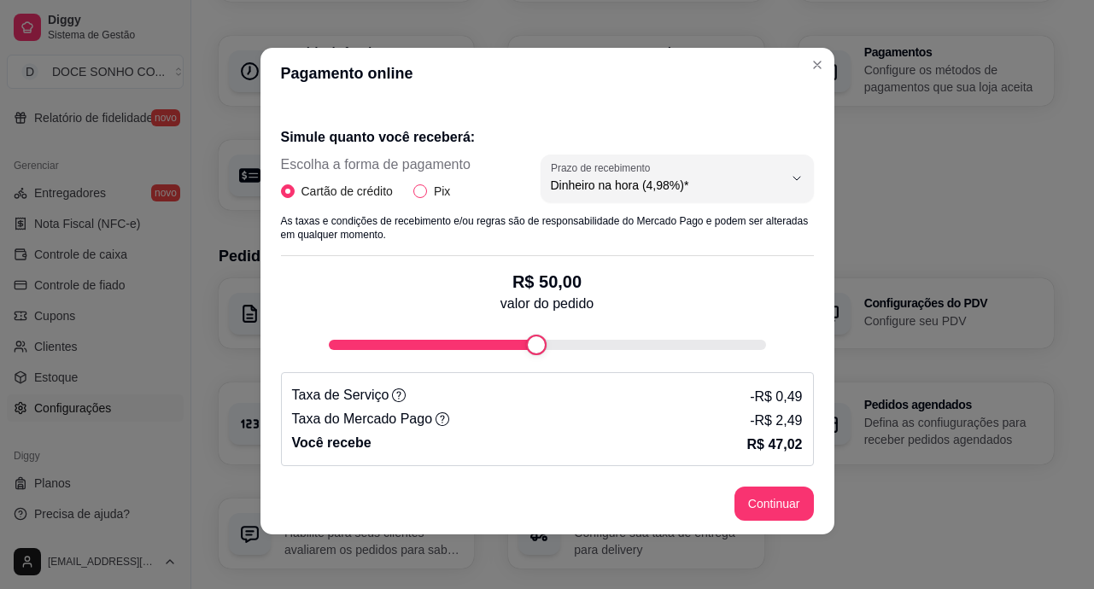
click at [413, 185] on label "Pix" at bounding box center [435, 191] width 44 height 19
drag, startPoint x: 412, startPoint y: 185, endPoint x: 410, endPoint y: 196, distance: 10.4
click at [413, 196] on input "Pix" at bounding box center [420, 191] width 14 height 14
radio input "true"
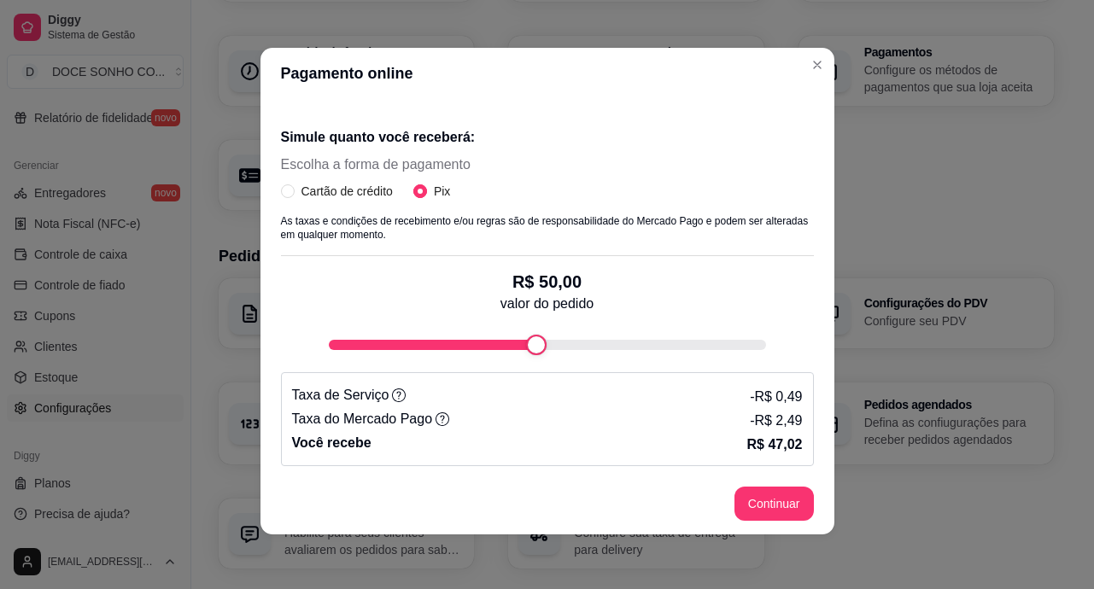
radio input "false"
click at [755, 510] on button "Continuar" at bounding box center [773, 504] width 77 height 33
select select "4.98"
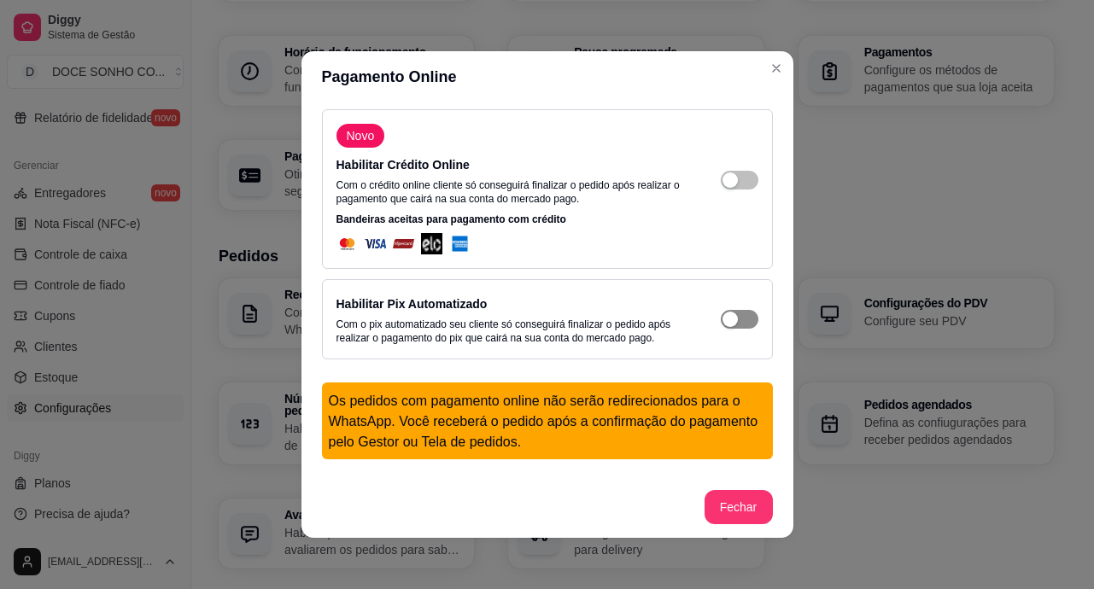
click at [732, 318] on span "button" at bounding box center [740, 319] width 38 height 19
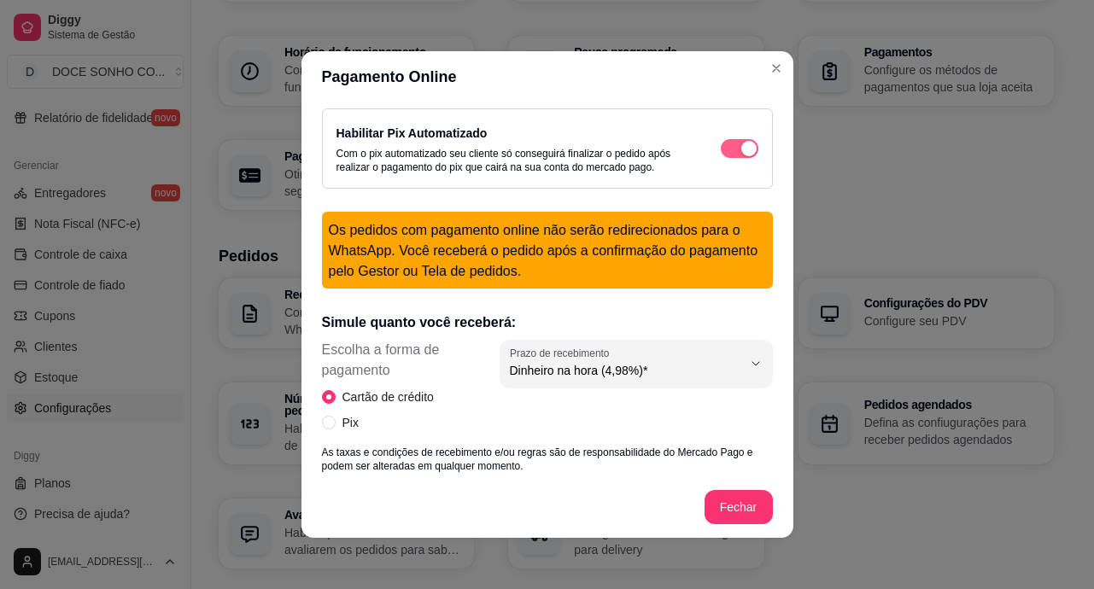
scroll to position [256, 0]
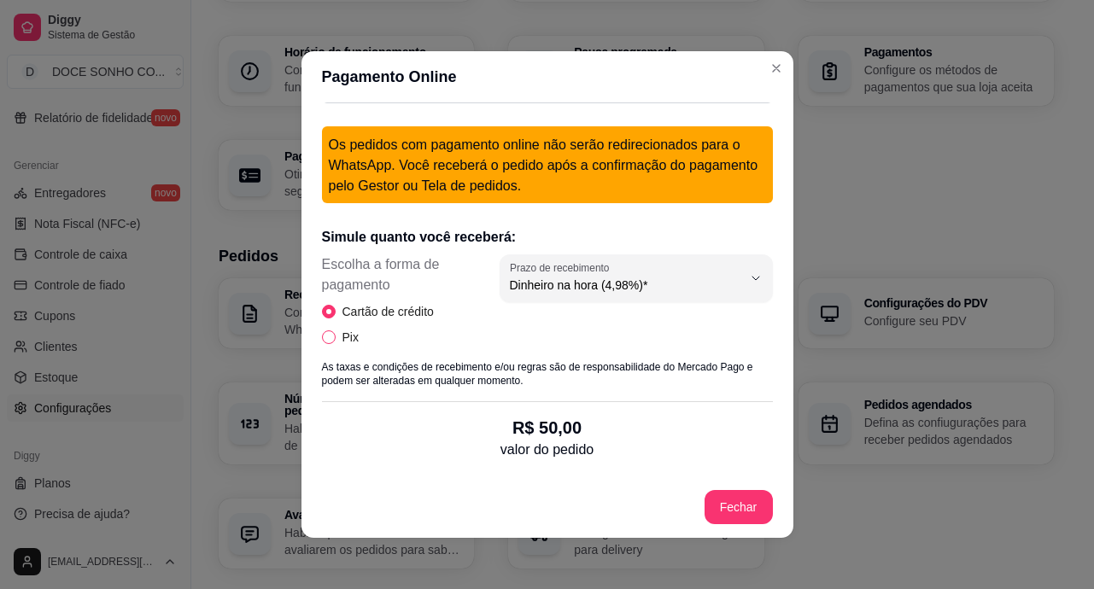
click at [322, 330] on label "Pix" at bounding box center [344, 337] width 44 height 19
click at [322, 330] on input "Pix" at bounding box center [329, 337] width 14 height 14
radio input "true"
radio input "false"
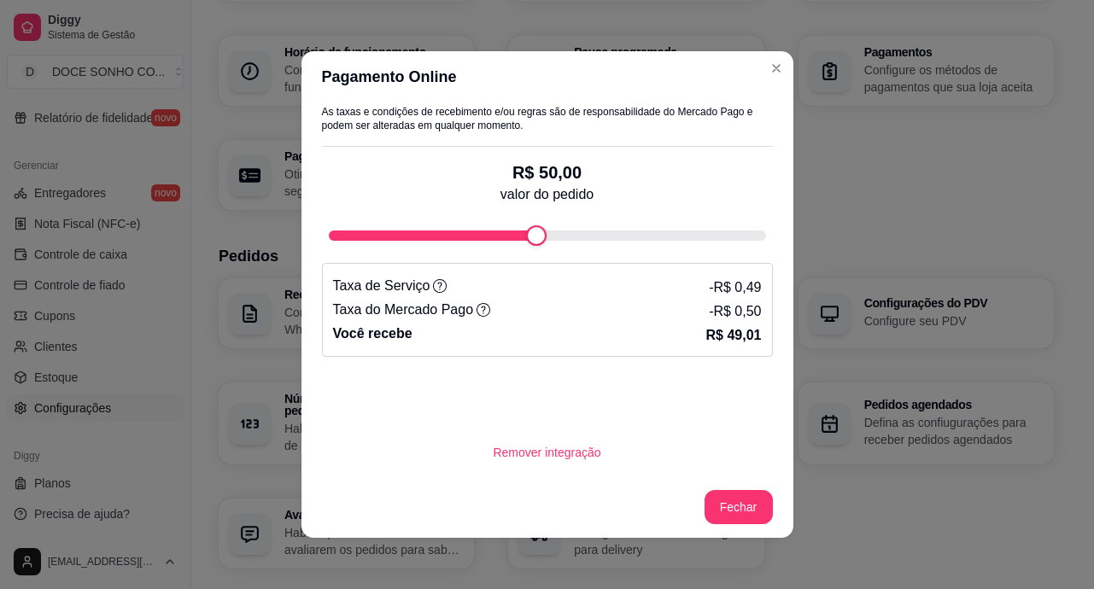
scroll to position [3, 0]
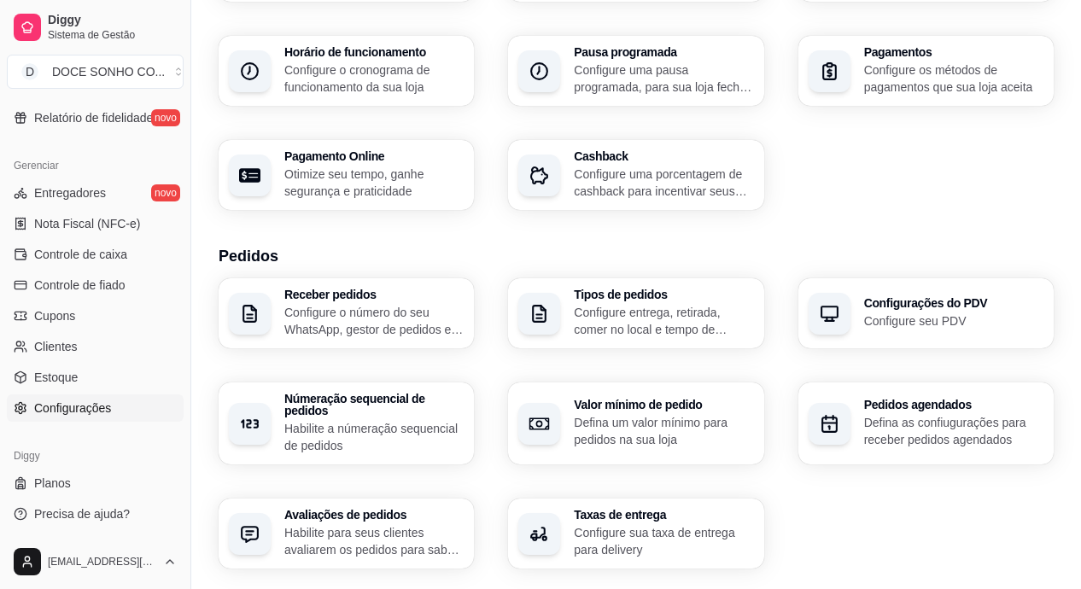
click at [432, 182] on p "Otimize seu tempo, ganhe segurança e praticidade" at bounding box center [373, 183] width 179 height 34
select select "4.98"
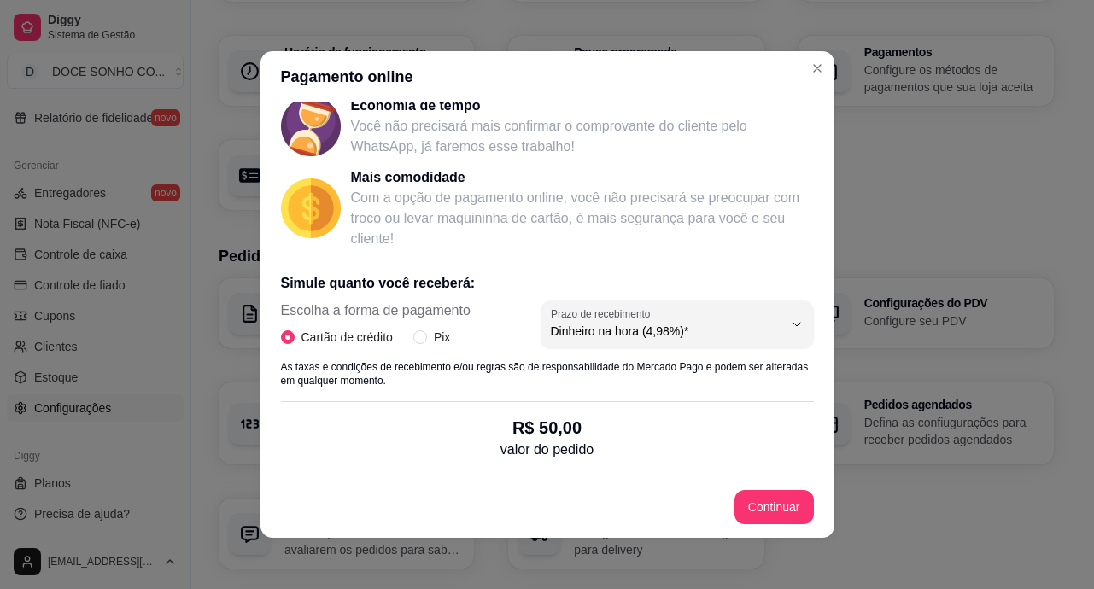
scroll to position [313, 0]
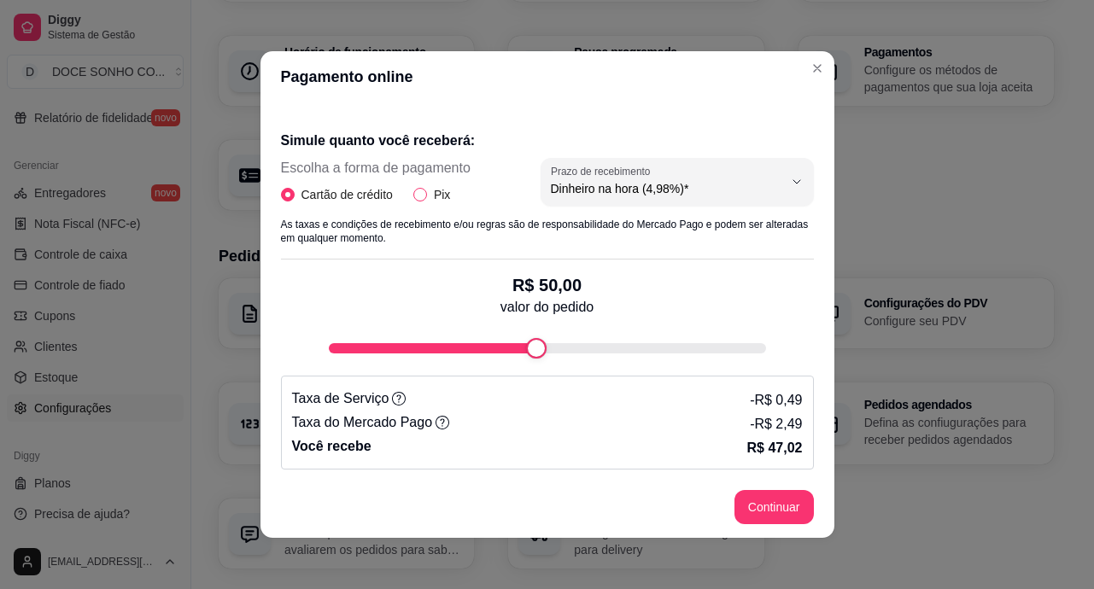
click at [419, 190] on input "Pix" at bounding box center [420, 195] width 14 height 14
radio input "true"
radio input "false"
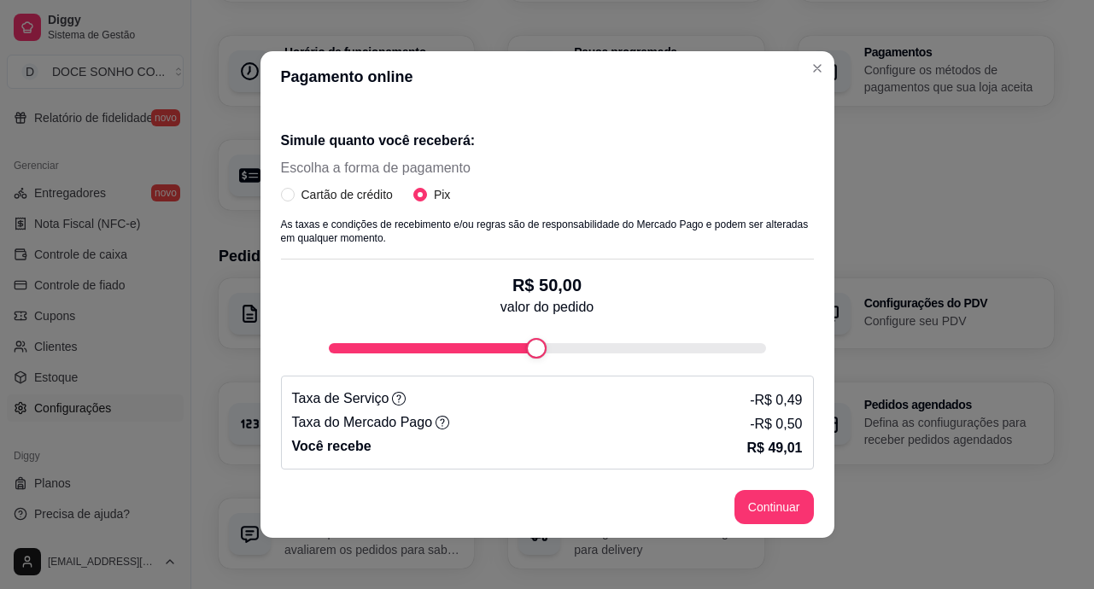
scroll to position [3, 0]
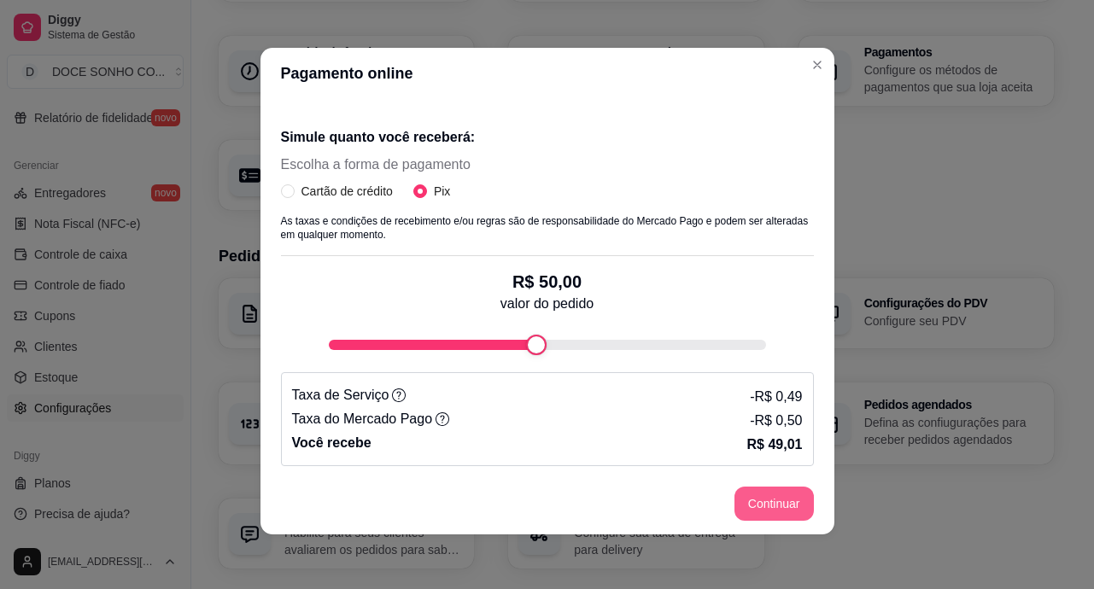
click at [760, 501] on button "Continuar" at bounding box center [773, 504] width 79 height 34
select select "4.98"
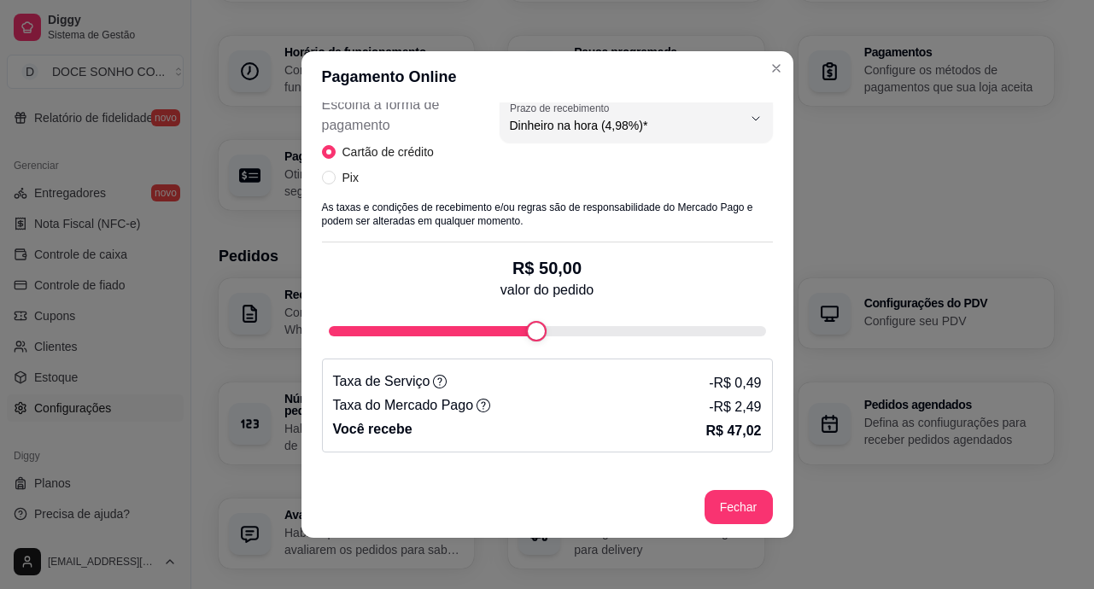
scroll to position [427, 0]
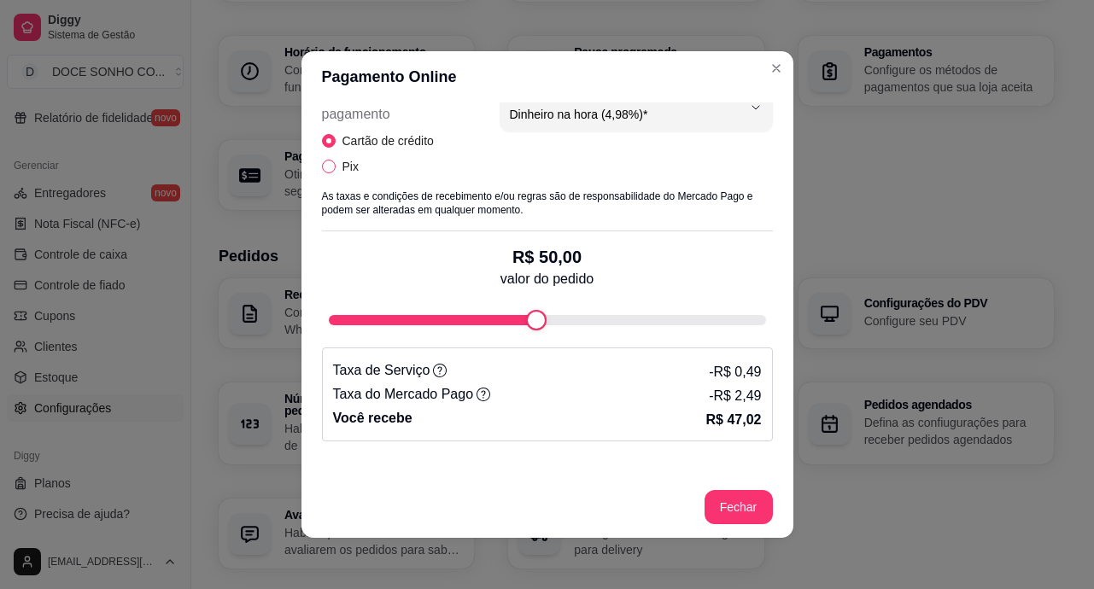
click at [322, 164] on input "Pix" at bounding box center [329, 167] width 14 height 14
radio input "true"
radio input "false"
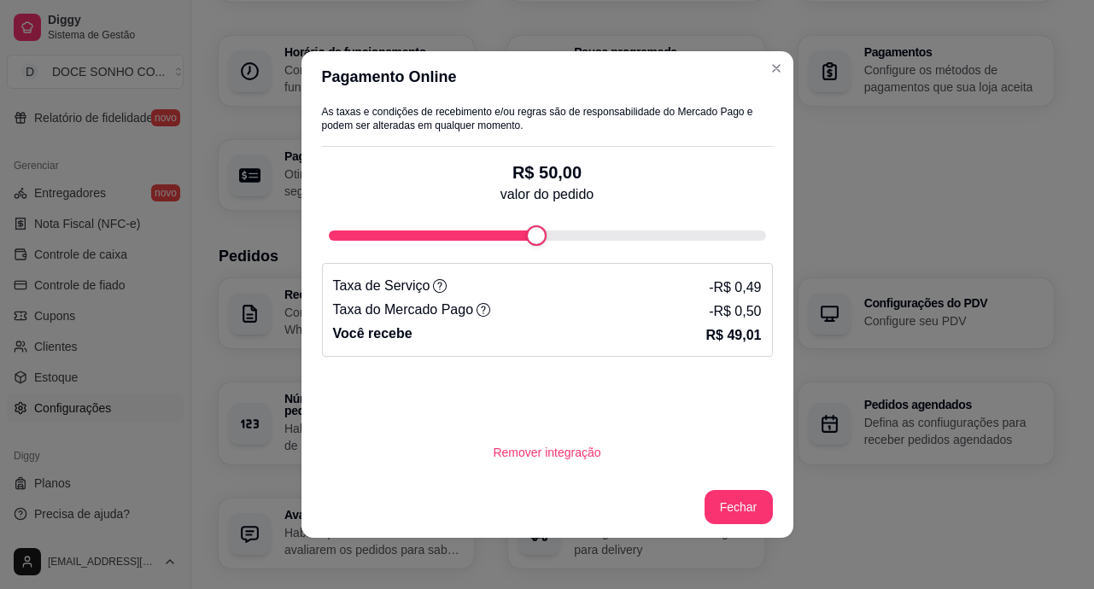
scroll to position [3, 0]
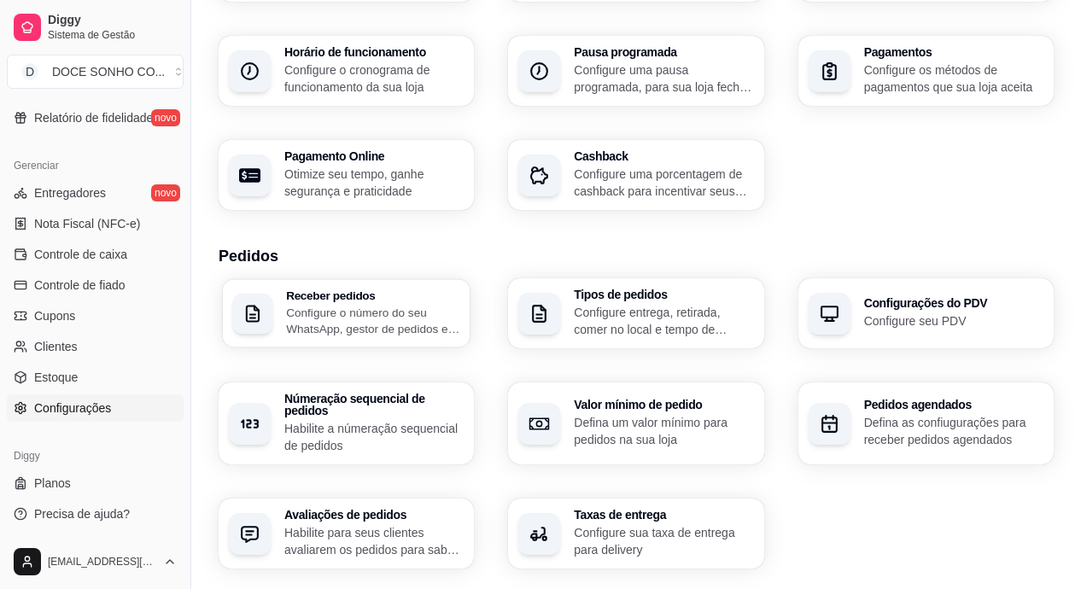
click at [369, 308] on p "Configure o número do seu WhatsApp, gestor de pedidos e outros" at bounding box center [373, 320] width 174 height 33
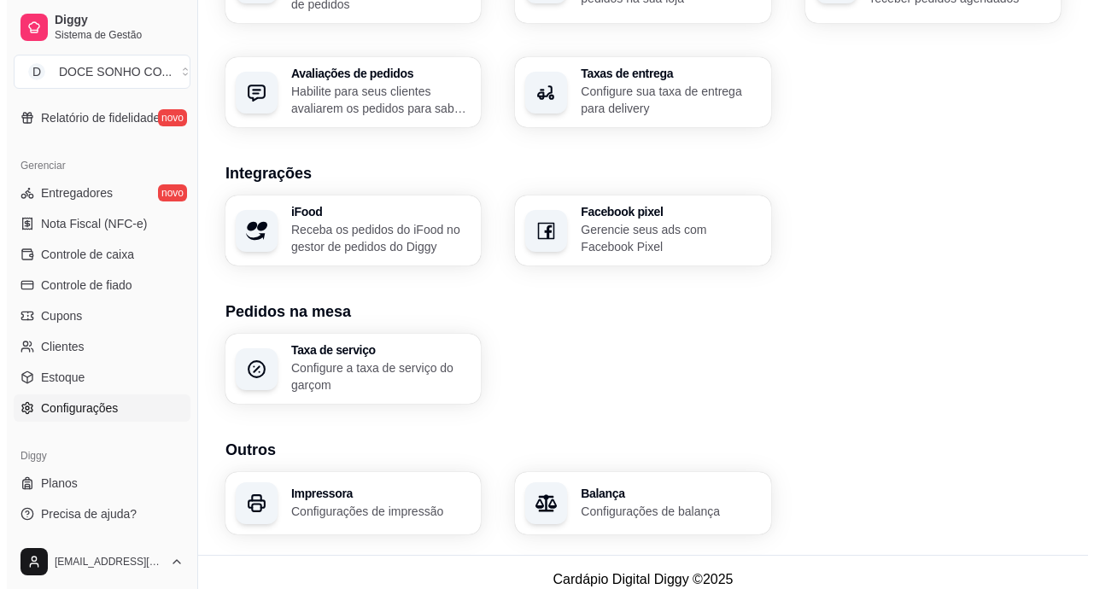
scroll to position [615, 0]
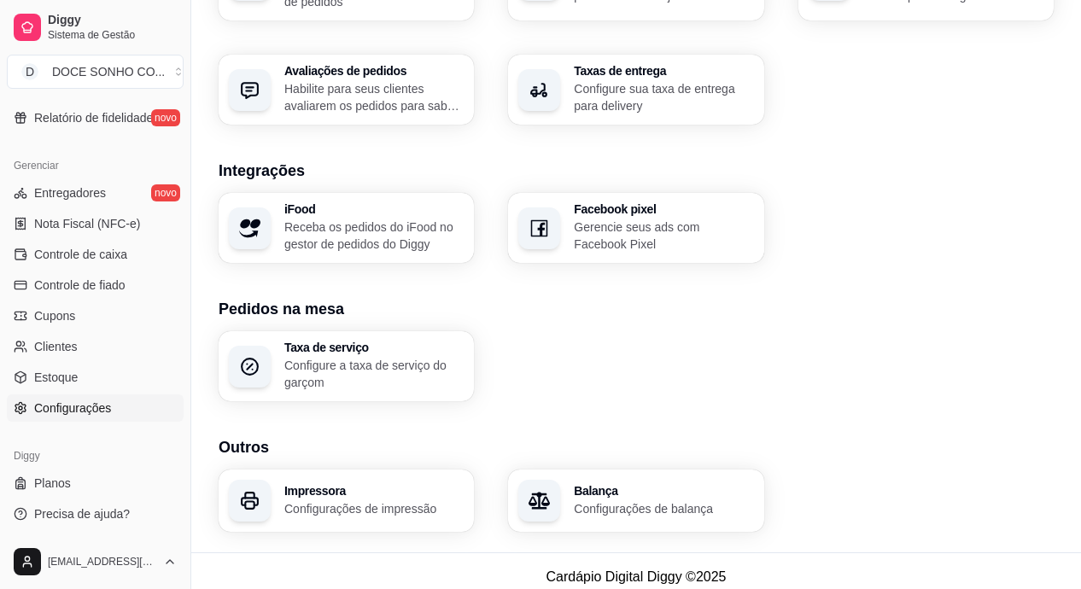
click at [334, 485] on h3 "Impressora" at bounding box center [373, 491] width 179 height 12
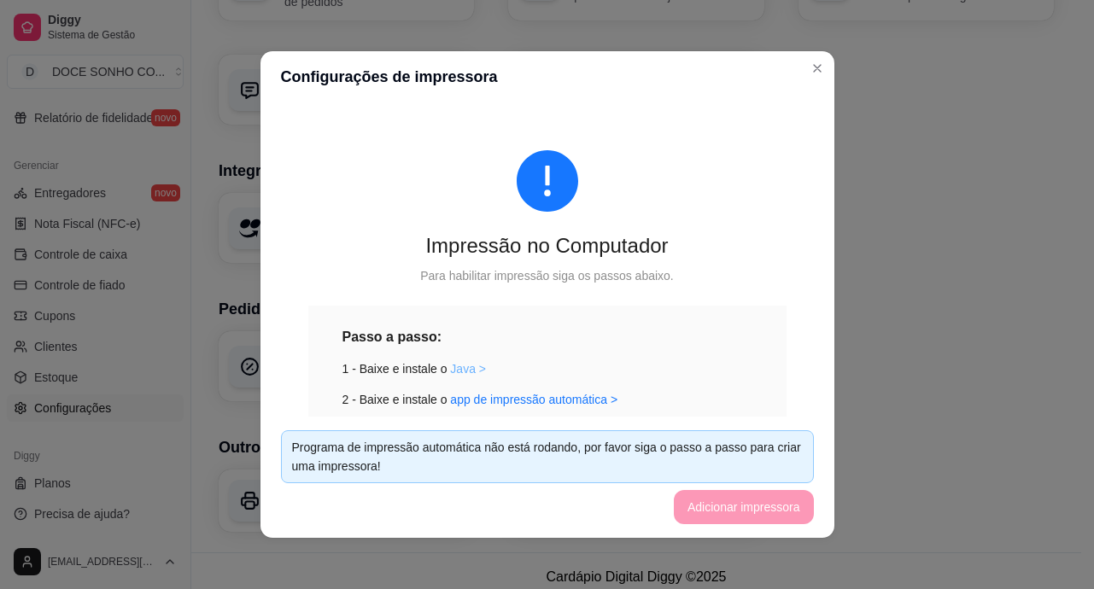
click at [457, 368] on link "Java >" at bounding box center [468, 369] width 36 height 14
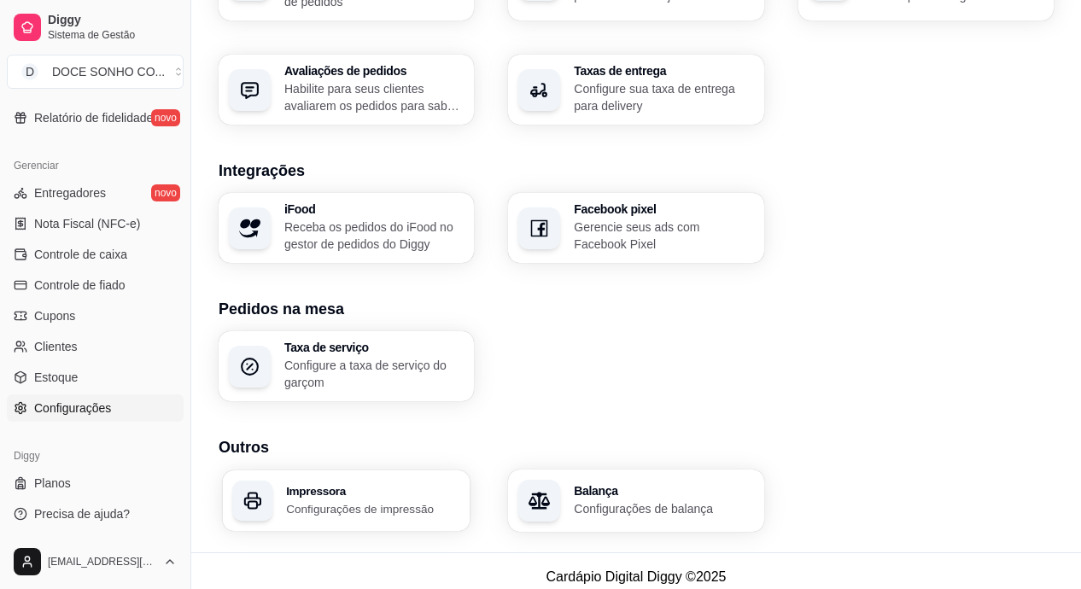
click at [376, 485] on h3 "Impressora" at bounding box center [373, 491] width 174 height 12
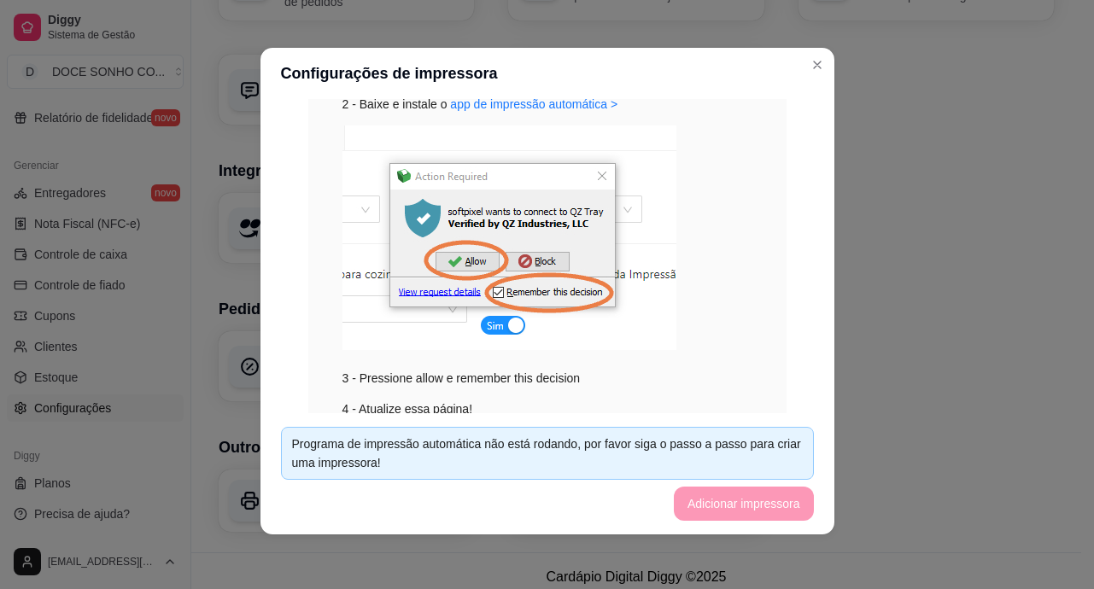
scroll to position [377, 0]
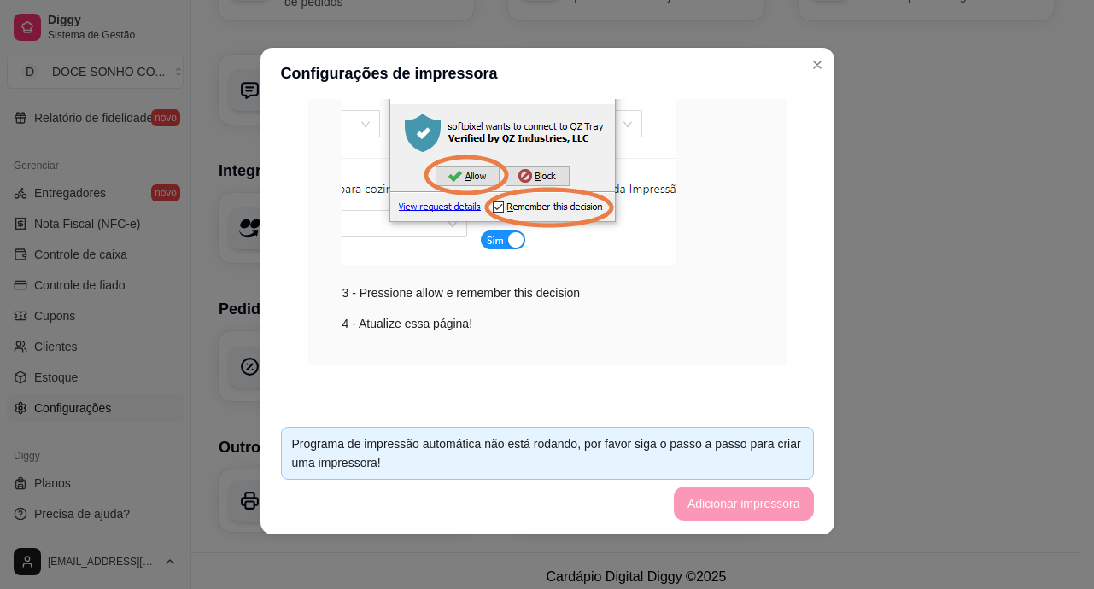
click at [493, 238] on img at bounding box center [509, 152] width 334 height 225
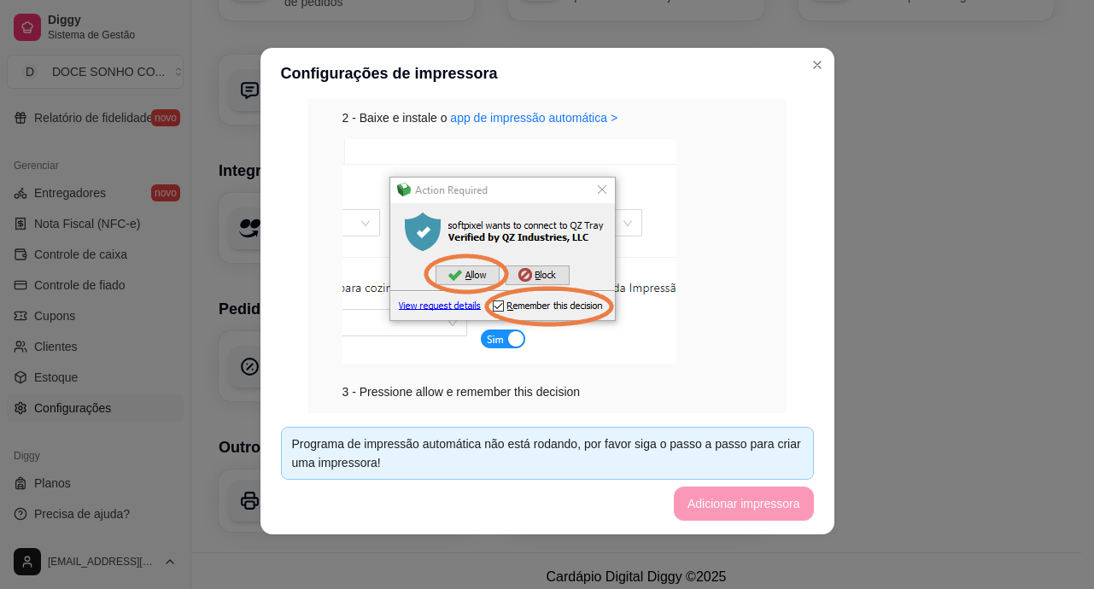
scroll to position [207, 0]
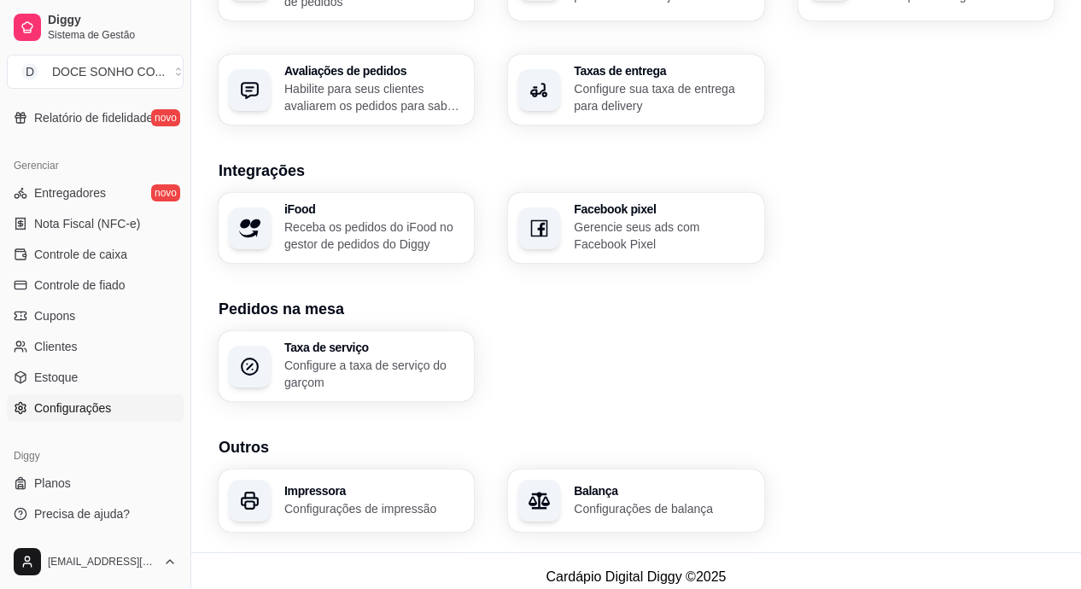
click at [351, 500] on p "Configurações de impressão" at bounding box center [373, 508] width 179 height 17
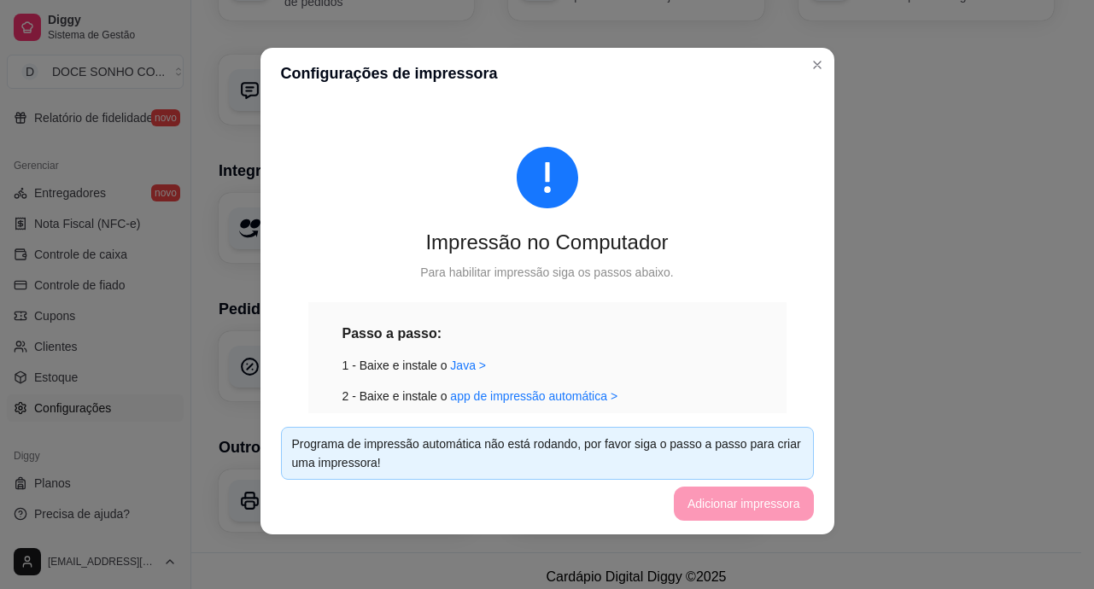
scroll to position [0, 0]
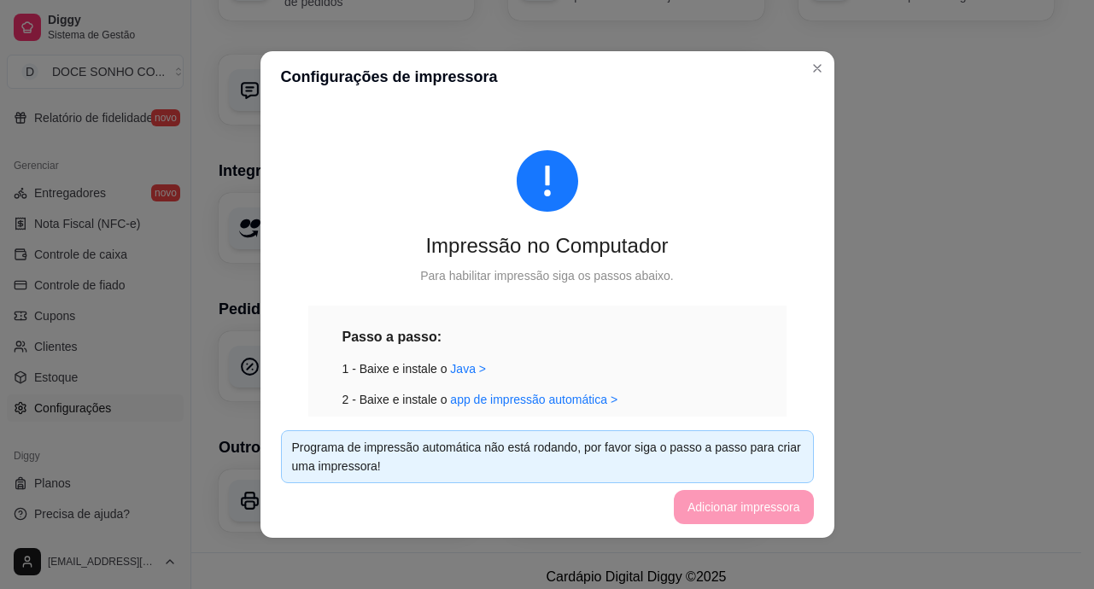
click at [706, 503] on footer "Programa de impressão automática não está rodando, por favor siga o passo a pas…" at bounding box center [547, 477] width 574 height 121
click at [705, 503] on footer "Programa de impressão automática não está rodando, por favor siga o passo a pas…" at bounding box center [547, 477] width 574 height 121
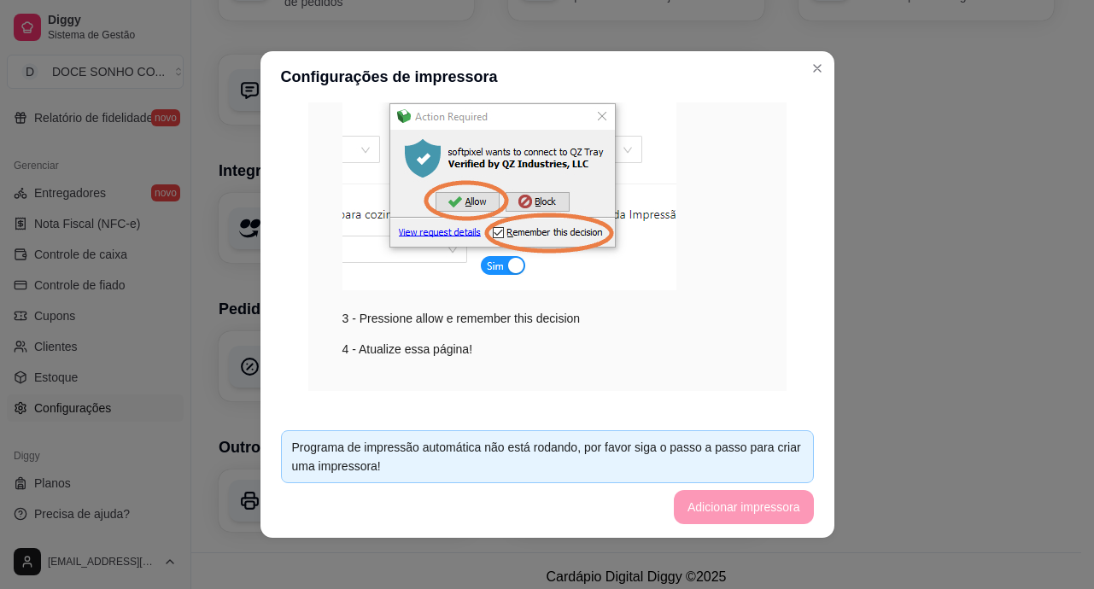
scroll to position [377, 0]
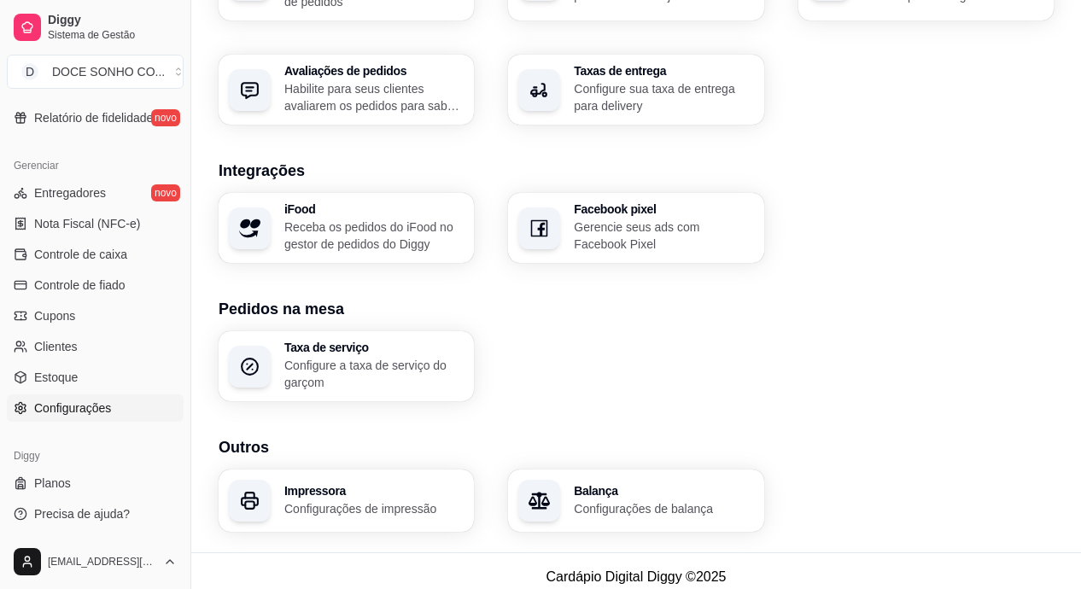
click at [341, 503] on p "Configurações de impressão" at bounding box center [373, 508] width 179 height 17
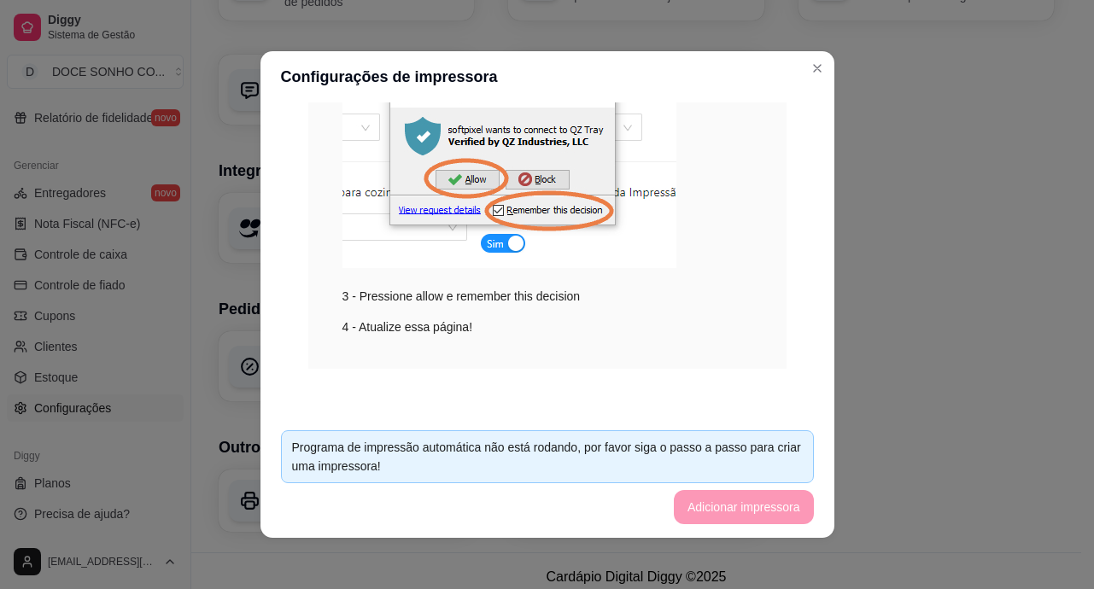
scroll to position [3, 0]
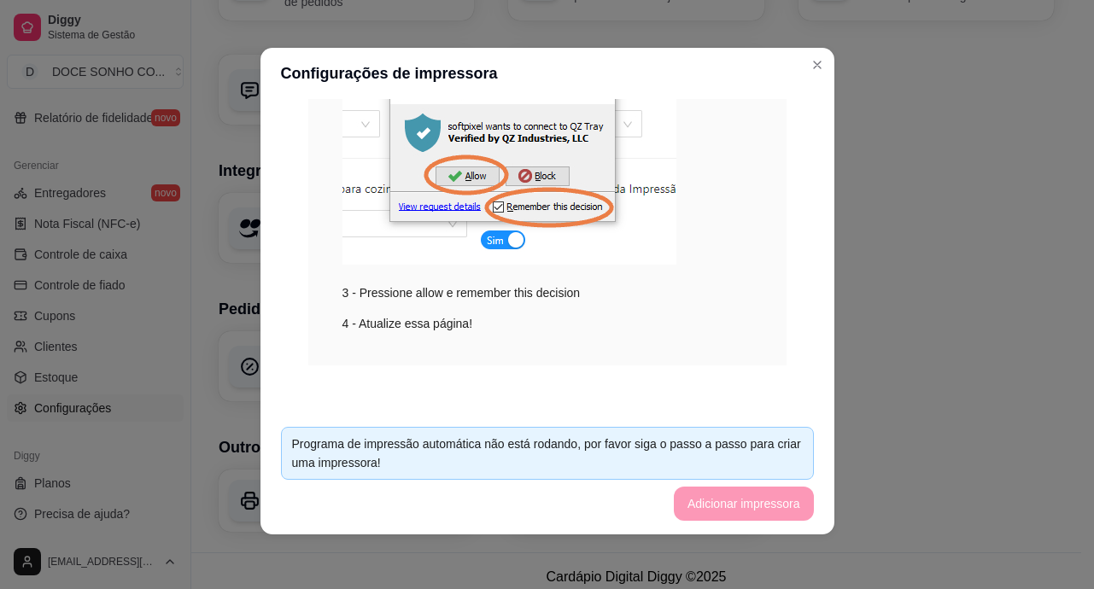
click at [584, 300] on div "3 - Pressione allow e remember this decision" at bounding box center [547, 171] width 410 height 262
drag, startPoint x: 659, startPoint y: 459, endPoint x: 643, endPoint y: 488, distance: 33.3
click at [646, 487] on footer "Programa de impressão automática não está rodando, por favor siga o passo a pas…" at bounding box center [547, 473] width 574 height 121
click at [644, 488] on footer "Programa de impressão automática não está rodando, por favor siga o passo a pas…" at bounding box center [547, 473] width 574 height 121
click at [652, 460] on div "Programa de impressão automática não está rodando, por favor siga o passo a pas…" at bounding box center [547, 454] width 511 height 38
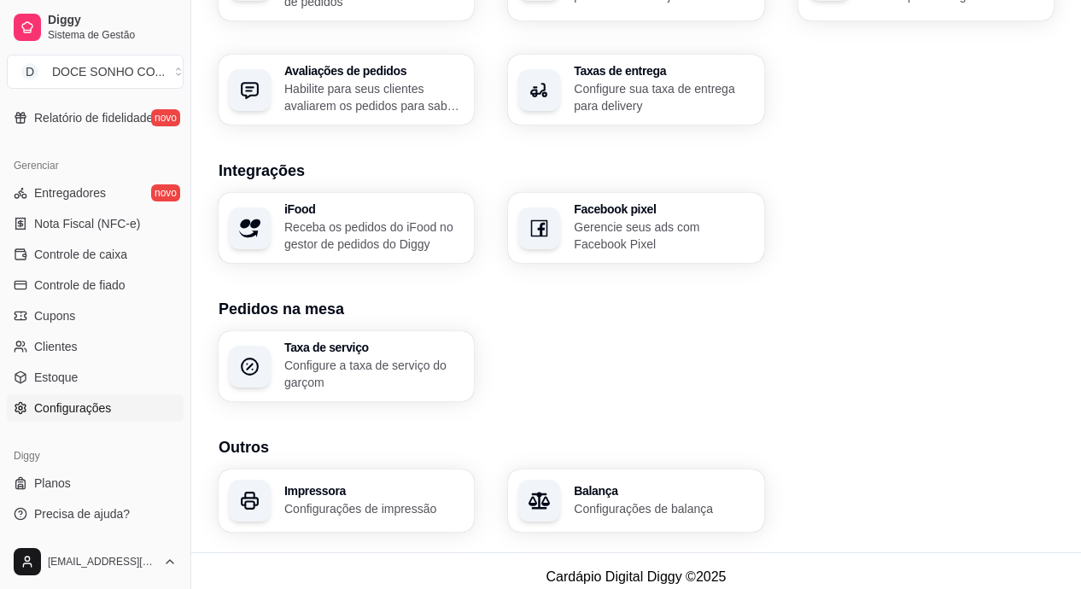
click at [405, 500] on p "Configurações de impressão" at bounding box center [373, 508] width 179 height 17
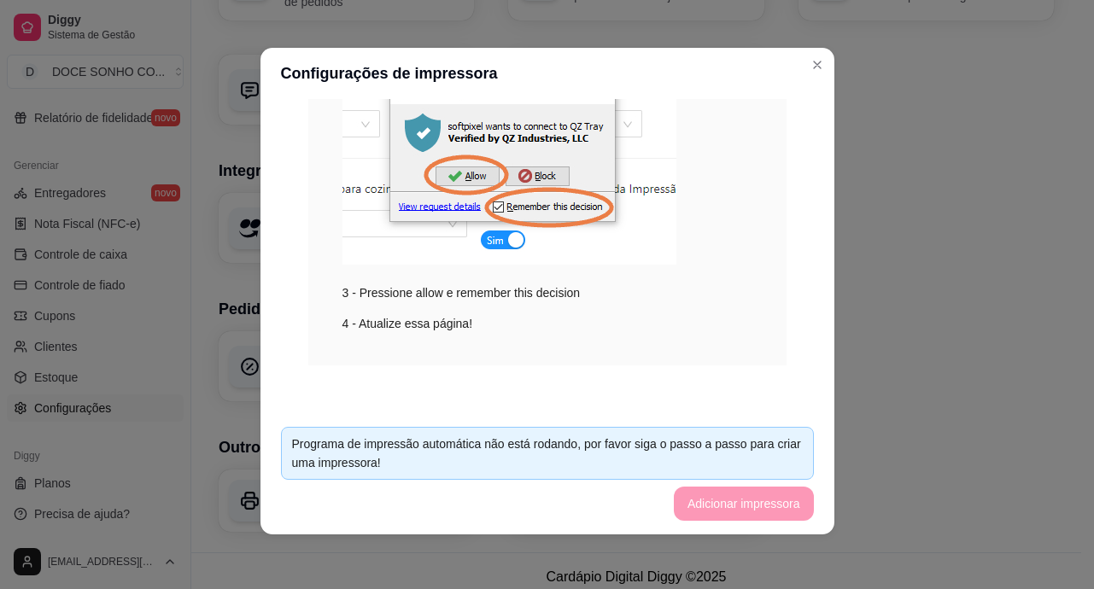
click at [696, 495] on footer "Programa de impressão automática não está rodando, por favor siga o passo a pas…" at bounding box center [547, 473] width 574 height 121
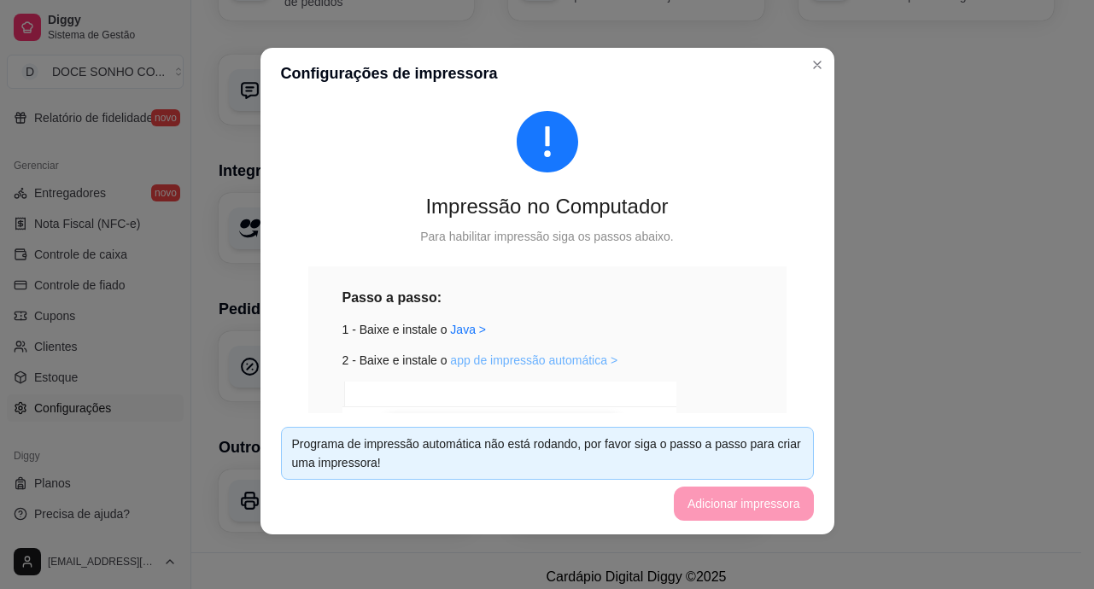
click at [515, 357] on link "app de impressão automática >" at bounding box center [533, 361] width 167 height 14
click at [550, 357] on link "app de impressão automática >" at bounding box center [533, 361] width 167 height 14
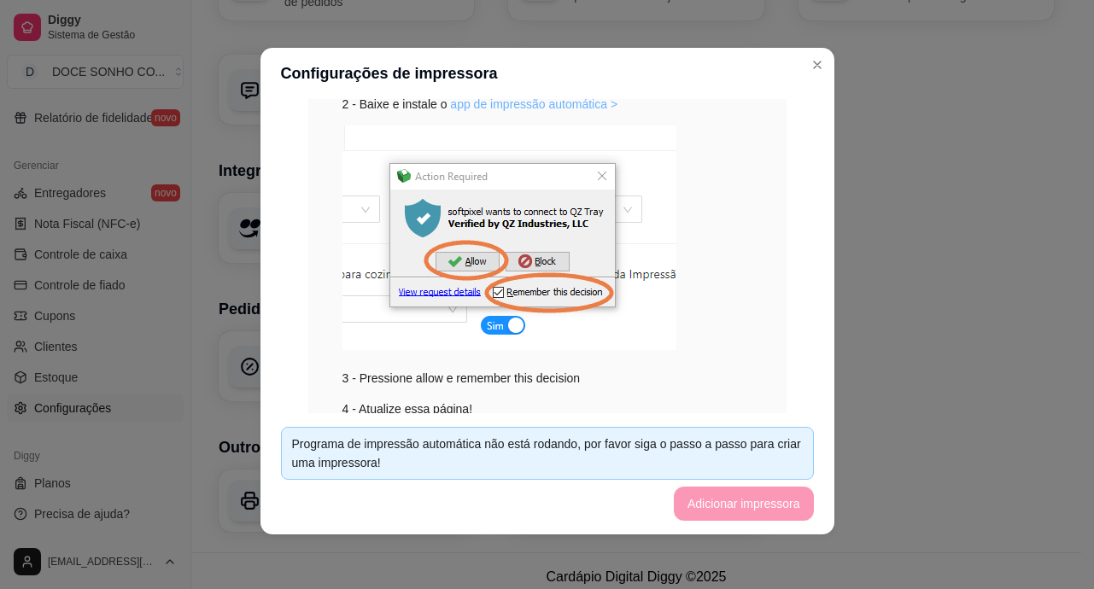
scroll to position [377, 0]
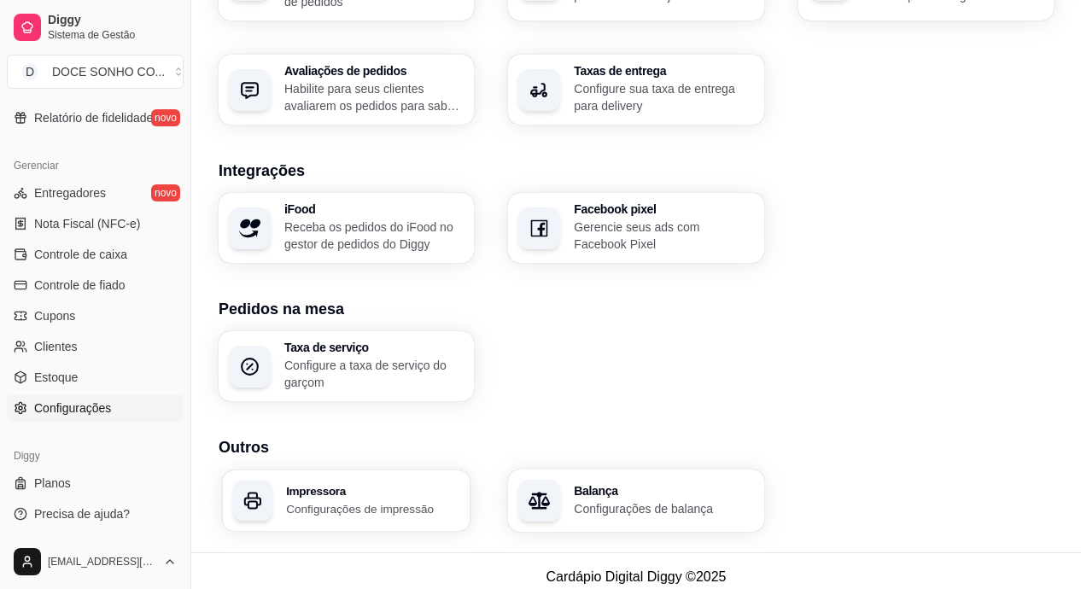
click at [417, 500] on p "Configurações de impressão" at bounding box center [373, 508] width 174 height 16
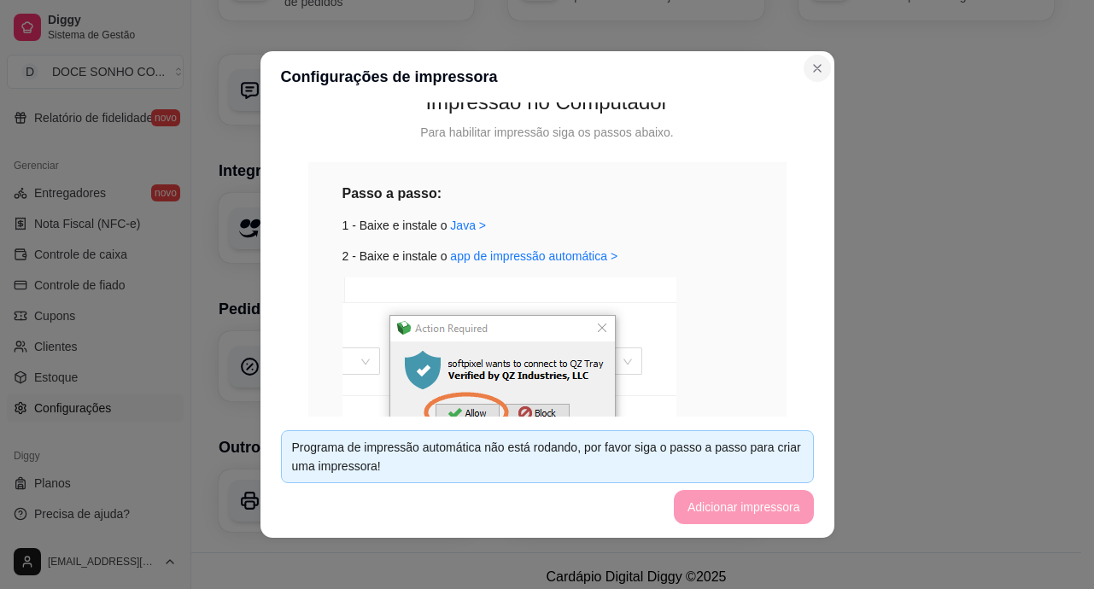
scroll to position [256, 0]
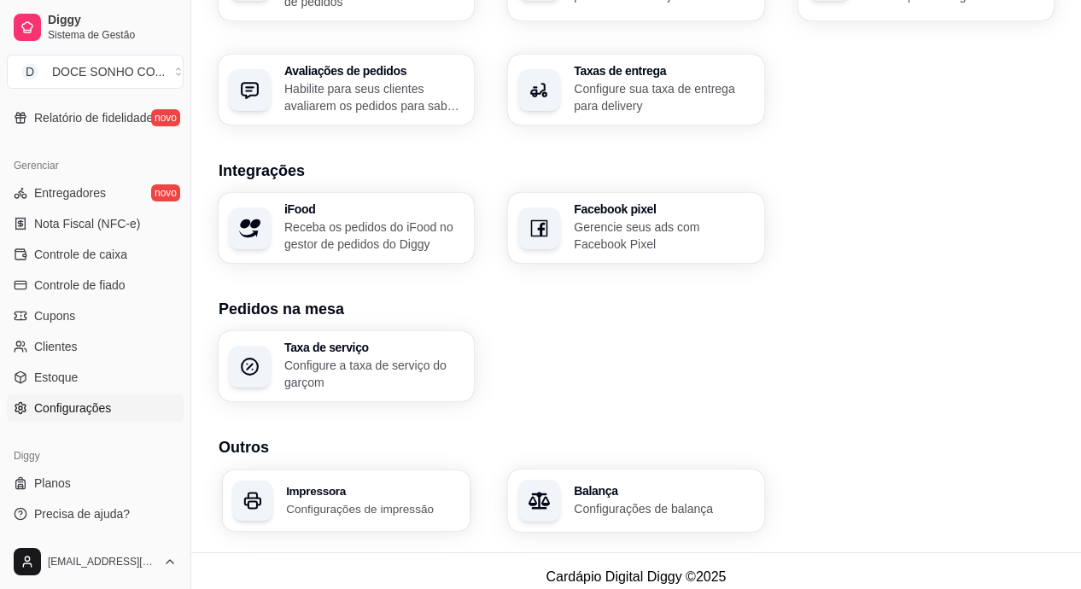
click at [330, 505] on p "Configurações de impressão" at bounding box center [373, 508] width 174 height 16
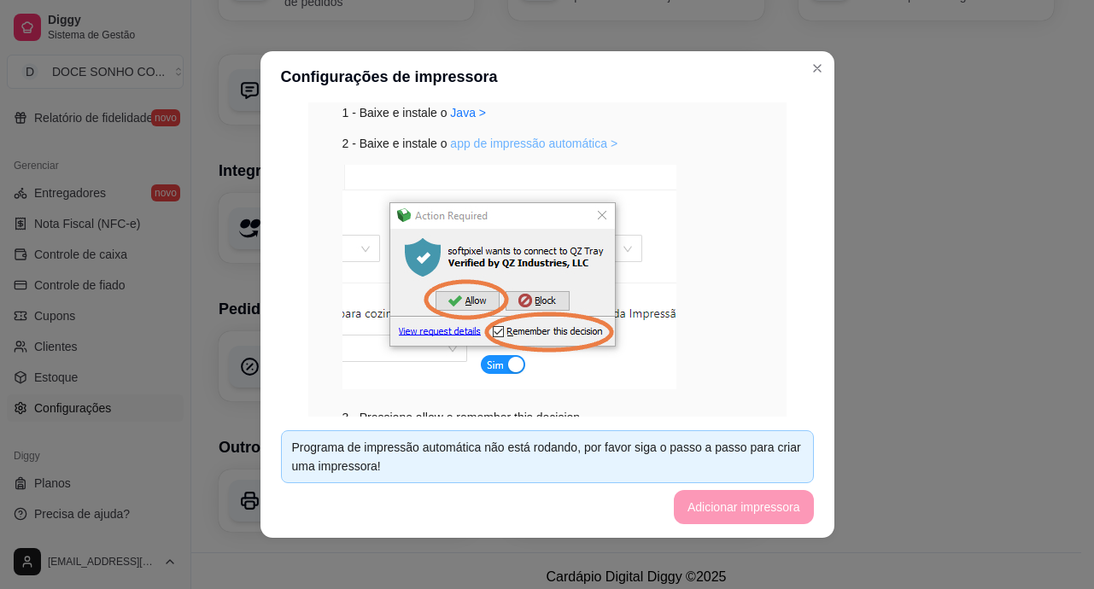
click at [574, 148] on link "app de impressão automática >" at bounding box center [533, 144] width 167 height 14
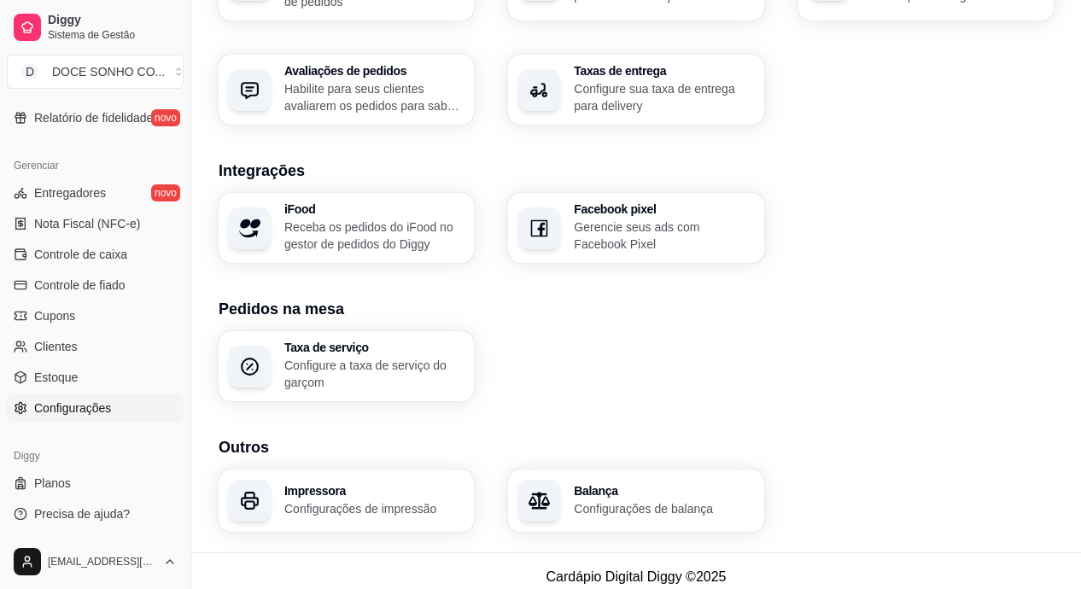
click at [411, 500] on p "Configurações de impressão" at bounding box center [373, 508] width 179 height 17
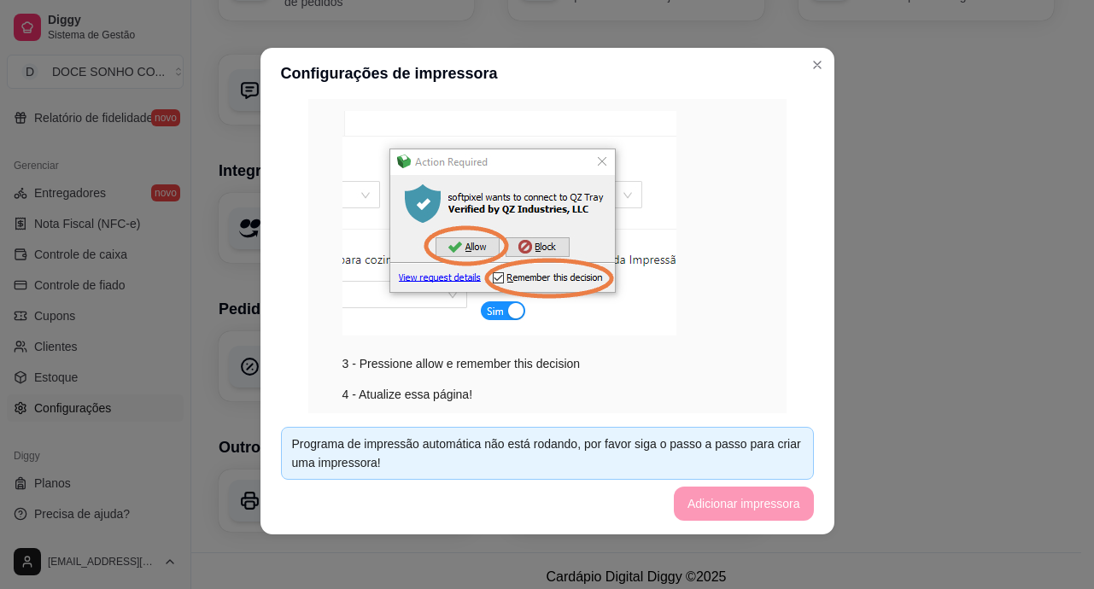
scroll to position [36, 0]
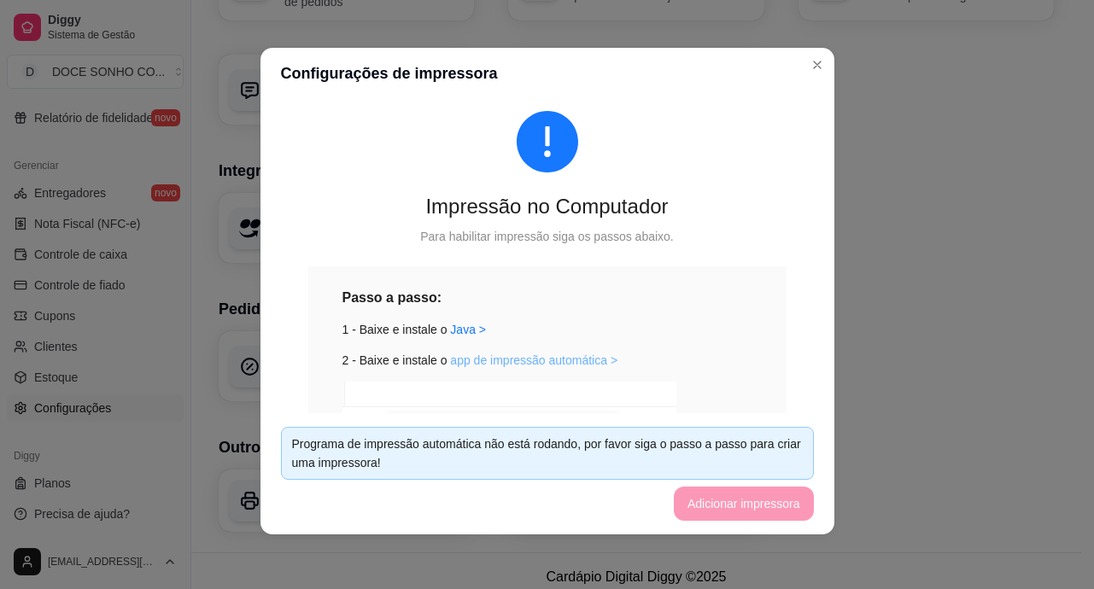
click at [488, 360] on link "app de impressão automática >" at bounding box center [533, 361] width 167 height 14
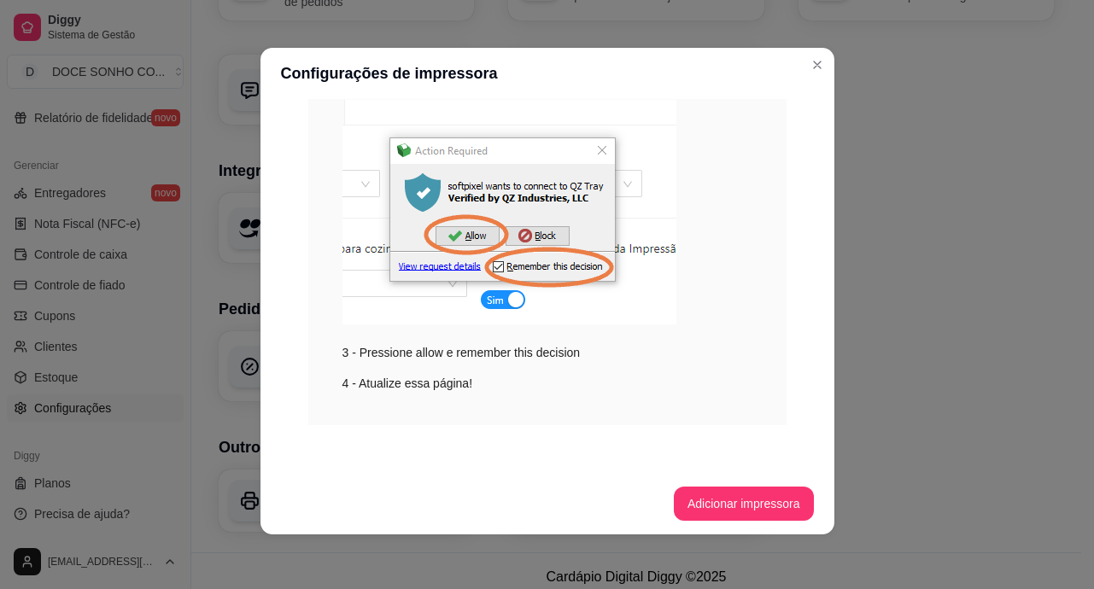
scroll to position [318, 0]
click at [716, 500] on button "Adicionar impressora" at bounding box center [744, 504] width 140 height 34
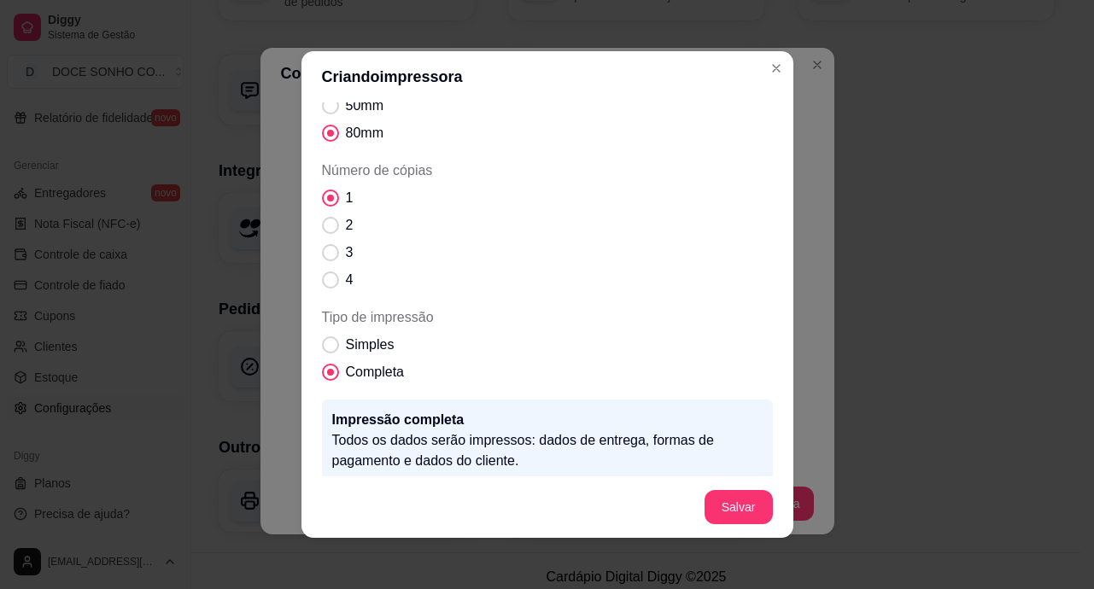
scroll to position [0, 0]
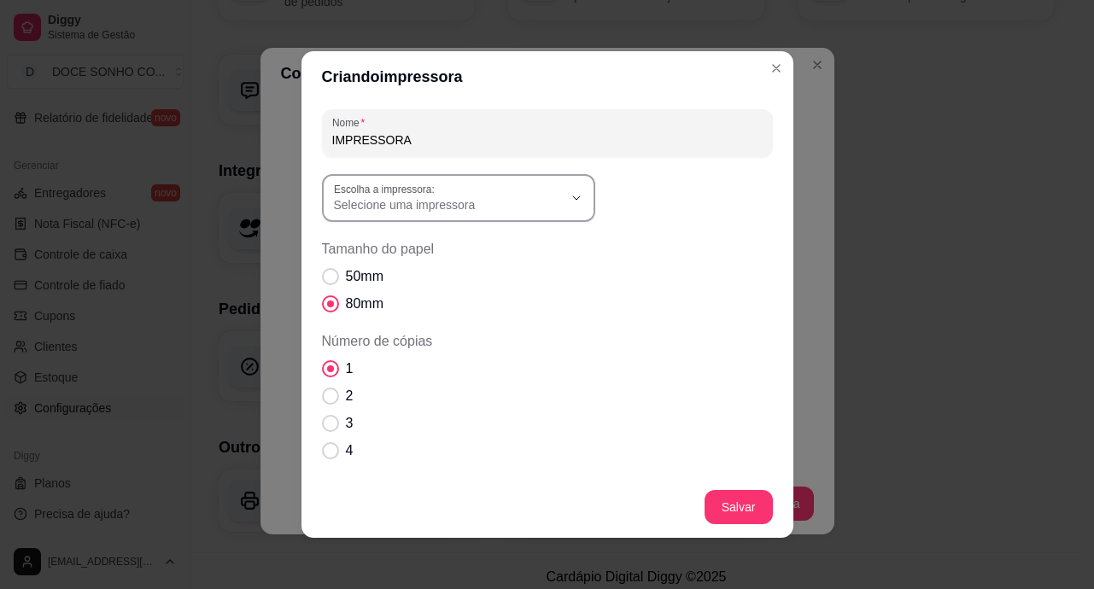
click at [572, 196] on icon "button" at bounding box center [577, 198] width 14 height 14
click at [420, 330] on span "Generic / Text Only" at bounding box center [443, 329] width 219 height 16
type input "Generic / Text Only"
select select "Generic / Text Only"
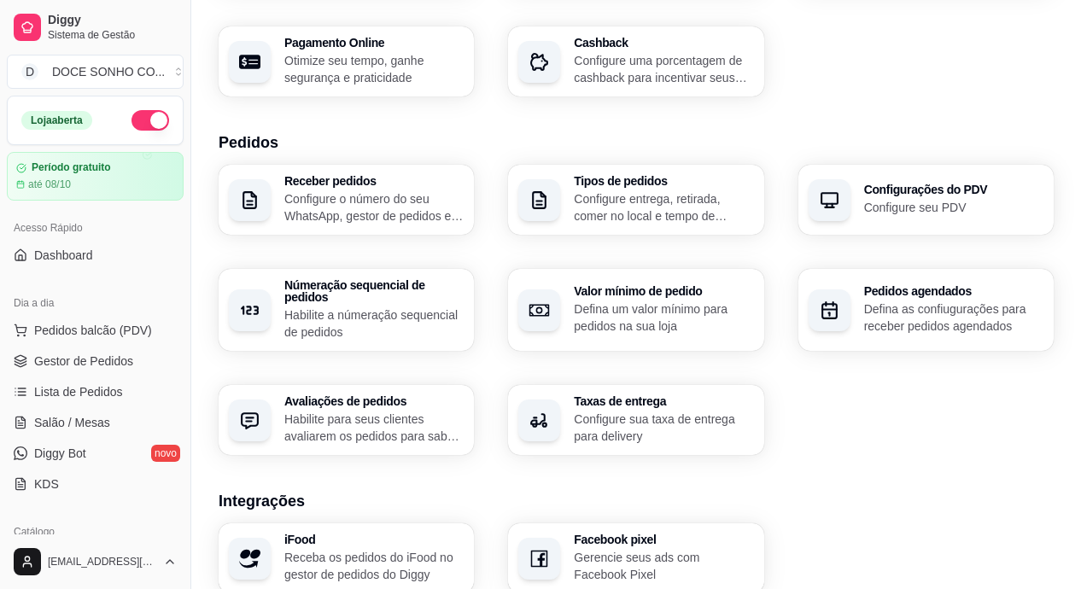
scroll to position [273, 0]
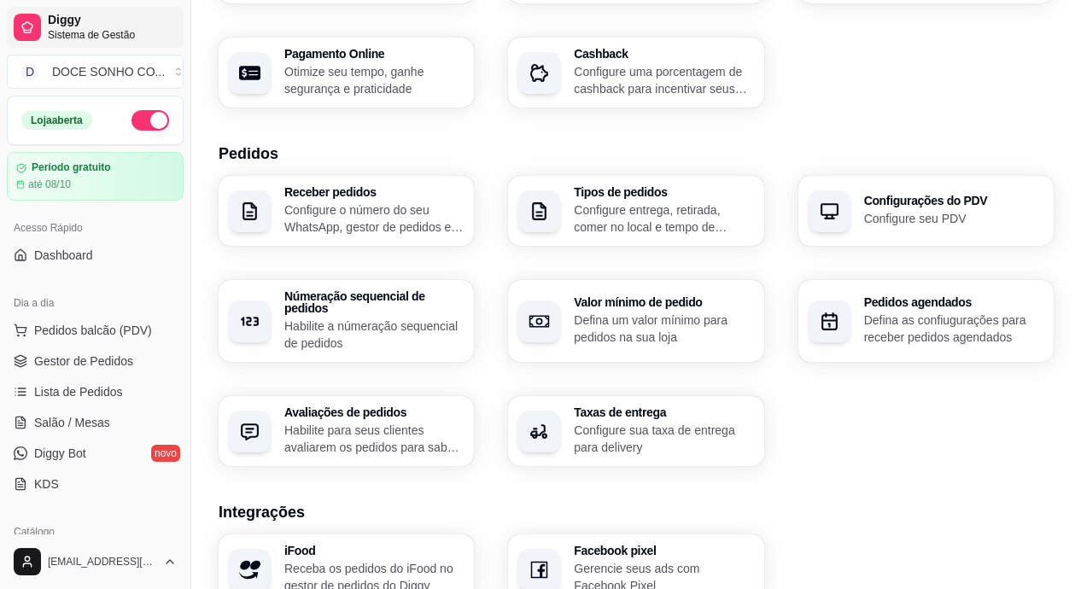
click at [126, 31] on span "Sistema de Gestão" at bounding box center [112, 35] width 129 height 14
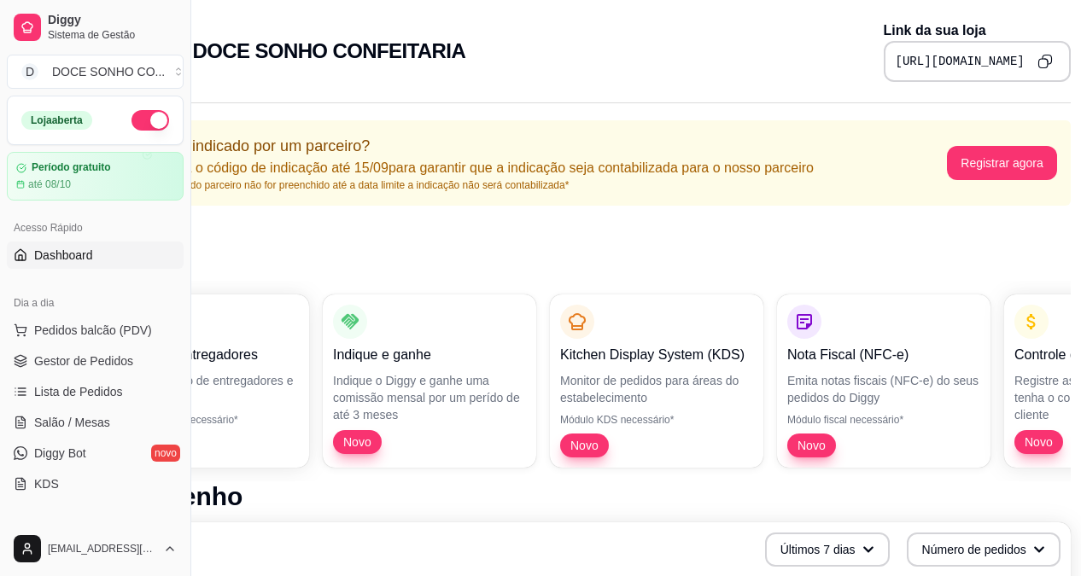
scroll to position [0, 149]
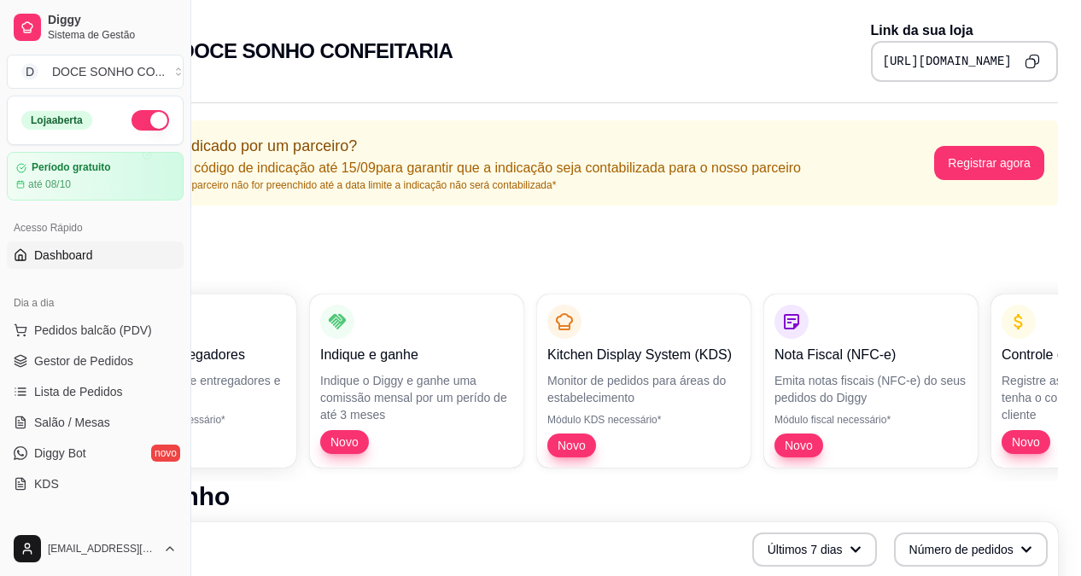
click at [1030, 55] on icon "Copy to clipboard" at bounding box center [1032, 61] width 15 height 15
click at [1031, 61] on icon "Copy to clipboard" at bounding box center [1032, 61] width 15 height 15
click at [1031, 54] on icon "Copy to clipboard" at bounding box center [1032, 61] width 15 height 15
drag, startPoint x: 1031, startPoint y: 56, endPoint x: 727, endPoint y: 61, distance: 303.2
click at [883, 61] on pre "[URL][DOMAIN_NAME]" at bounding box center [947, 61] width 129 height 17
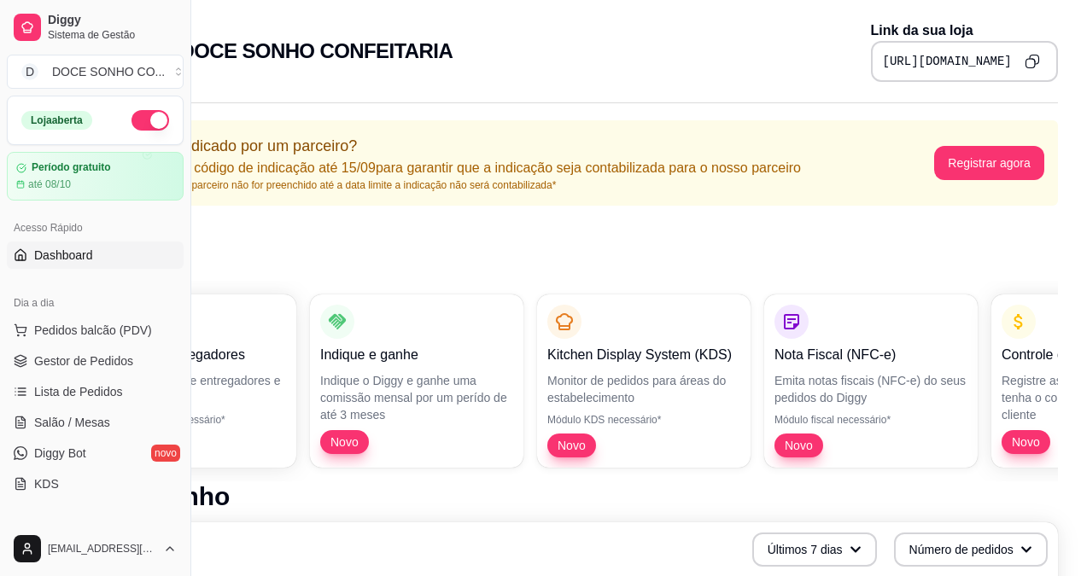
drag, startPoint x: 727, startPoint y: 61, endPoint x: 1001, endPoint y: 72, distance: 273.5
click at [1001, 72] on div "[URL][DOMAIN_NAME]" at bounding box center [964, 61] width 187 height 41
click at [1013, 69] on div "[URL][DOMAIN_NAME]" at bounding box center [964, 61] width 187 height 41
drag, startPoint x: 728, startPoint y: 58, endPoint x: 1014, endPoint y: 64, distance: 285.3
click at [1014, 64] on div "[URL][DOMAIN_NAME]" at bounding box center [964, 61] width 187 height 41
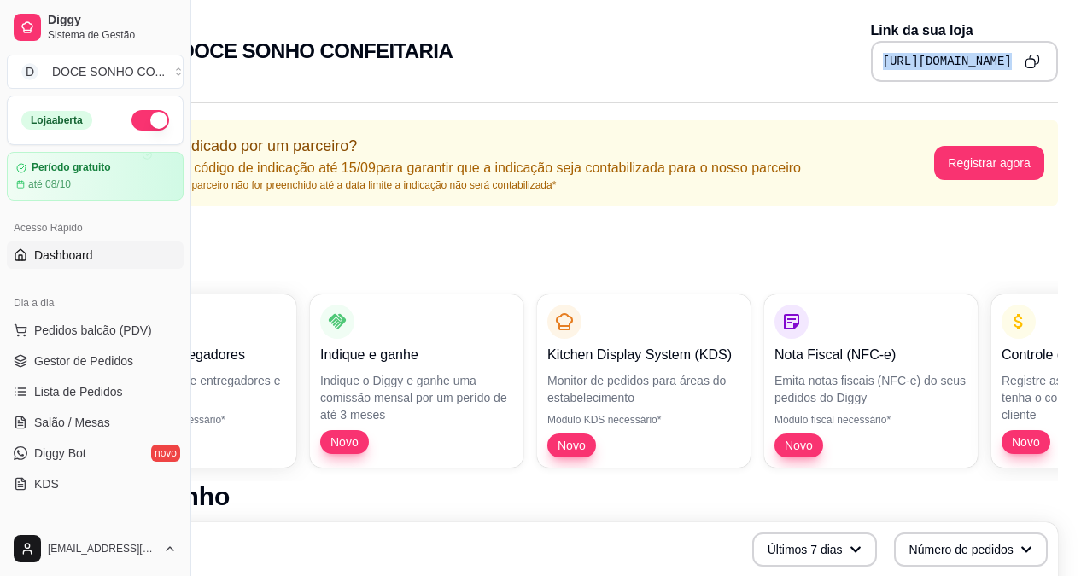
drag, startPoint x: 1014, startPoint y: 64, endPoint x: 885, endPoint y: 66, distance: 128.1
copy div "[URL][DOMAIN_NAME]"
click at [883, 56] on pre "[URL][DOMAIN_NAME]" at bounding box center [947, 61] width 129 height 17
drag, startPoint x: 734, startPoint y: 60, endPoint x: 783, endPoint y: 54, distance: 49.0
click at [883, 54] on pre "[URL][DOMAIN_NAME]" at bounding box center [947, 61] width 129 height 17
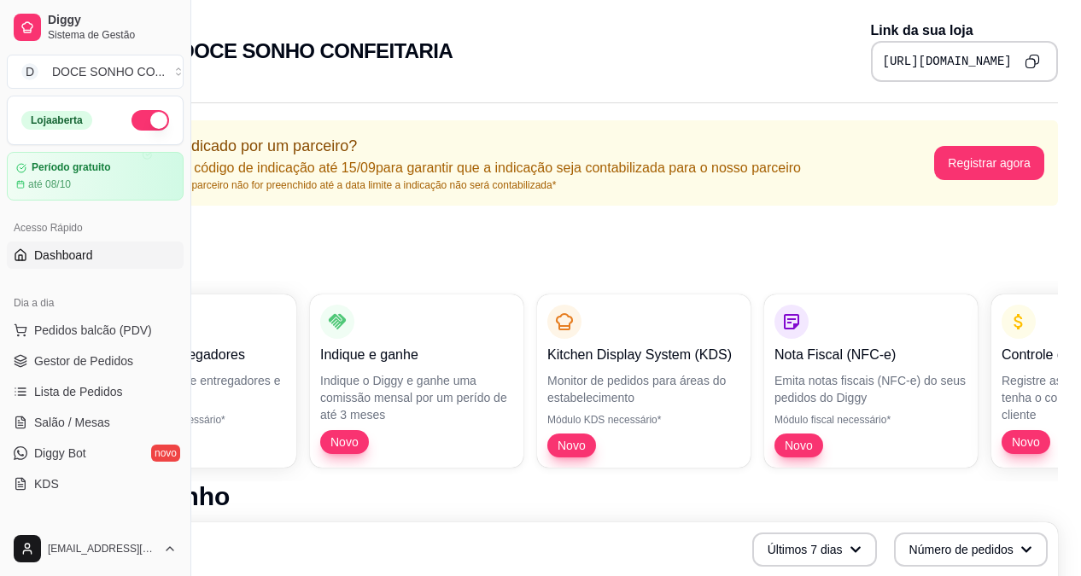
drag, startPoint x: 783, startPoint y: 54, endPoint x: 713, endPoint y: 61, distance: 70.4
click at [871, 61] on div "[URL][DOMAIN_NAME]" at bounding box center [964, 61] width 187 height 41
drag, startPoint x: 727, startPoint y: 55, endPoint x: 1014, endPoint y: 70, distance: 288.2
click at [1014, 70] on div "[URL][DOMAIN_NAME]" at bounding box center [964, 61] width 187 height 41
drag, startPoint x: 1014, startPoint y: 70, endPoint x: 973, endPoint y: 53, distance: 45.2
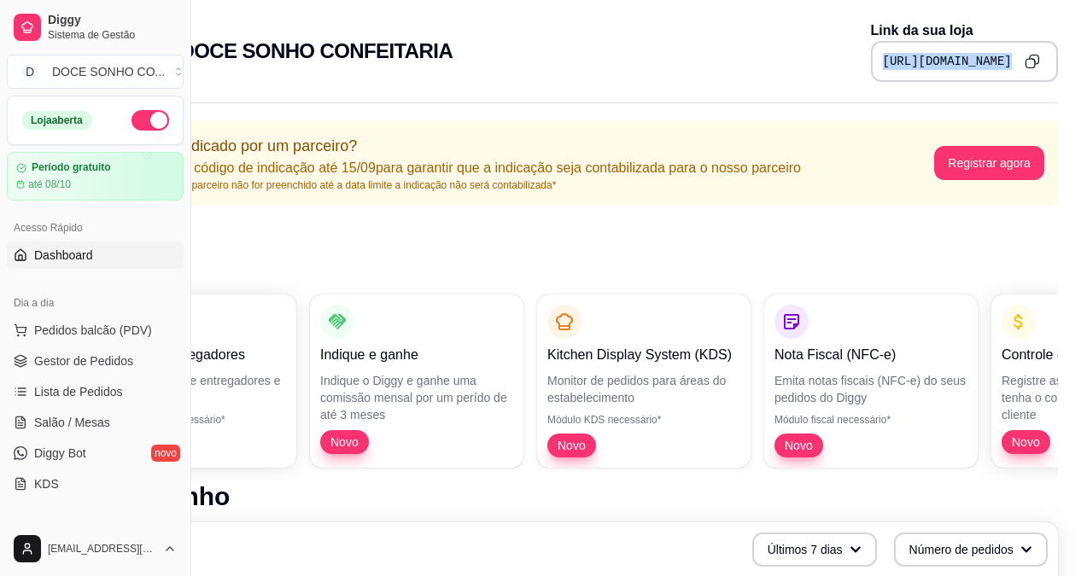
copy div "[URL][DOMAIN_NAME]"
click at [1035, 59] on icon "Copy to clipboard" at bounding box center [1032, 61] width 15 height 15
click at [1035, 59] on button "Copy to clipboard" at bounding box center [1032, 61] width 26 height 26
click at [1036, 59] on button "Copy to clipboard" at bounding box center [1032, 61] width 26 height 26
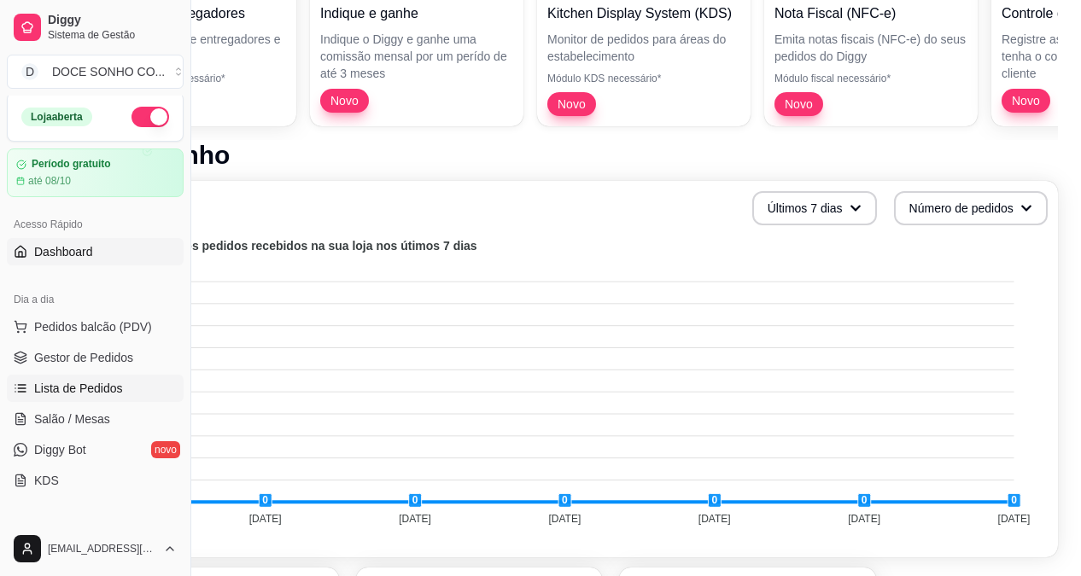
scroll to position [0, 0]
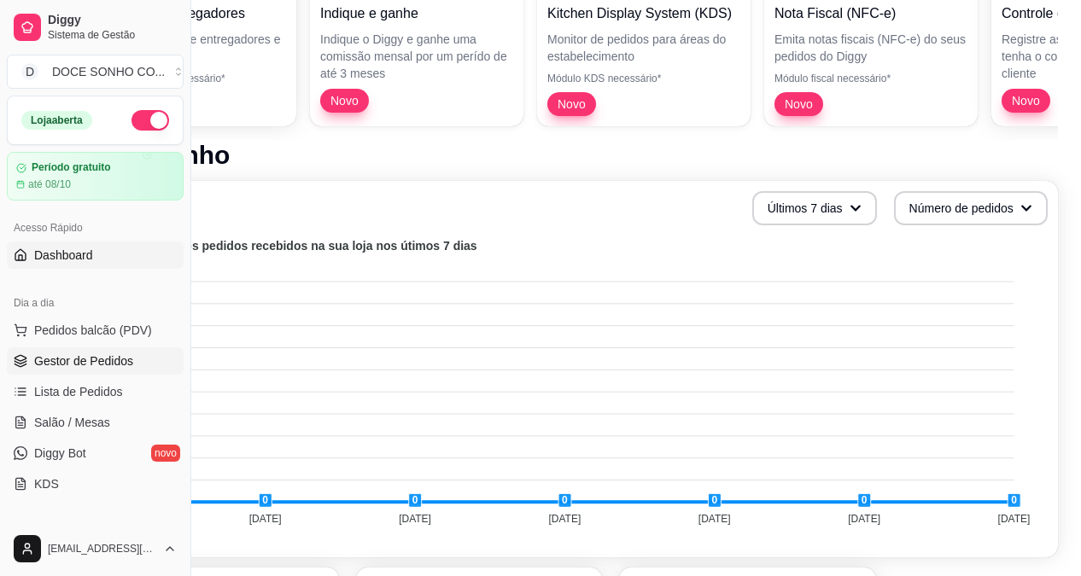
click at [111, 359] on span "Gestor de Pedidos" at bounding box center [83, 361] width 99 height 17
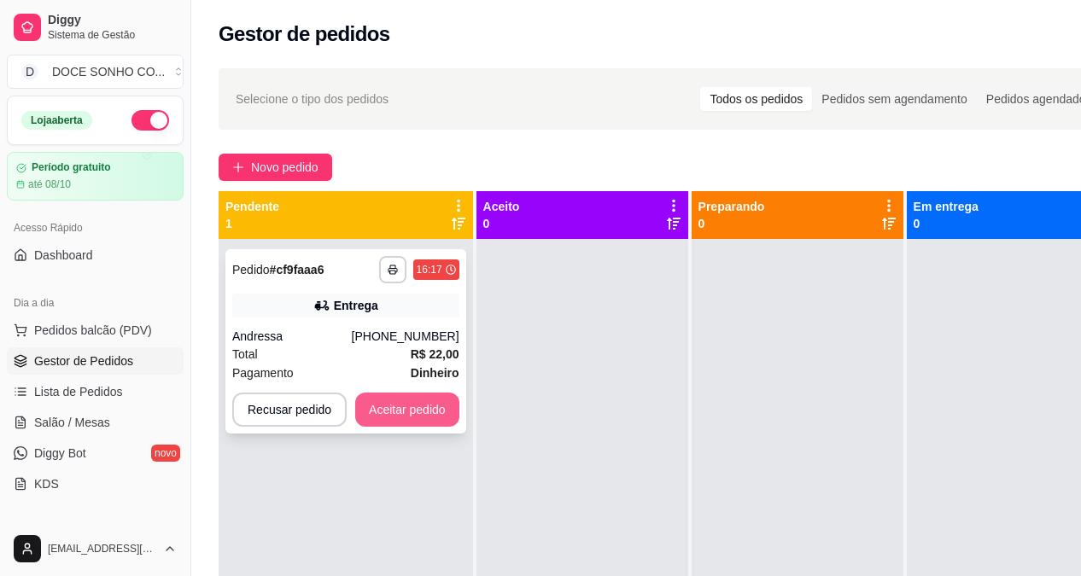
click at [400, 413] on button "Aceitar pedido" at bounding box center [407, 410] width 104 height 34
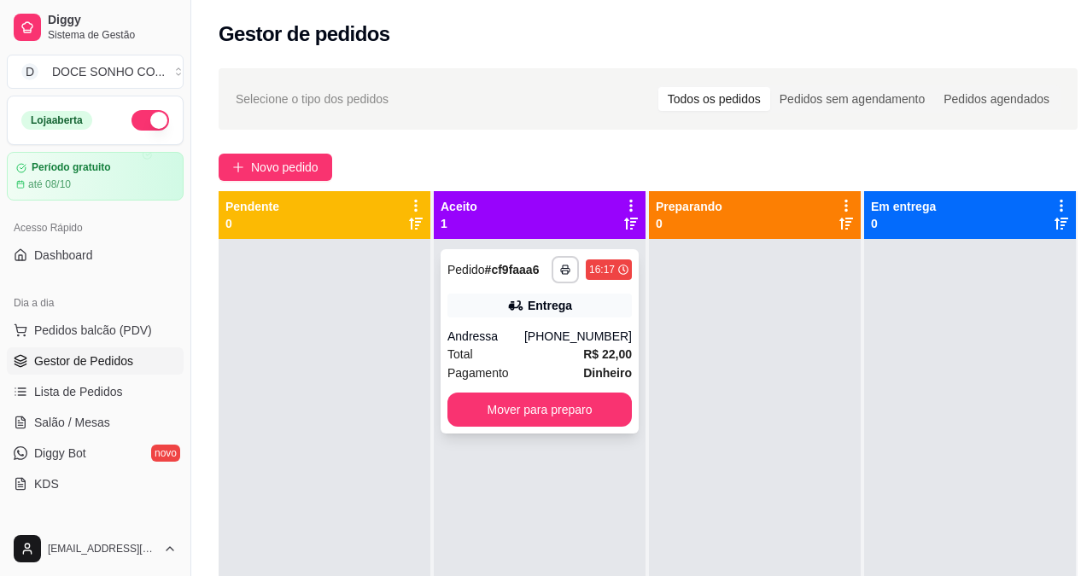
click at [519, 318] on div "**********" at bounding box center [540, 341] width 198 height 184
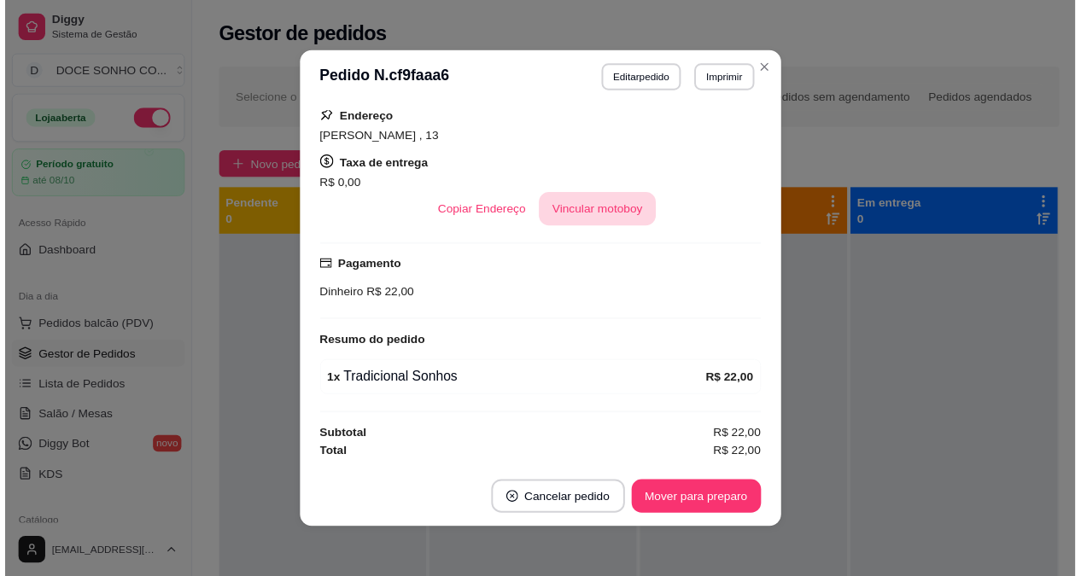
scroll to position [3, 0]
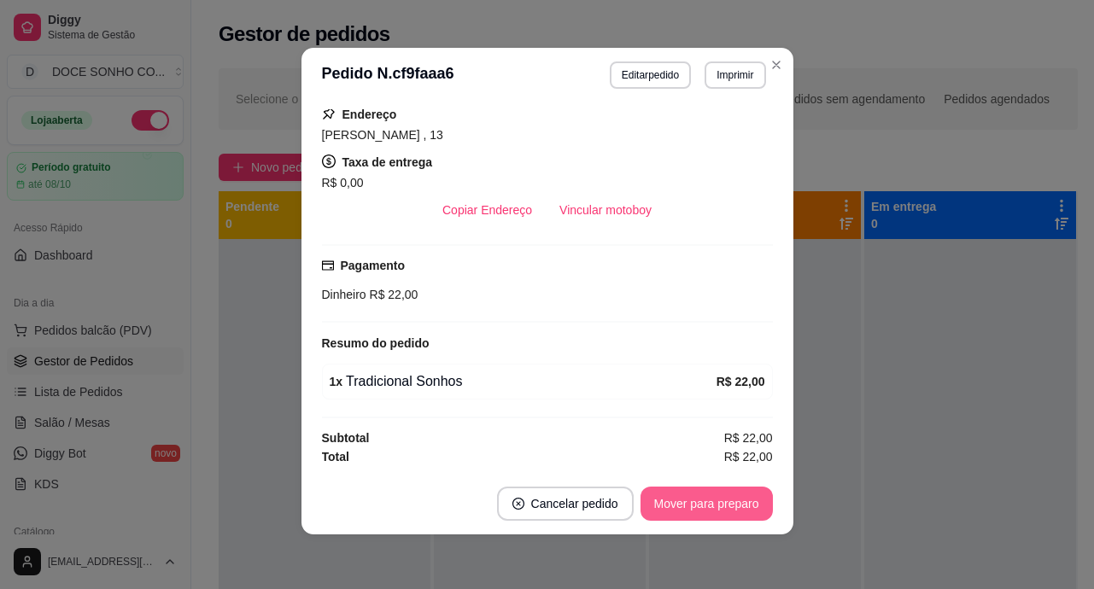
click at [684, 500] on button "Mover para preparo" at bounding box center [706, 504] width 132 height 34
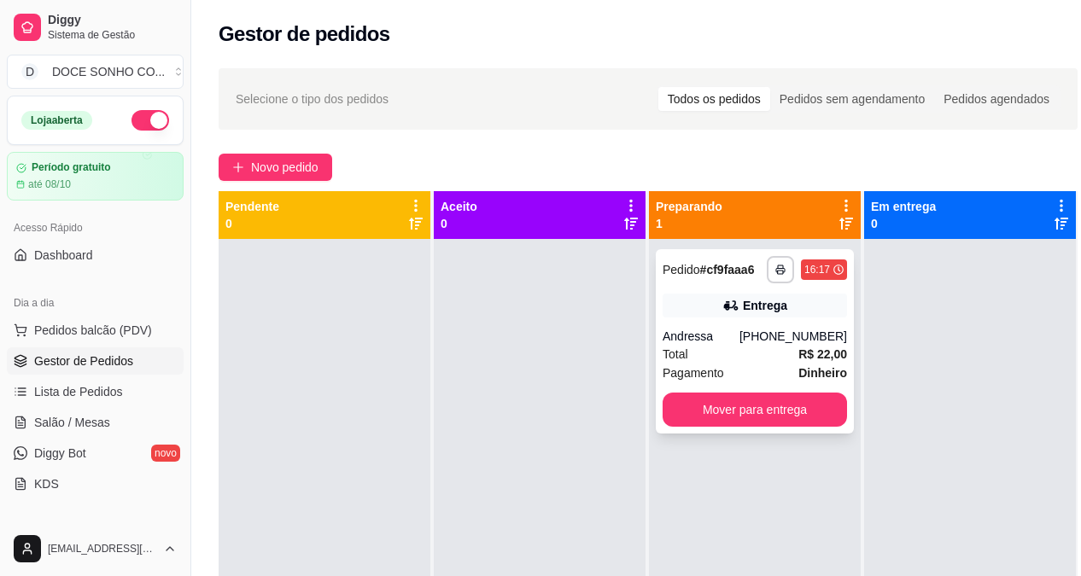
click at [739, 331] on div "Andressa" at bounding box center [701, 336] width 77 height 17
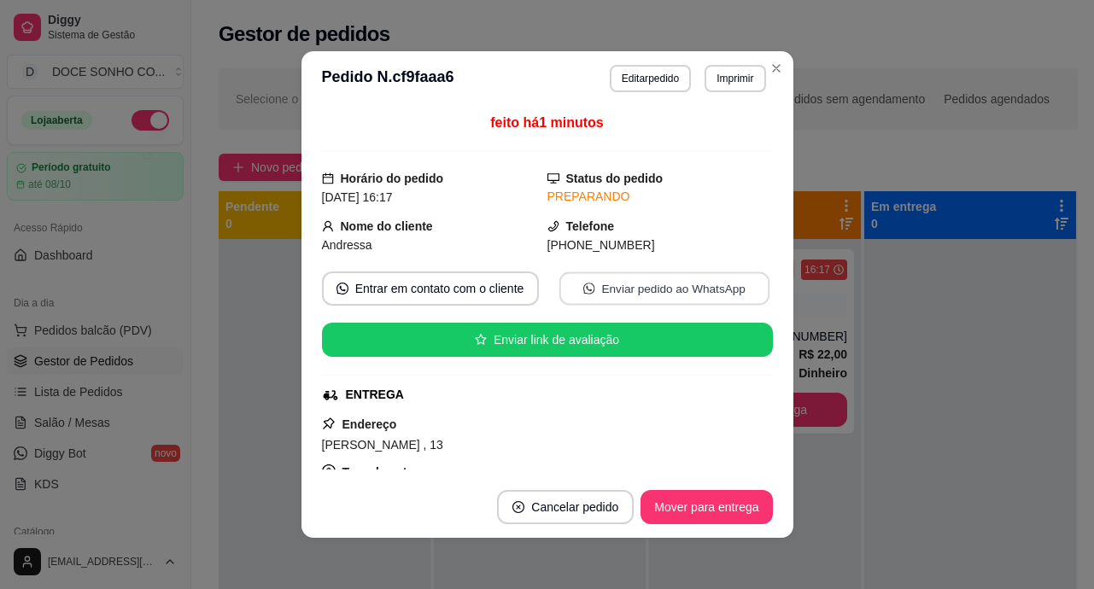
click at [584, 283] on button "Enviar pedido ao WhatsApp" at bounding box center [663, 288] width 210 height 33
click at [590, 281] on button "Enviar pedido ao WhatsApp" at bounding box center [663, 288] width 210 height 33
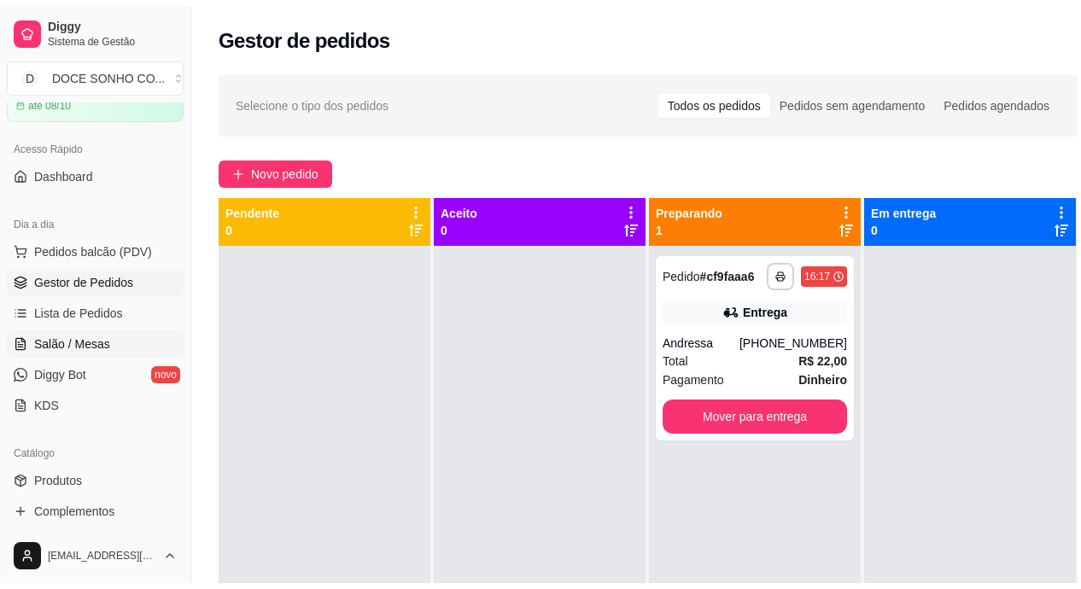
scroll to position [171, 0]
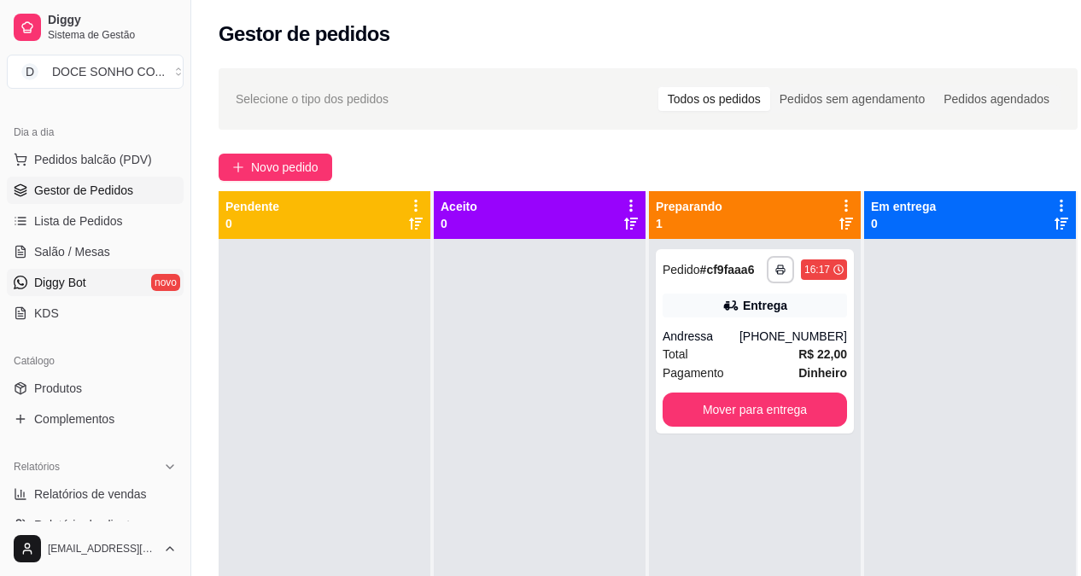
click at [79, 294] on link "Diggy Bot novo" at bounding box center [95, 282] width 177 height 27
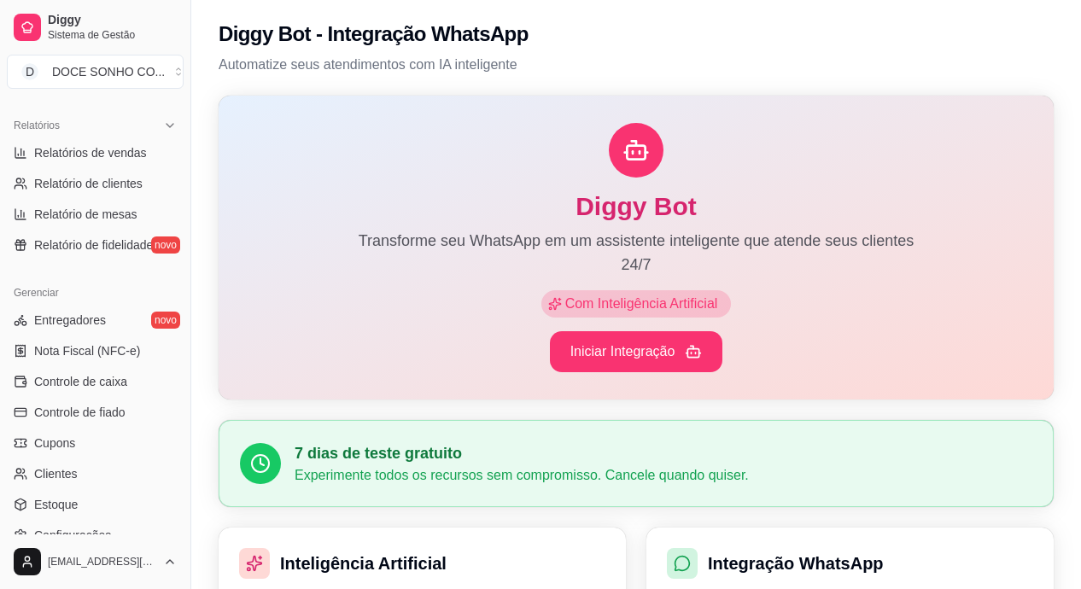
scroll to position [598, 0]
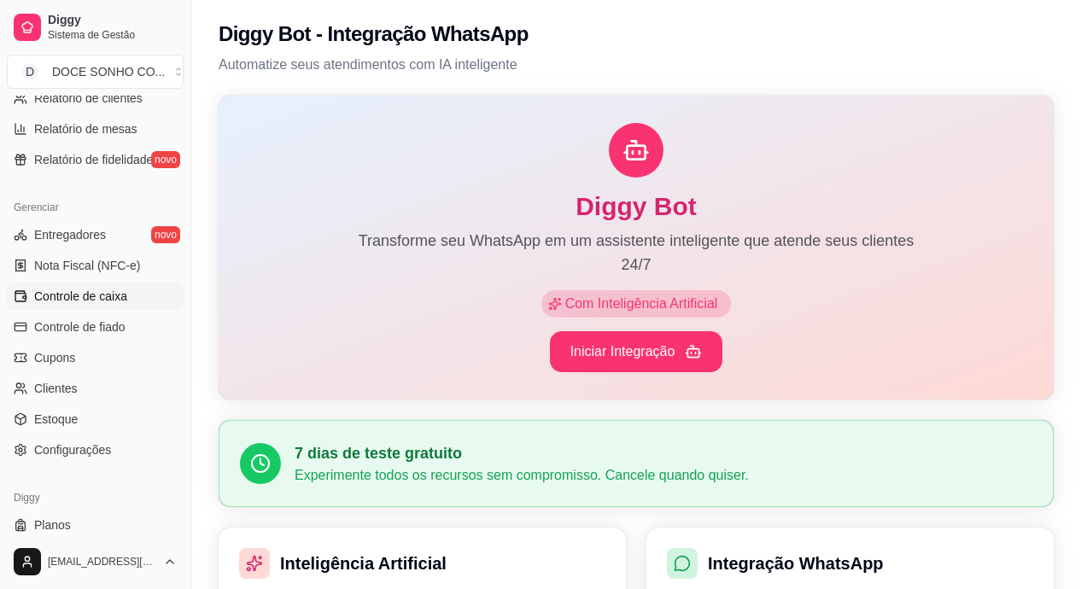
click at [111, 288] on span "Controle de caixa" at bounding box center [80, 296] width 93 height 17
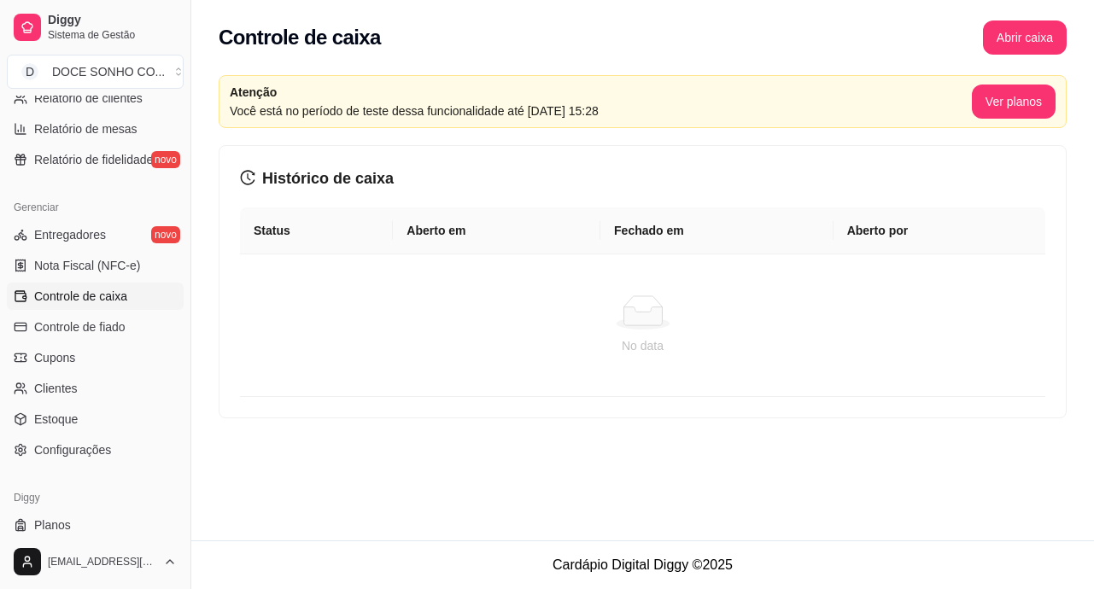
click at [132, 295] on link "Controle de caixa" at bounding box center [95, 296] width 177 height 27
click at [1004, 40] on button "Abrir caixa" at bounding box center [1024, 37] width 81 height 33
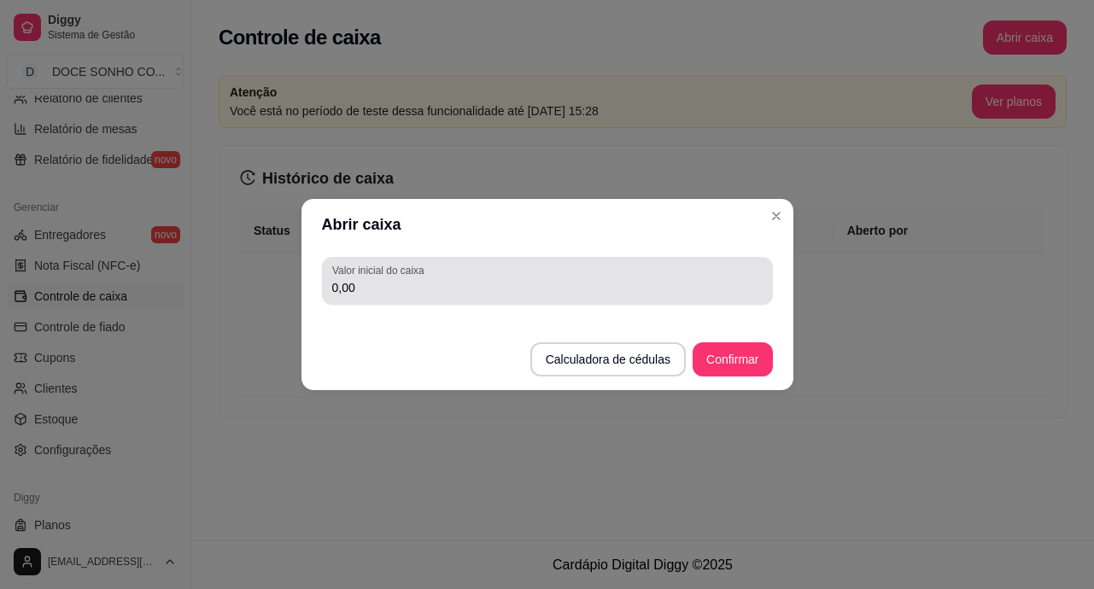
click at [701, 277] on div "0,00" at bounding box center [547, 281] width 430 height 34
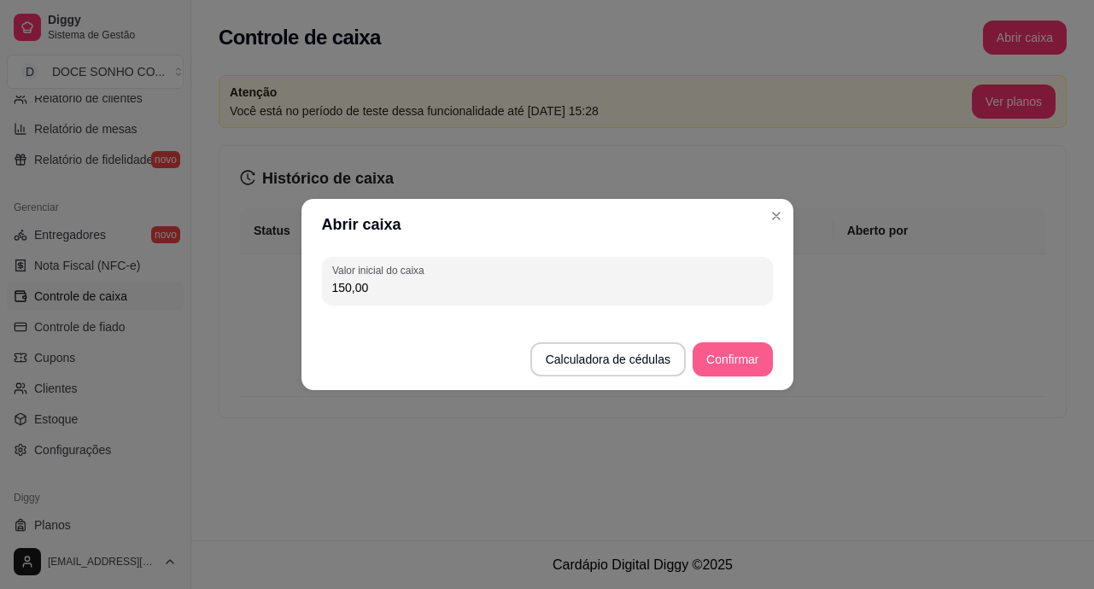
type input "150,00"
click at [754, 363] on button "Confirmar" at bounding box center [732, 359] width 78 height 33
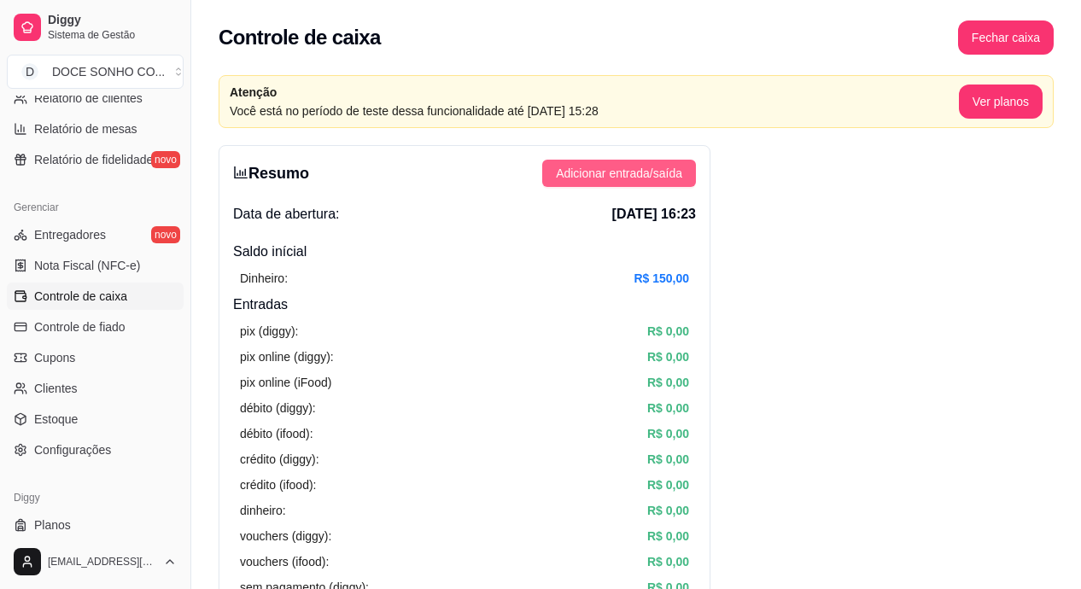
click at [634, 178] on span "Adicionar entrada/saída" at bounding box center [619, 173] width 126 height 19
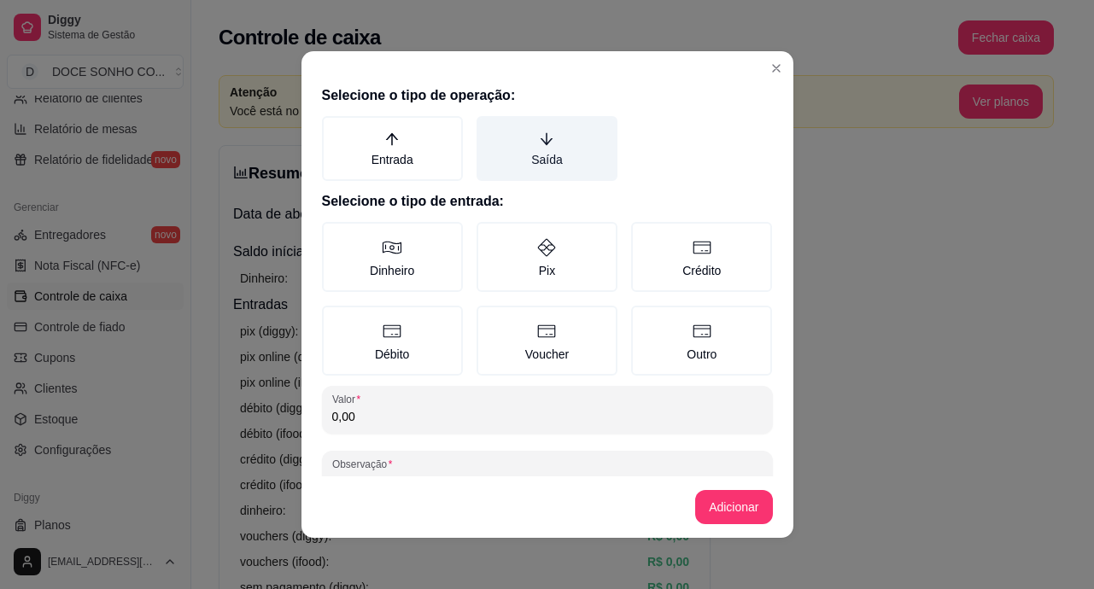
click at [535, 160] on label "Saída" at bounding box center [546, 148] width 141 height 65
click at [489, 129] on button "Saída" at bounding box center [483, 122] width 14 height 14
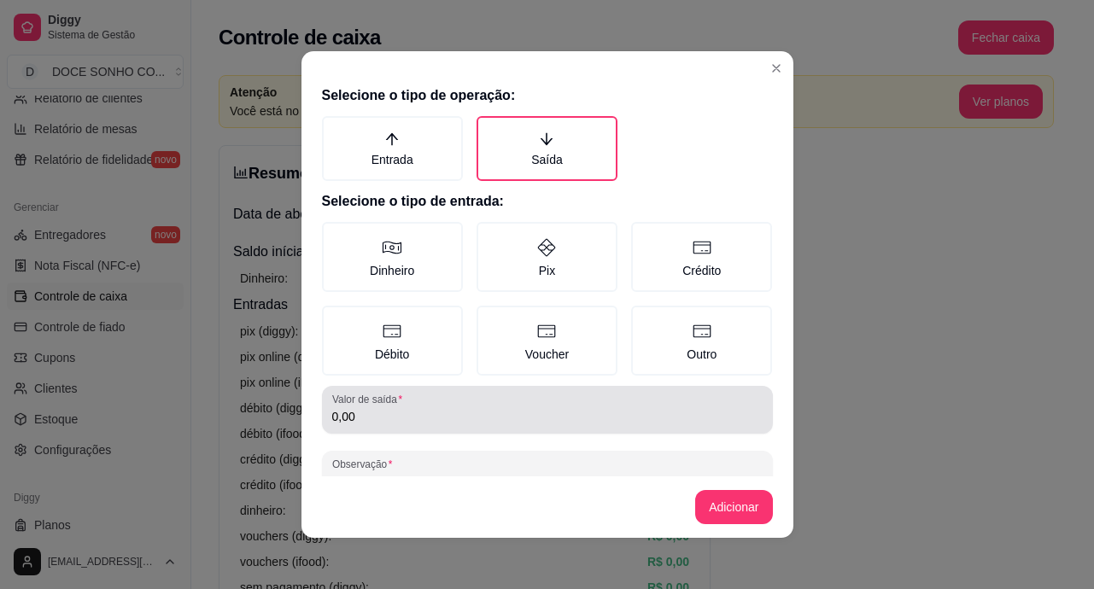
click at [503, 413] on input "0,00" at bounding box center [547, 416] width 430 height 17
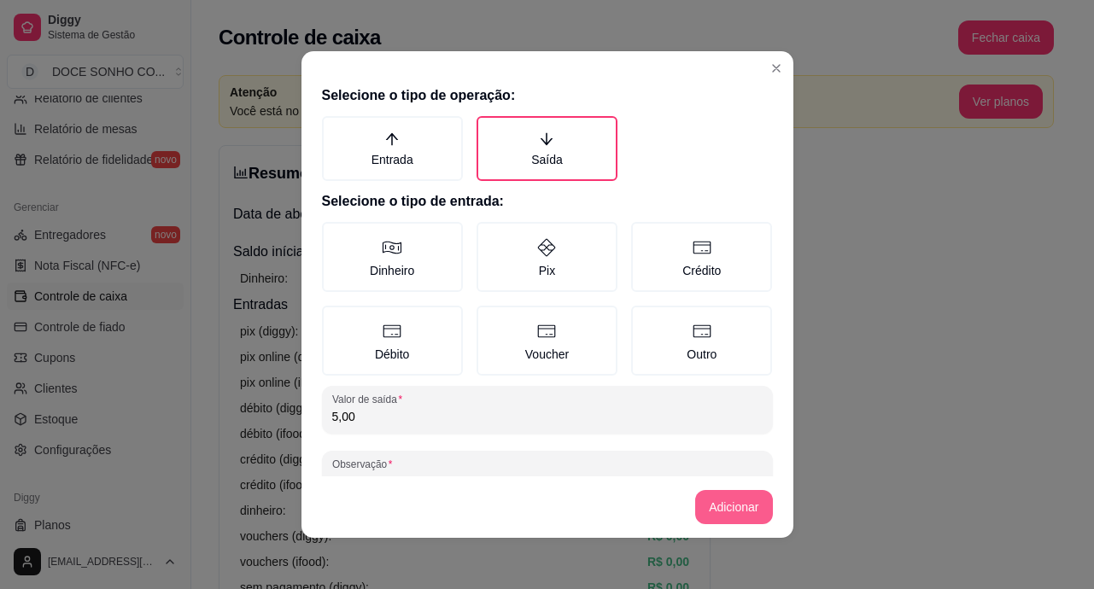
type input "5,00"
click at [723, 517] on button "Adicionar" at bounding box center [733, 507] width 77 height 34
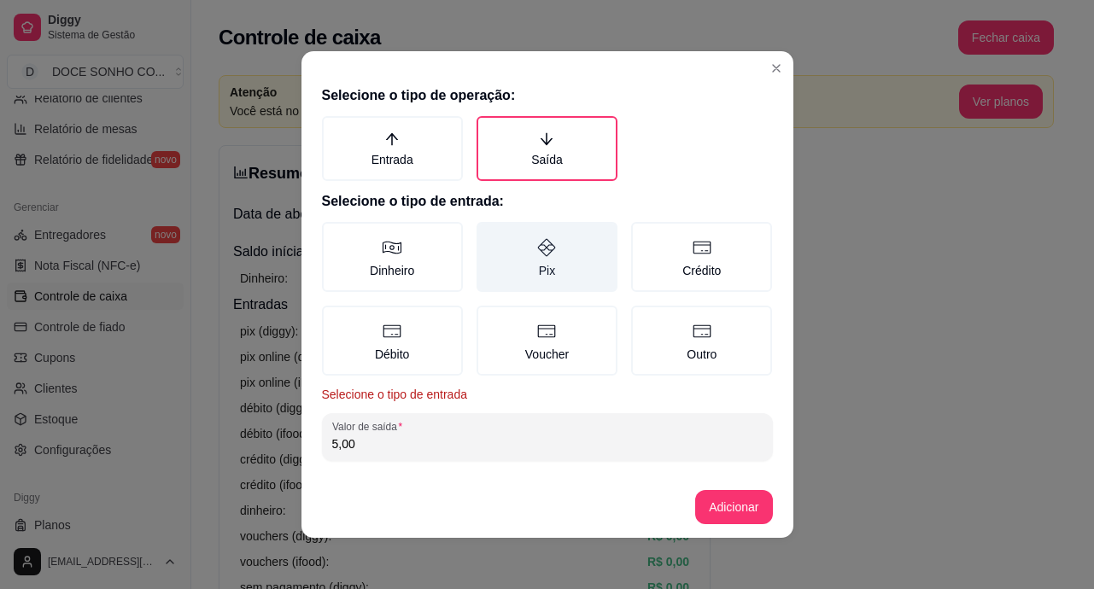
click at [538, 254] on icon at bounding box center [547, 248] width 18 height 18
click at [489, 235] on button "Pix" at bounding box center [483, 228] width 14 height 14
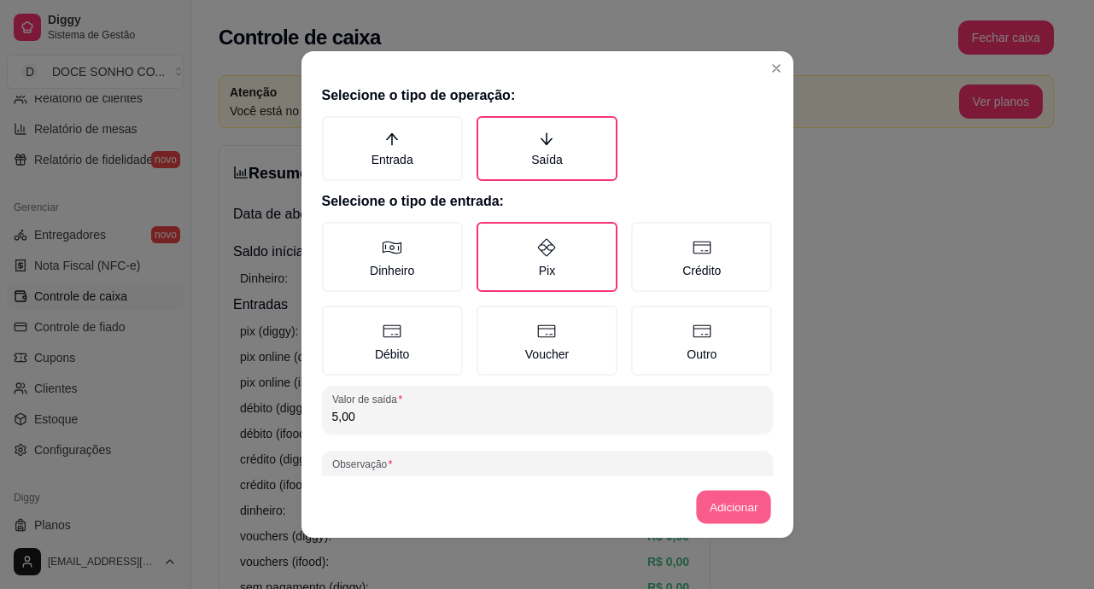
click at [722, 500] on button "Adicionar" at bounding box center [733, 507] width 75 height 33
click at [707, 510] on button "Adicionar" at bounding box center [733, 507] width 75 height 33
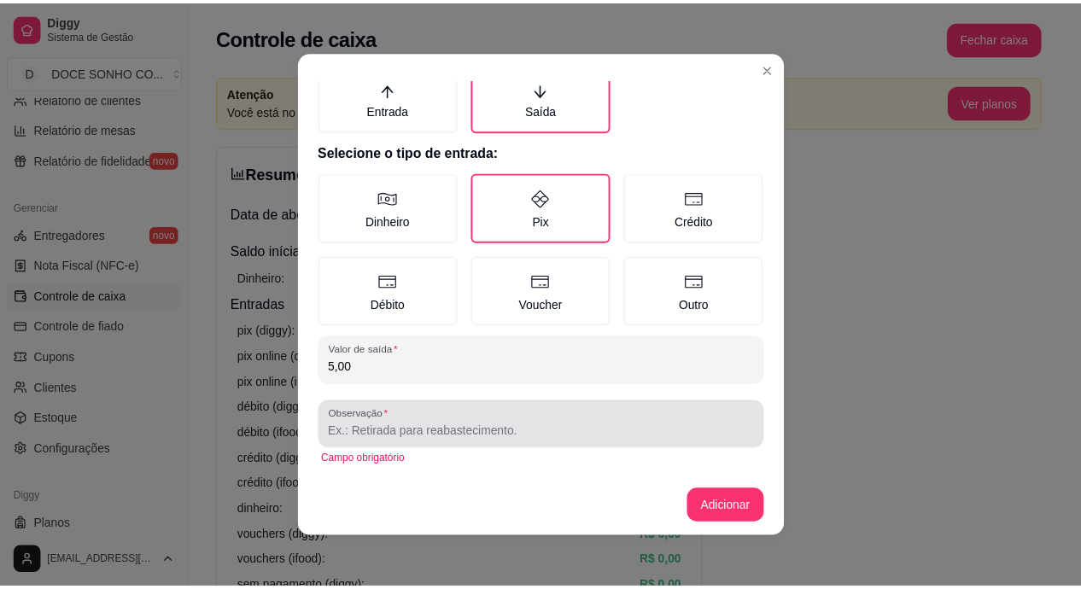
scroll to position [3, 0]
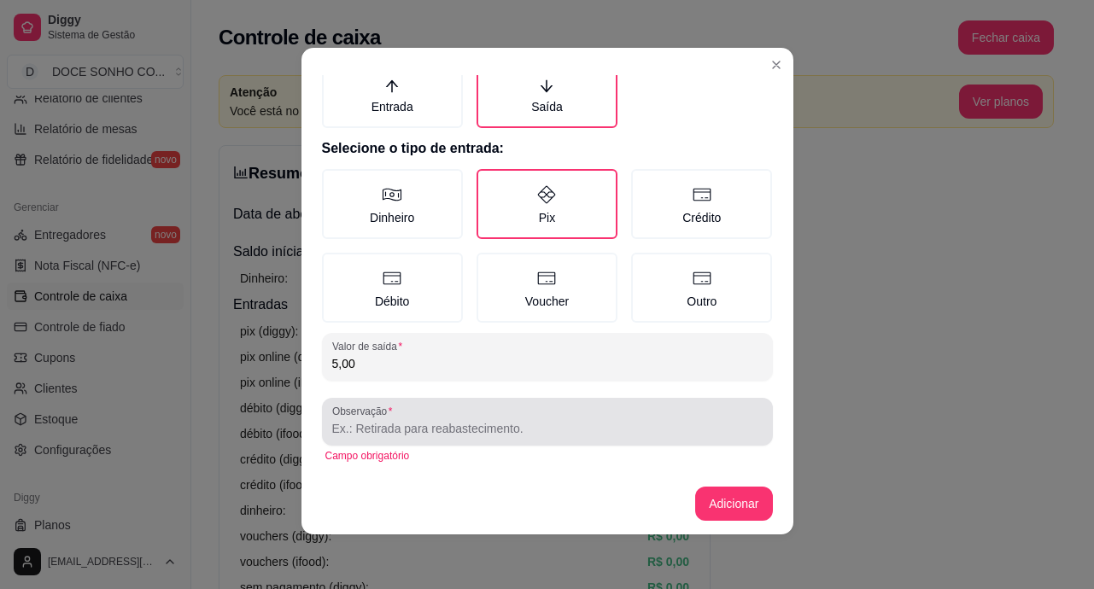
click at [620, 434] on input "Observação" at bounding box center [547, 428] width 430 height 17
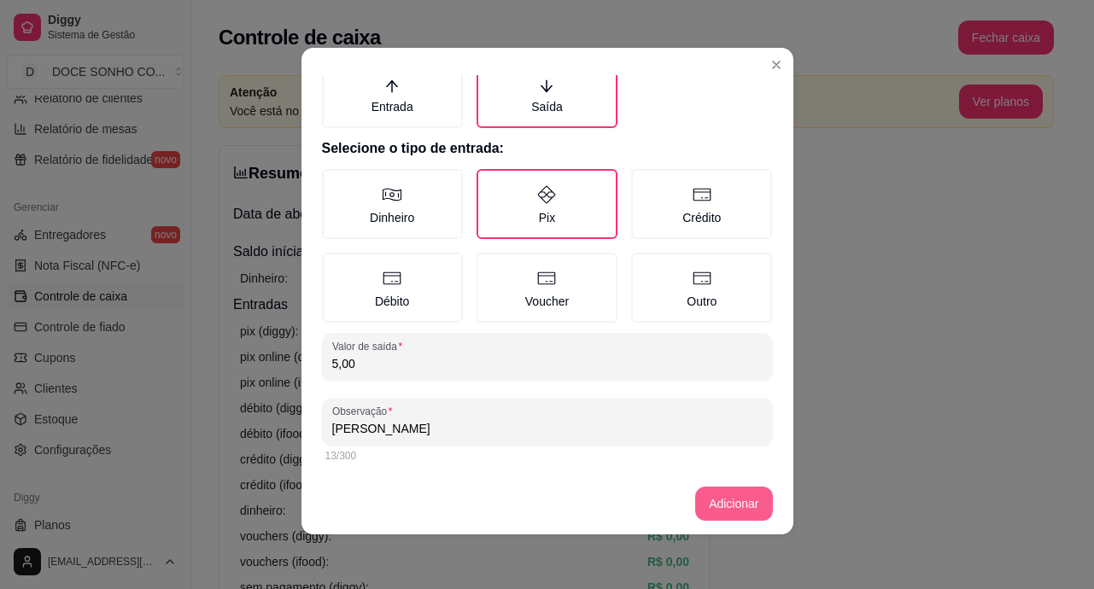
type input "[PERSON_NAME]"
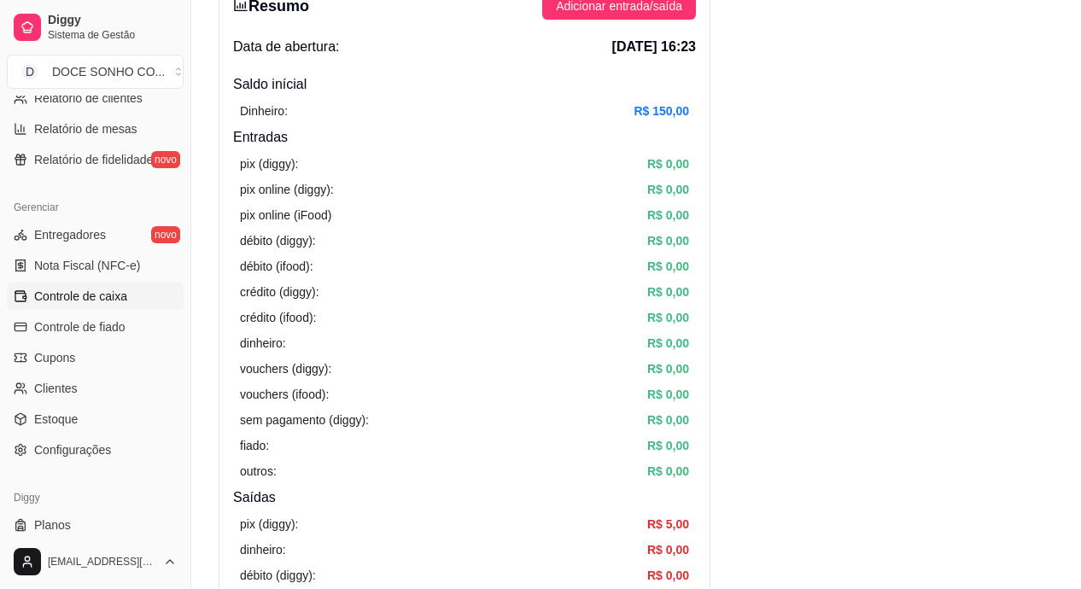
scroll to position [85, 0]
